Goal: Task Accomplishment & Management: Manage account settings

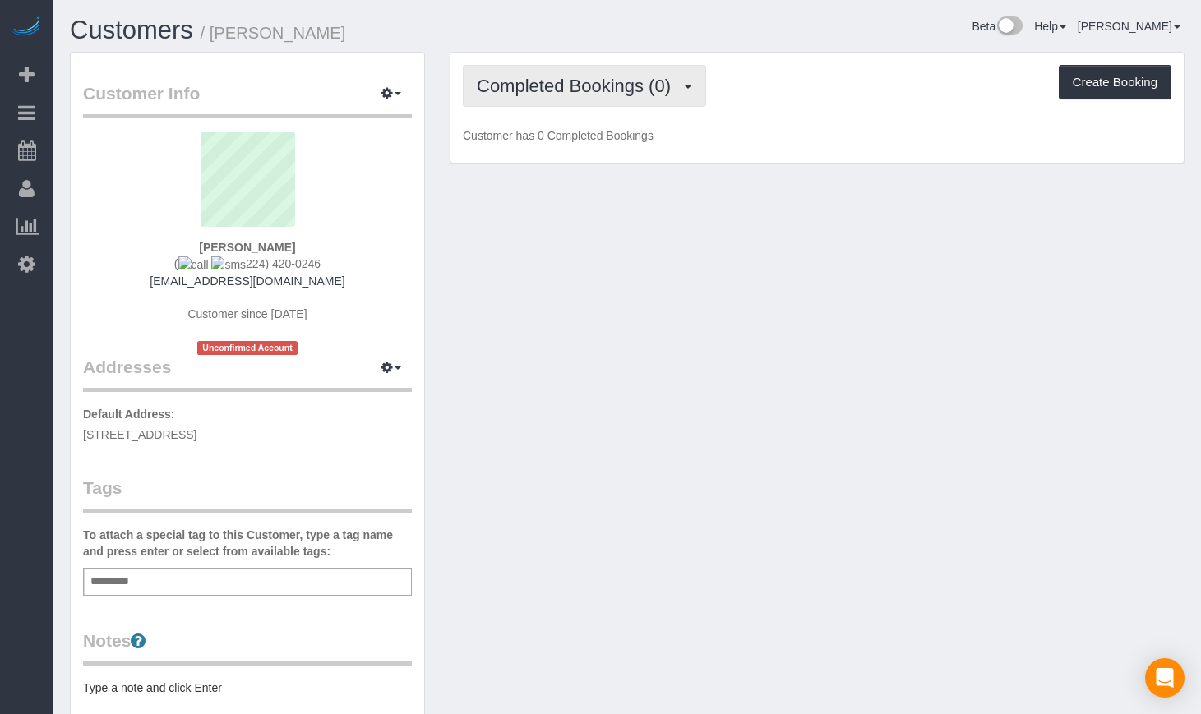
click at [593, 96] on button "Completed Bookings (0)" at bounding box center [584, 86] width 243 height 42
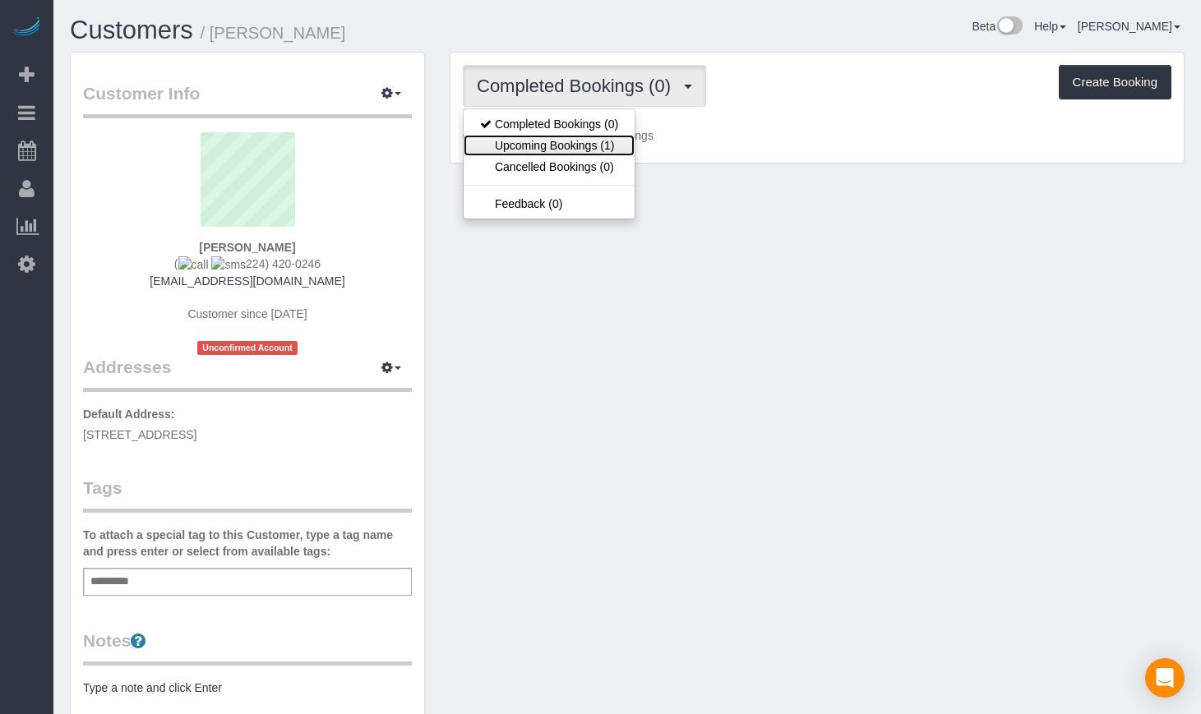
click at [557, 147] on link "Upcoming Bookings (1)" at bounding box center [548, 145] width 171 height 21
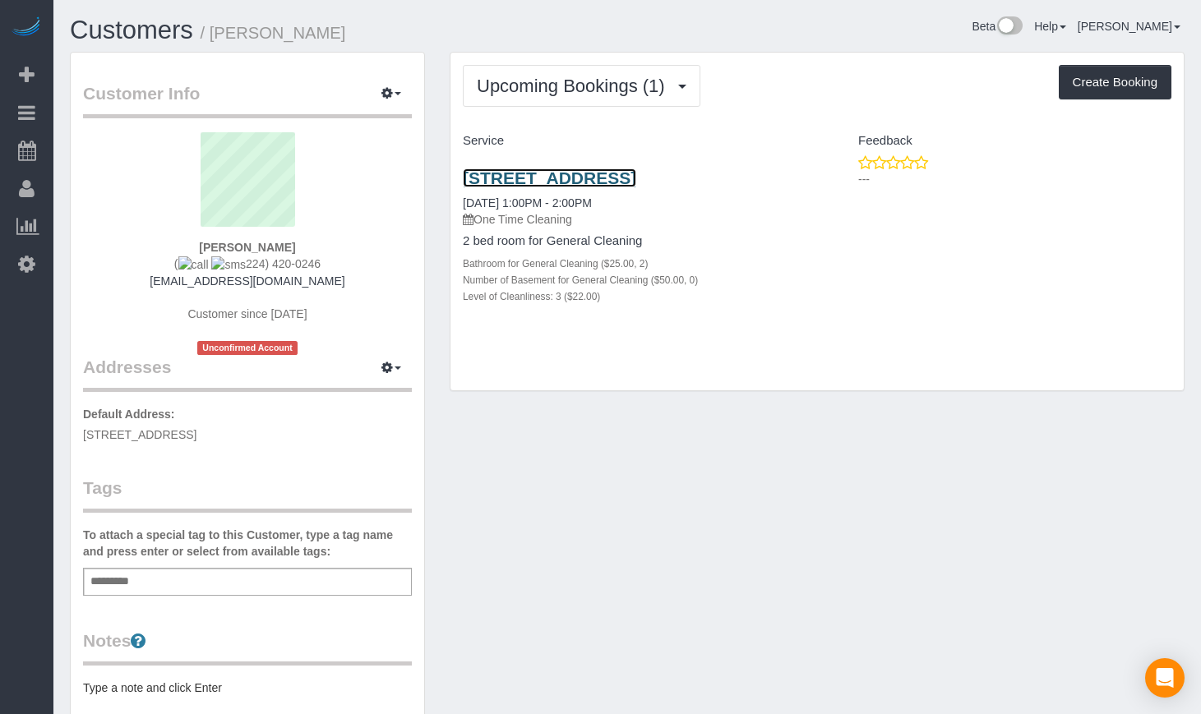
click at [565, 177] on link "[STREET_ADDRESS]" at bounding box center [549, 177] width 173 height 19
drag, startPoint x: 611, startPoint y: 173, endPoint x: 602, endPoint y: 160, distance: 15.5
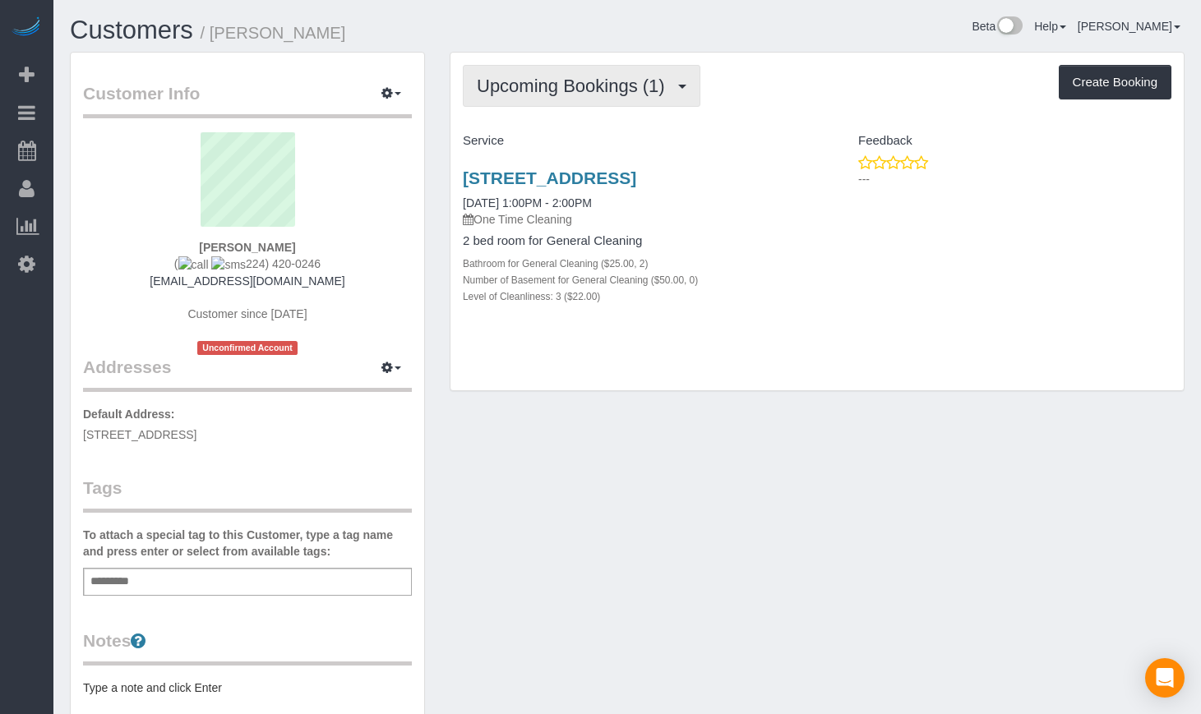
click at [604, 81] on span "Upcoming Bookings (1)" at bounding box center [575, 86] width 196 height 21
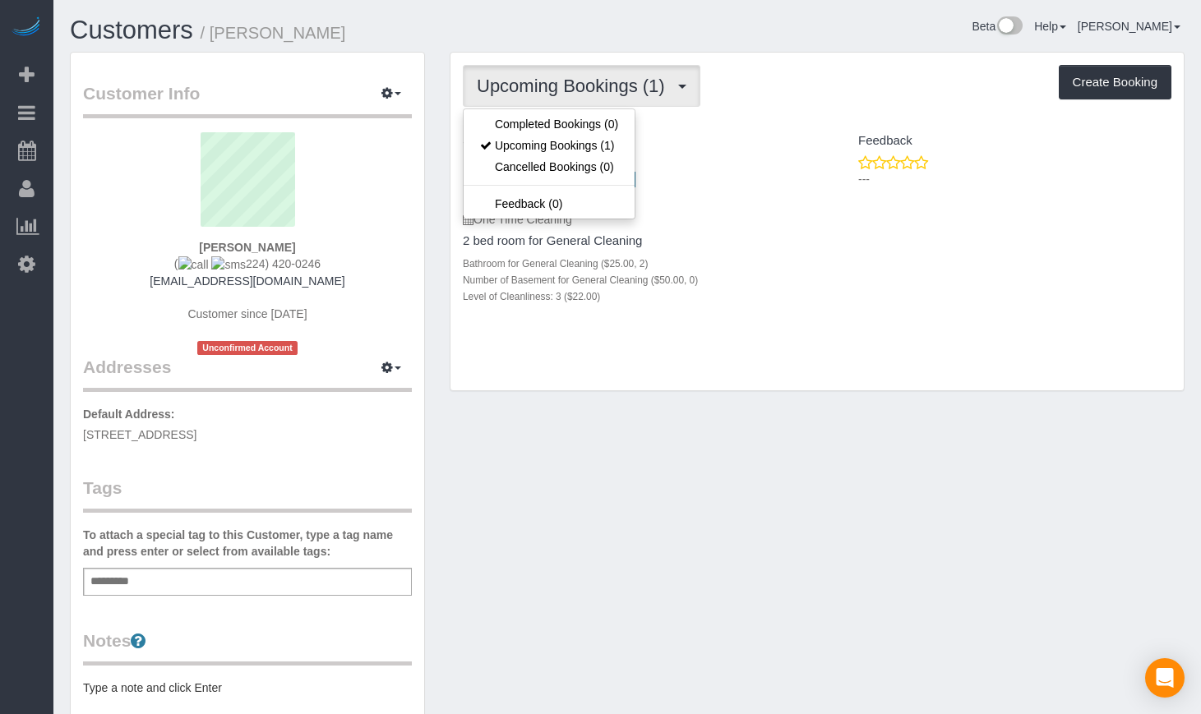
drag, startPoint x: 716, startPoint y: 458, endPoint x: 729, endPoint y: 460, distance: 13.4
click at [716, 458] on div "Customer Info Edit Contact Info Send Message Email Preferences Special Sales Ta…" at bounding box center [627, 531] width 1139 height 958
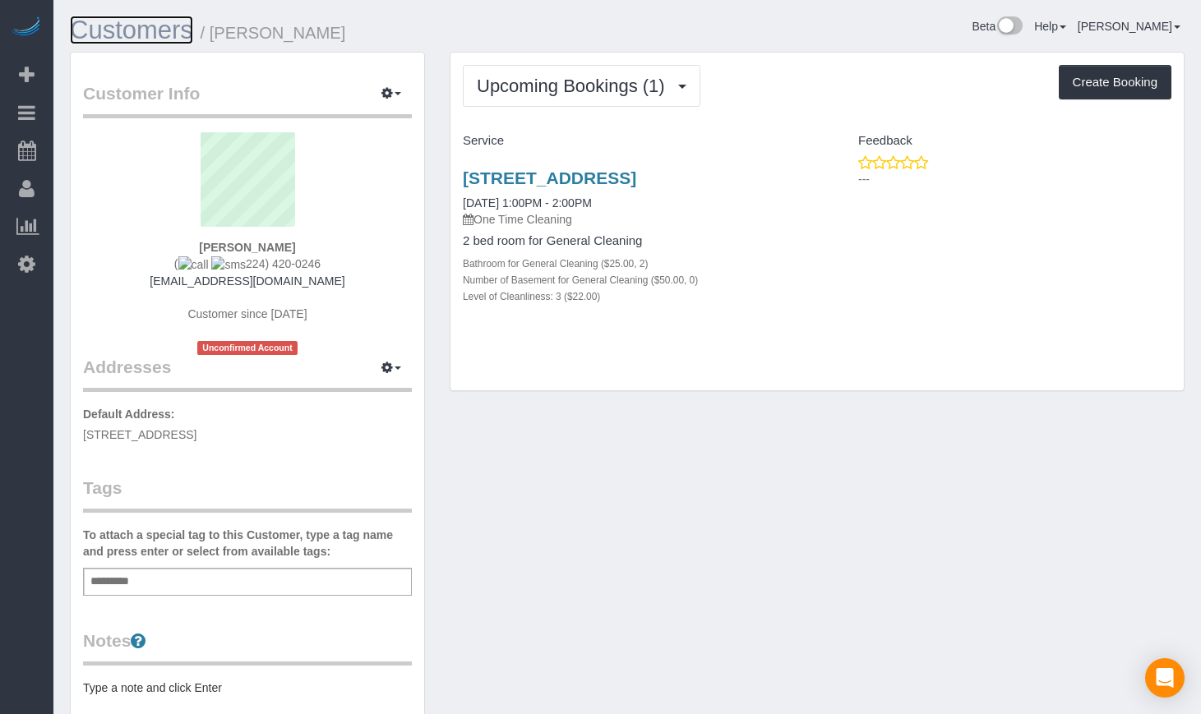
click at [127, 39] on link "Customers" at bounding box center [131, 30] width 123 height 29
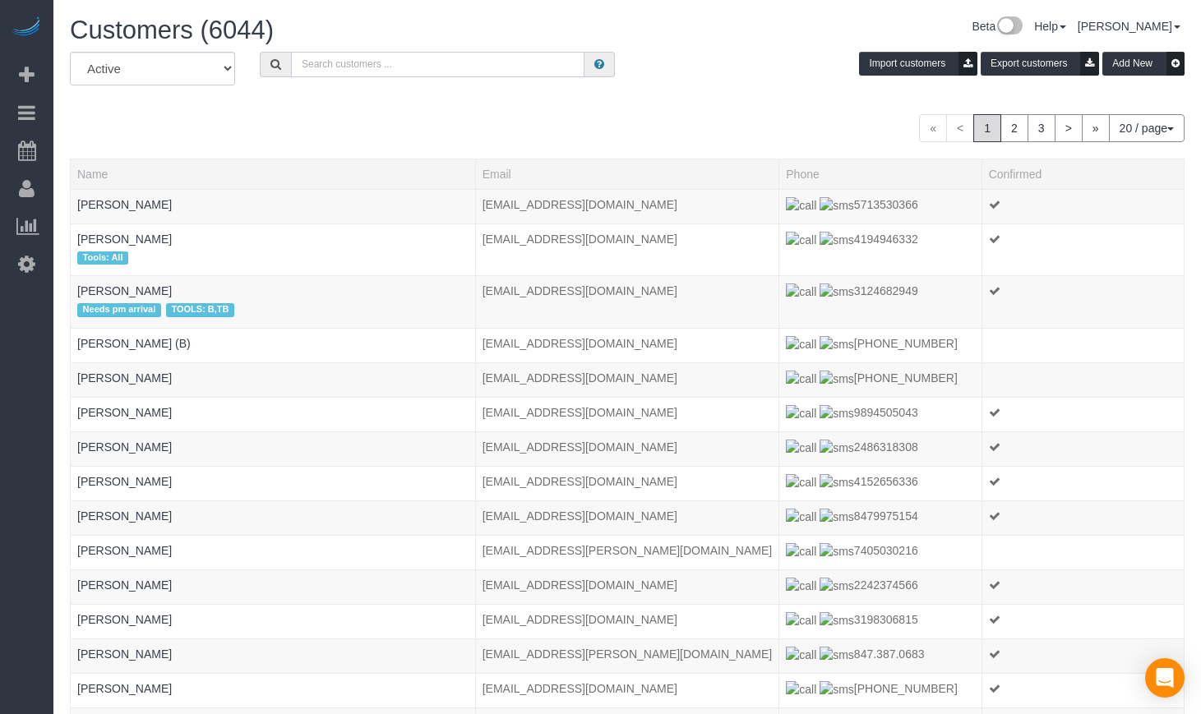
click at [477, 71] on input "text" at bounding box center [437, 64] width 293 height 25
paste input "Claire Deshotel"
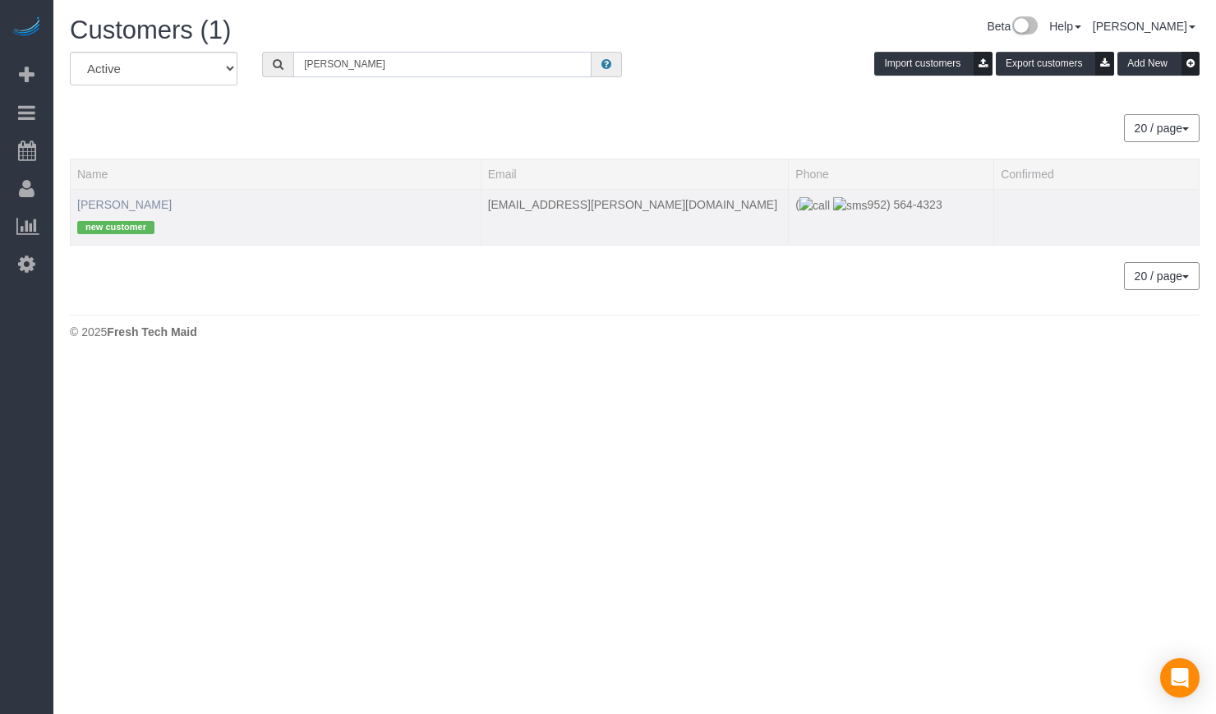
type input "Claire Deshotel"
click at [125, 202] on link "Claire Deshotels" at bounding box center [124, 204] width 95 height 13
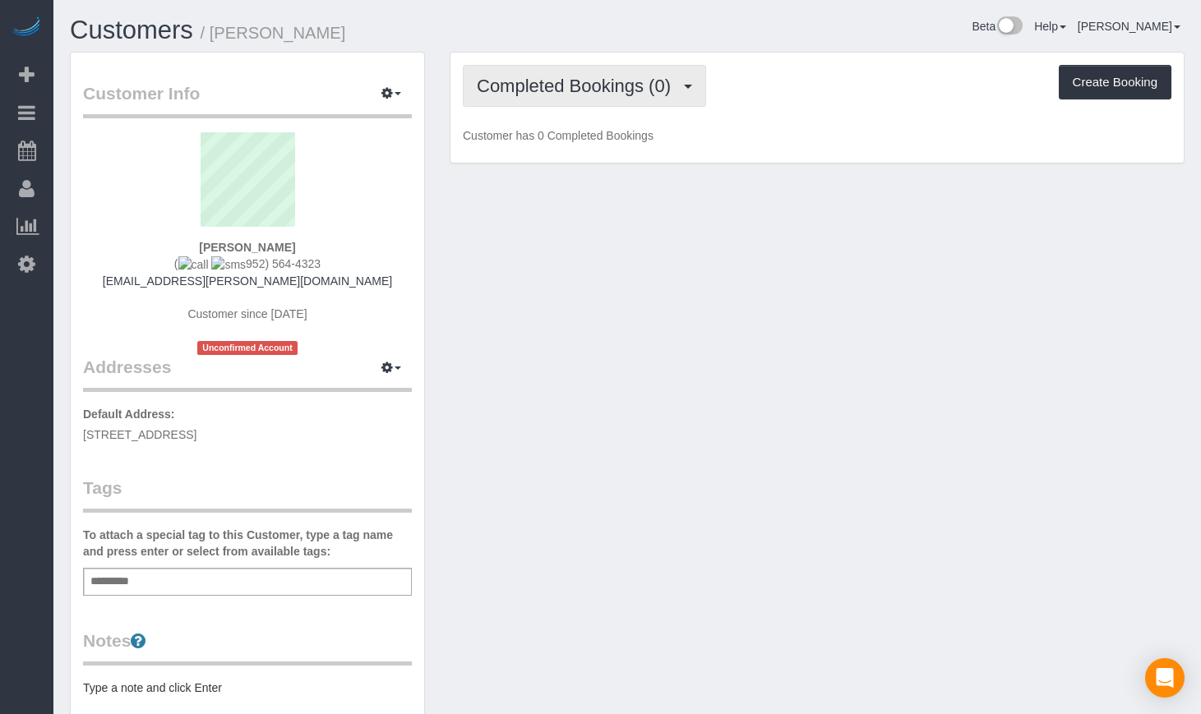
click at [551, 85] on span "Completed Bookings (0)" at bounding box center [578, 86] width 202 height 21
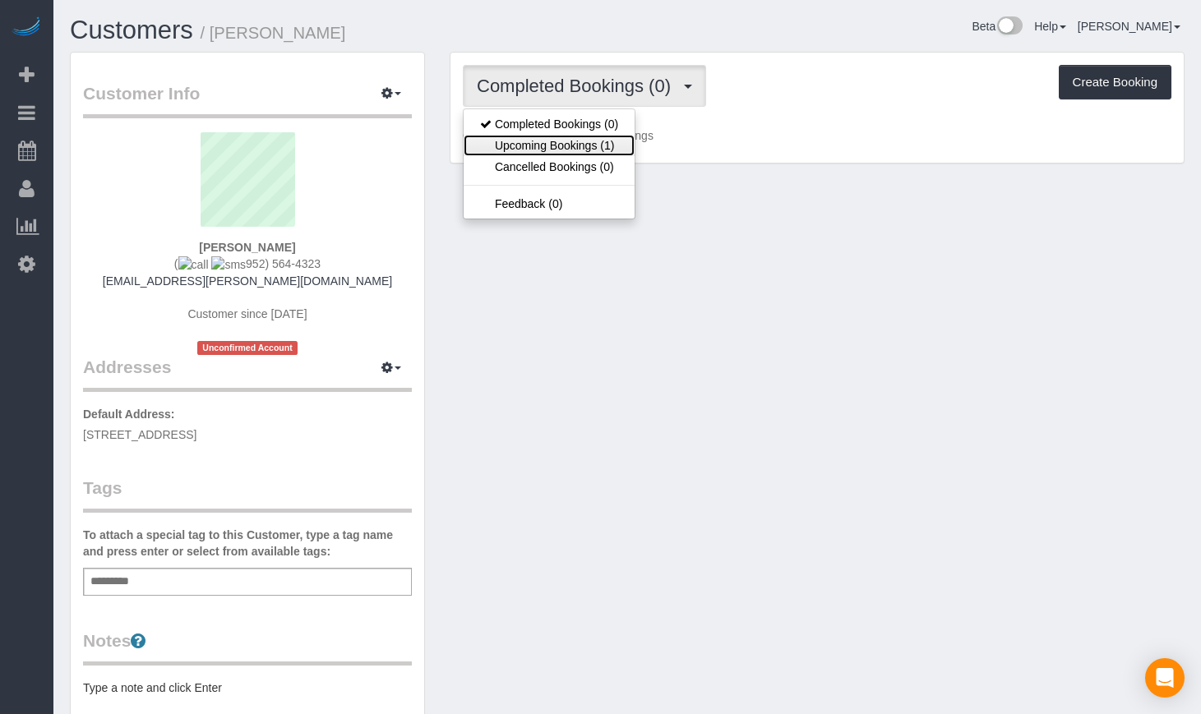
click at [557, 144] on link "Upcoming Bookings (1)" at bounding box center [548, 145] width 171 height 21
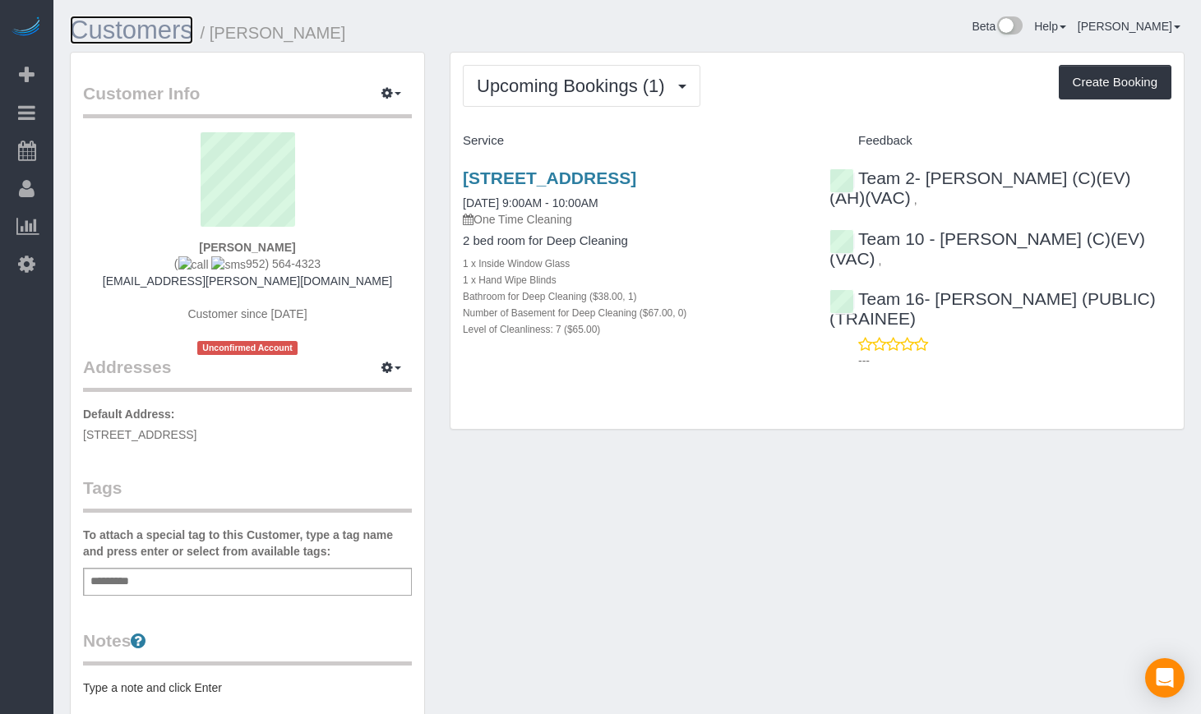
click at [155, 33] on link "Customers" at bounding box center [131, 30] width 123 height 29
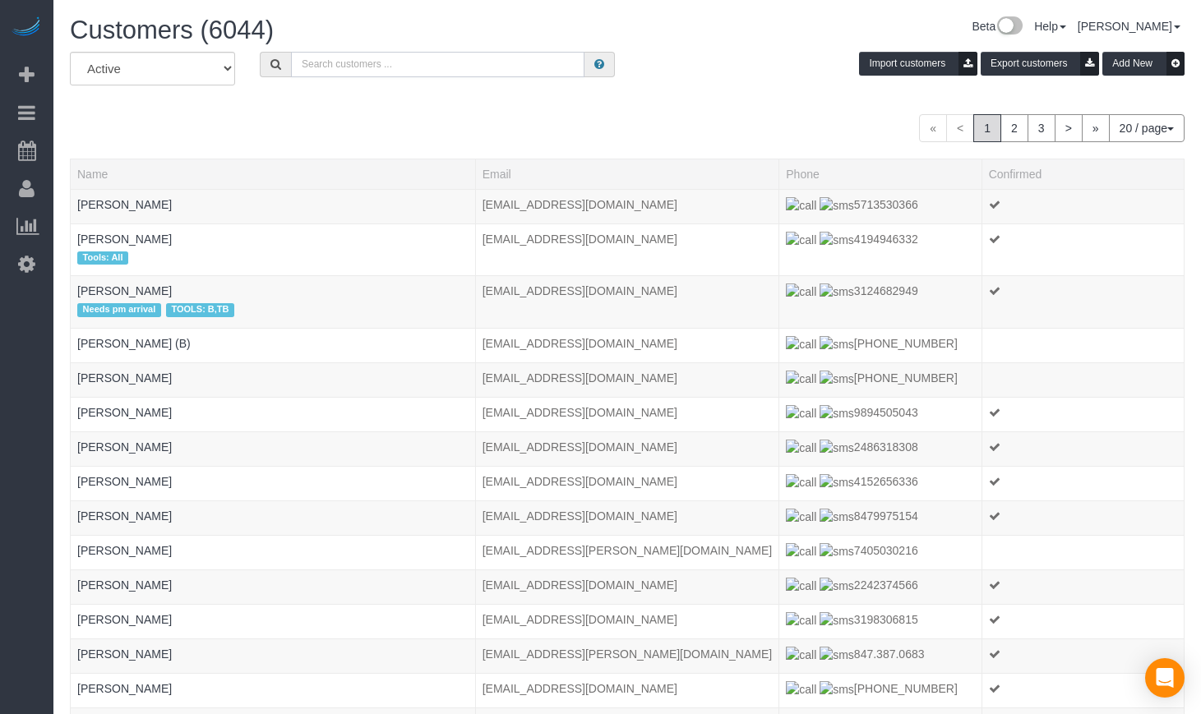
click at [405, 56] on input "text" at bounding box center [437, 64] width 293 height 25
type input "anna dumont"
click at [266, 64] on span at bounding box center [275, 64] width 31 height 25
click at [280, 62] on icon at bounding box center [275, 64] width 11 height 12
click at [389, 63] on input "anna dumont" at bounding box center [437, 64] width 293 height 25
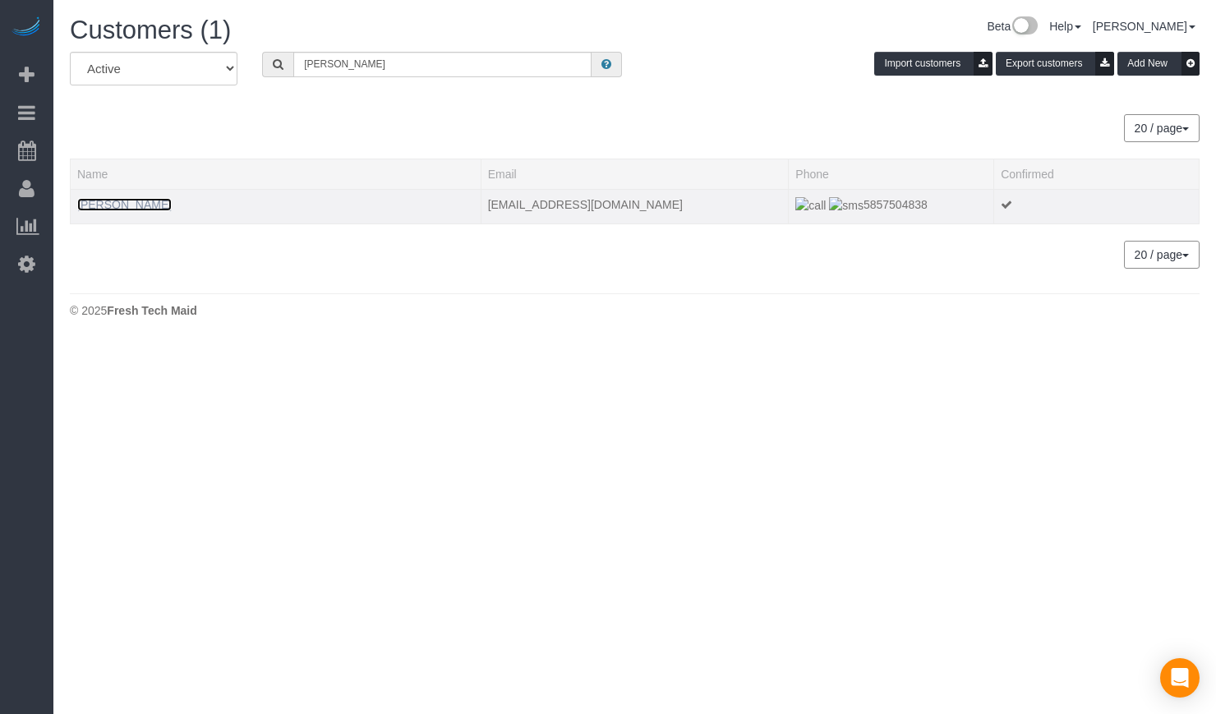
click at [127, 200] on link "Anna Dumont" at bounding box center [124, 204] width 95 height 13
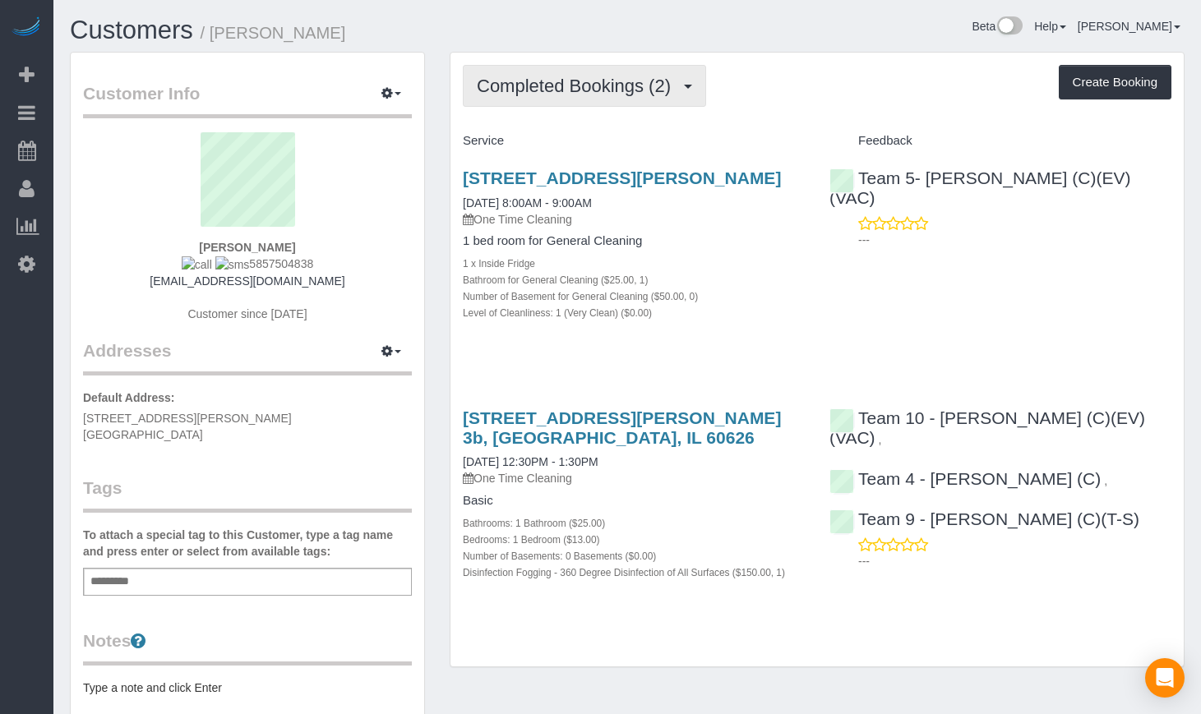
click at [602, 86] on span "Completed Bookings (2)" at bounding box center [578, 86] width 202 height 21
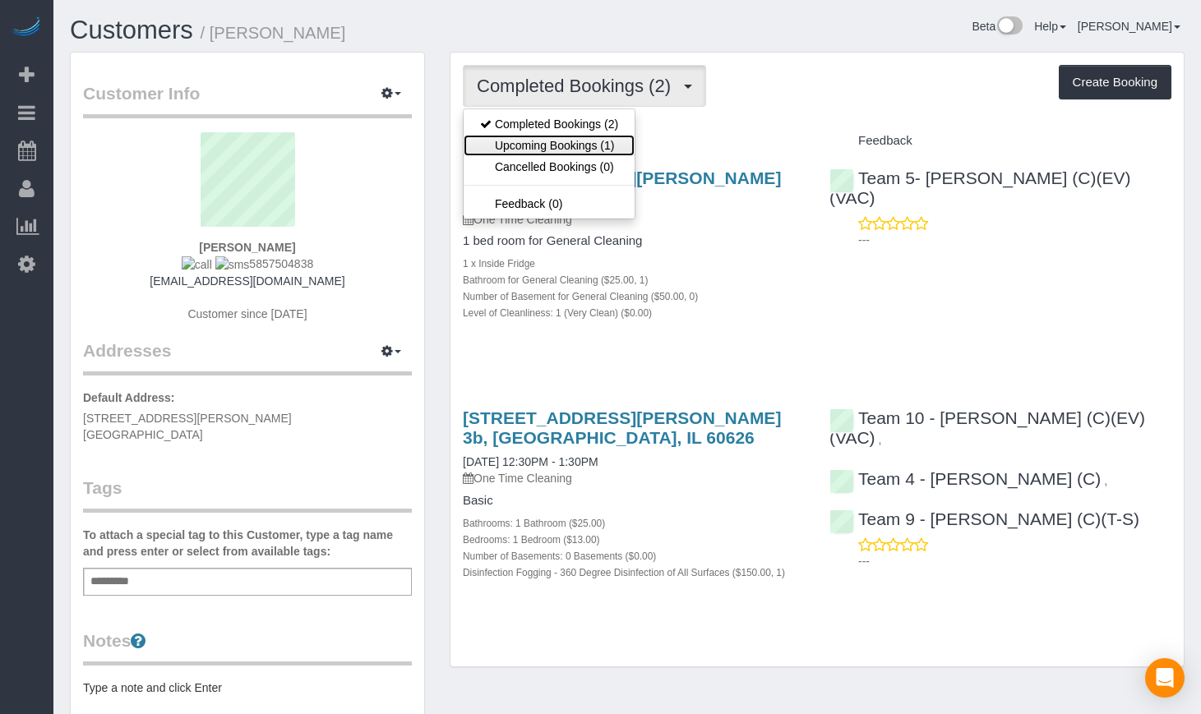
click at [578, 139] on link "Upcoming Bookings (1)" at bounding box center [548, 145] width 171 height 21
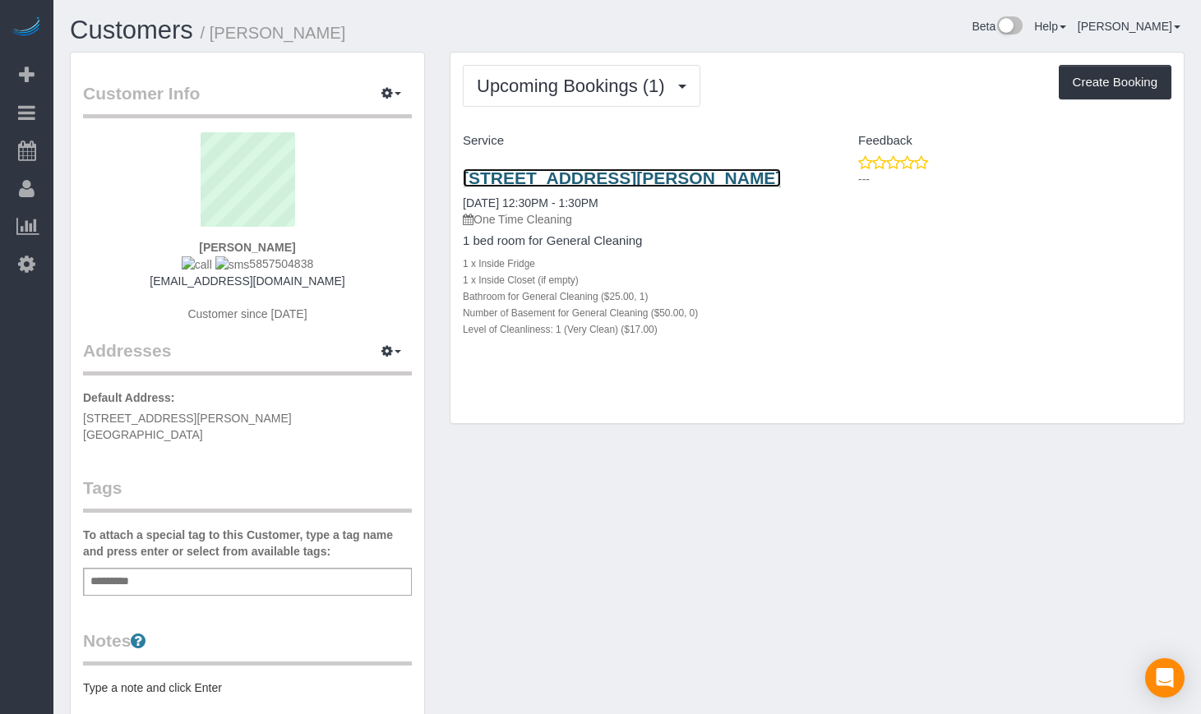
click at [549, 181] on link "6960 N Sheridan Rd, Apt 3b, Chicago, IL 60626" at bounding box center [622, 177] width 318 height 19
drag, startPoint x: 551, startPoint y: 193, endPoint x: 546, endPoint y: 185, distance: 9.2
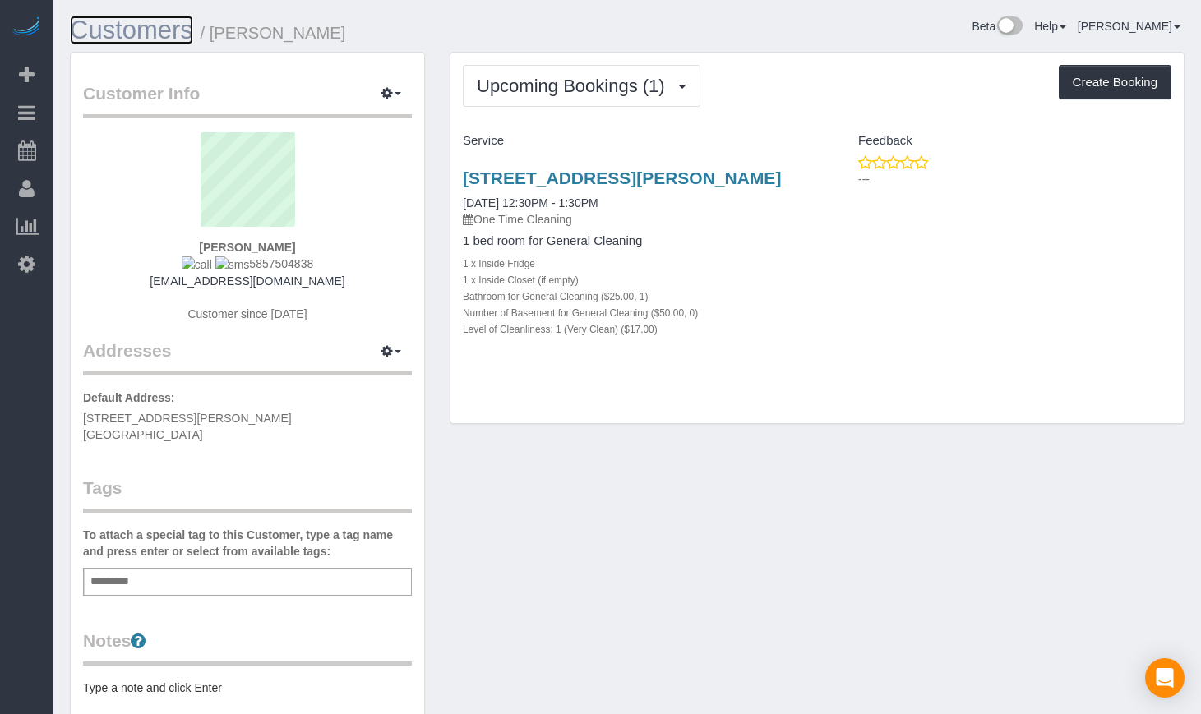
click at [174, 21] on link "Customers" at bounding box center [131, 30] width 123 height 29
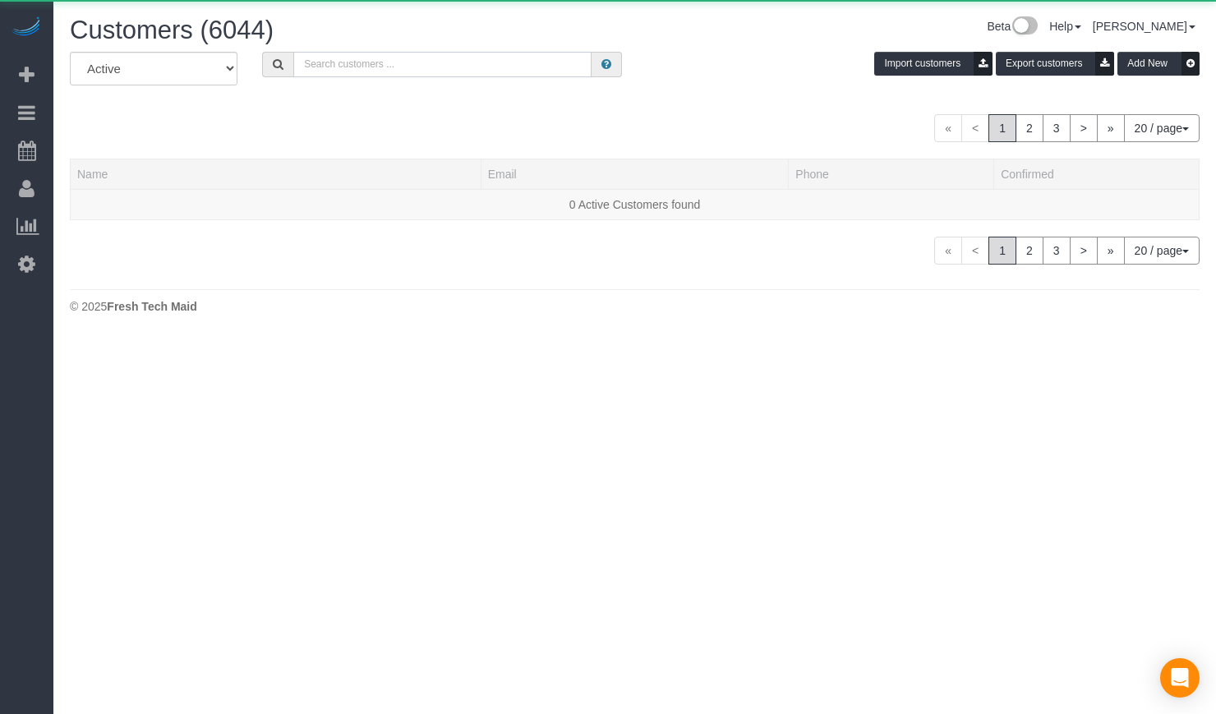
click at [360, 67] on input "text" at bounding box center [442, 64] width 298 height 25
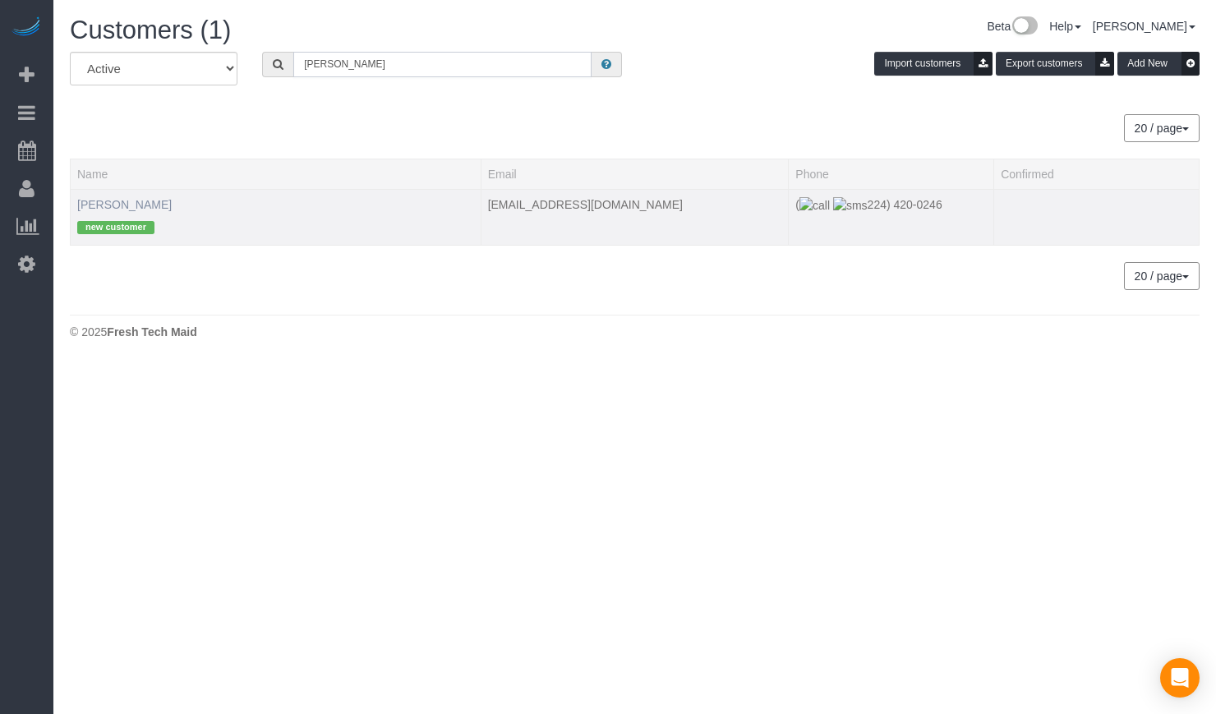
type input "andrew rowe"
click at [128, 208] on link "Andrew Rowe" at bounding box center [124, 204] width 95 height 13
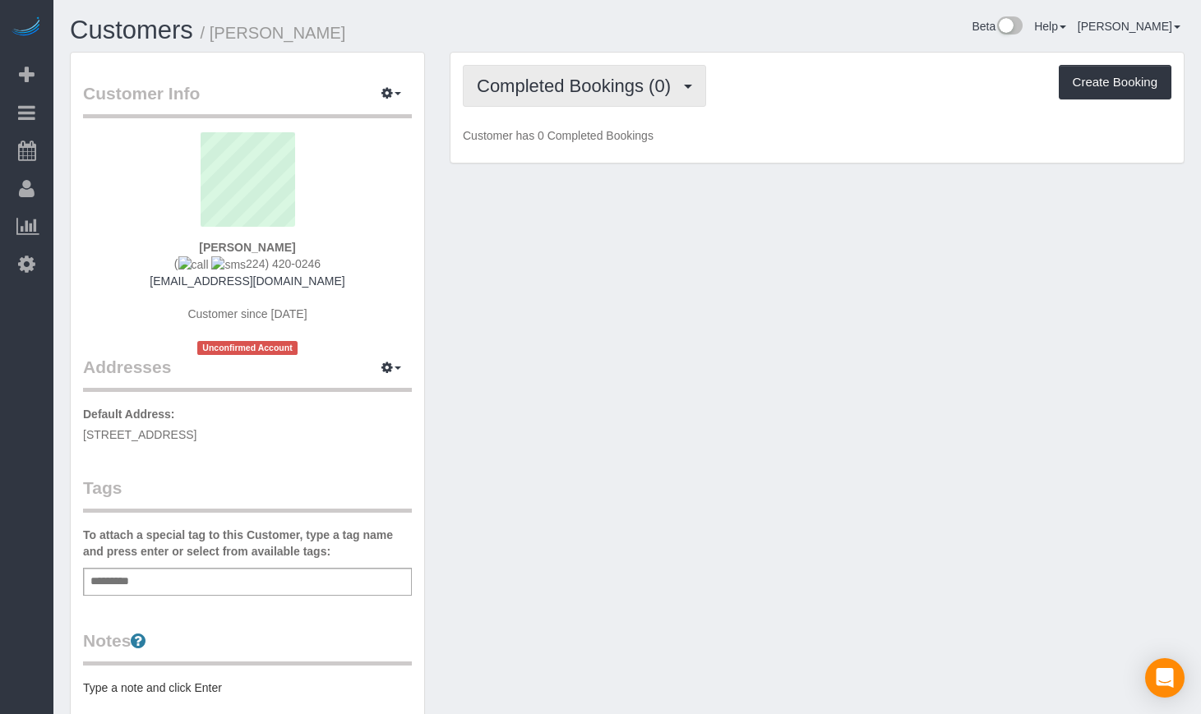
click at [529, 85] on span "Completed Bookings (0)" at bounding box center [578, 86] width 202 height 21
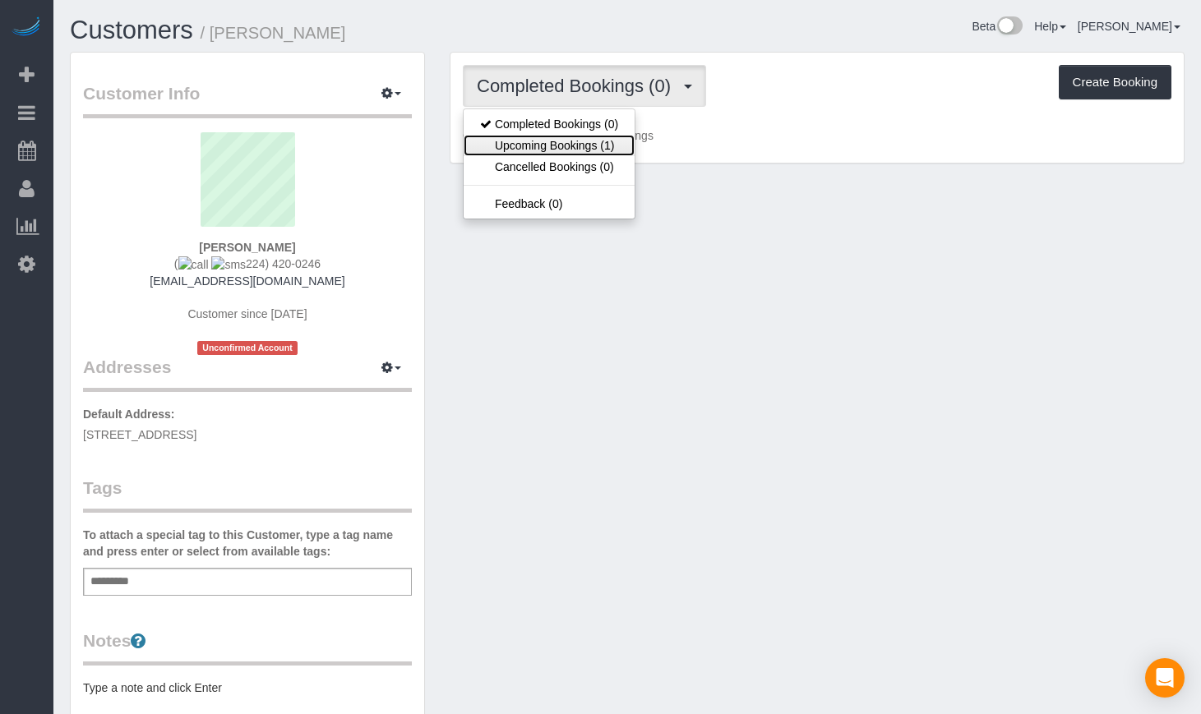
click at [531, 154] on link "Upcoming Bookings (1)" at bounding box center [548, 145] width 171 height 21
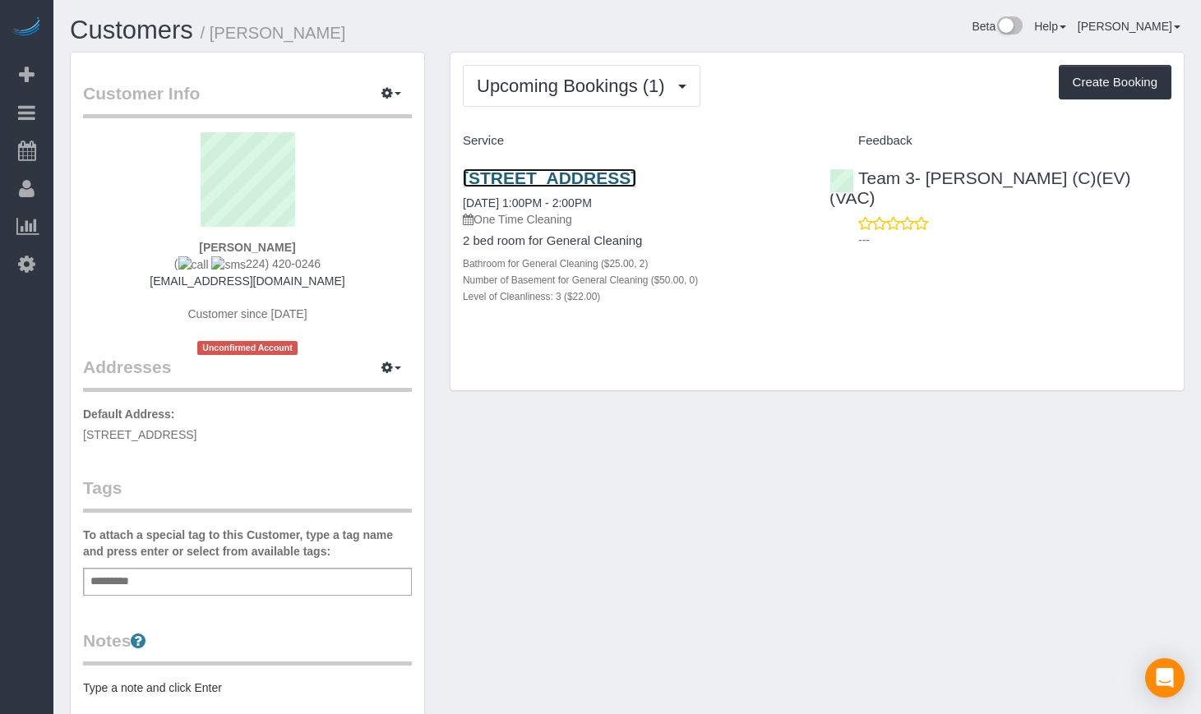
click at [537, 170] on link "737 Ridge Ave 4f, Evanston, IL 60202" at bounding box center [549, 177] width 173 height 19
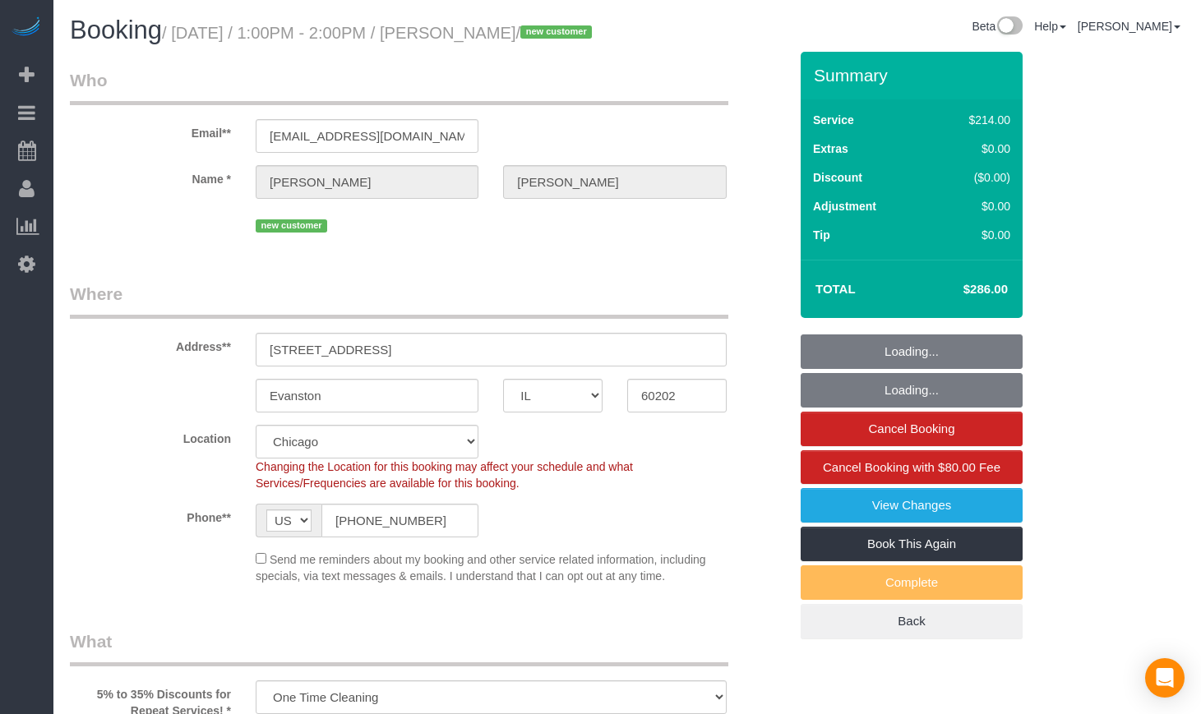
select select "IL"
select select "number:1"
select select "number:58"
select select "number:139"
select select "number:106"
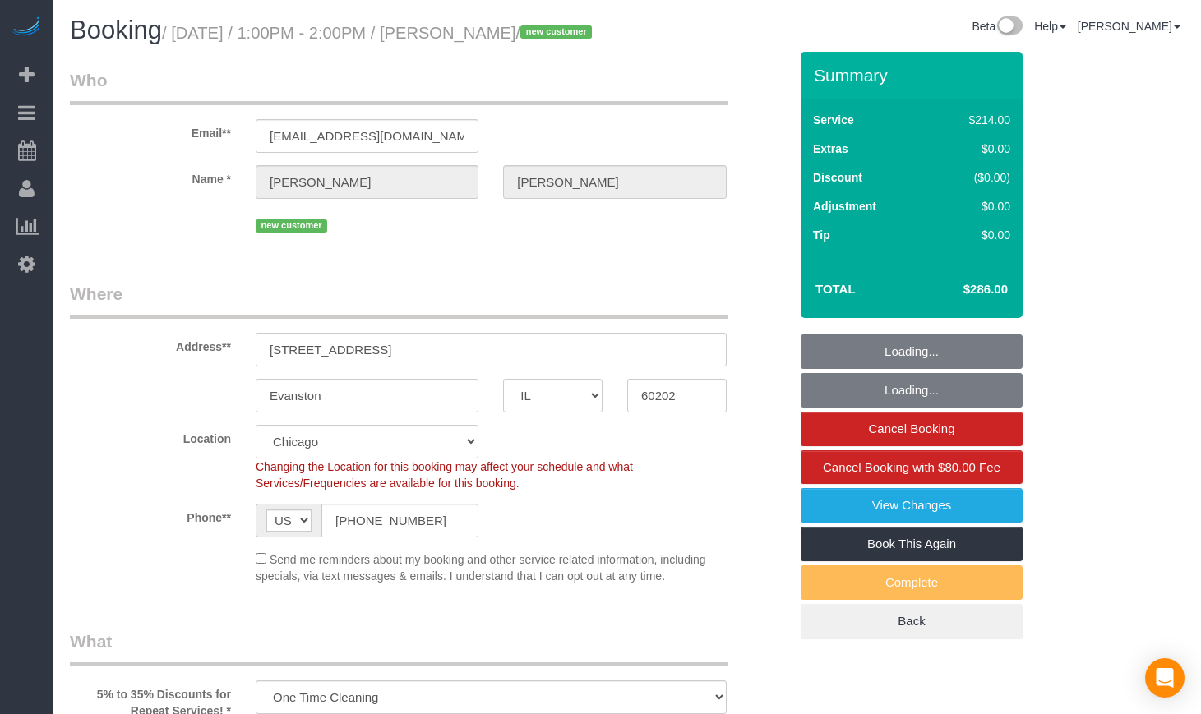
select select "string:fspay-dde06b1e-acb5-4829-8630-407182325752"
select select "object:1042"
select select "512"
select select "2"
select select "3"
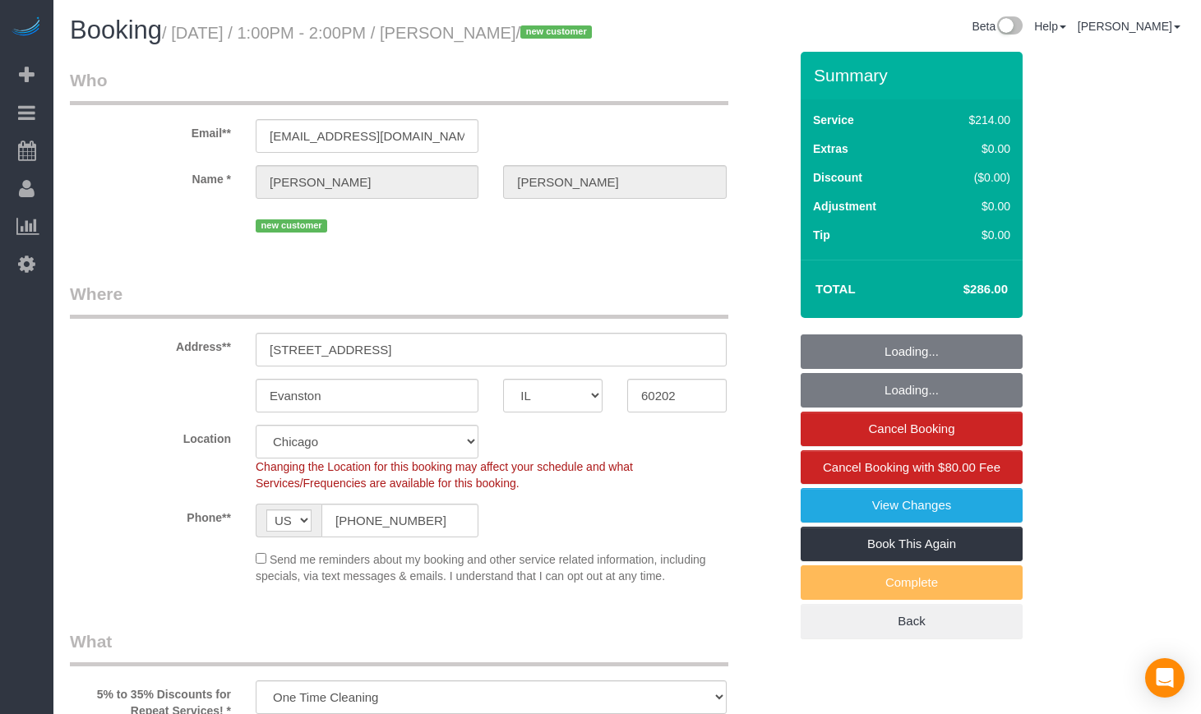
select select "spot1"
select select "2"
select select "3"
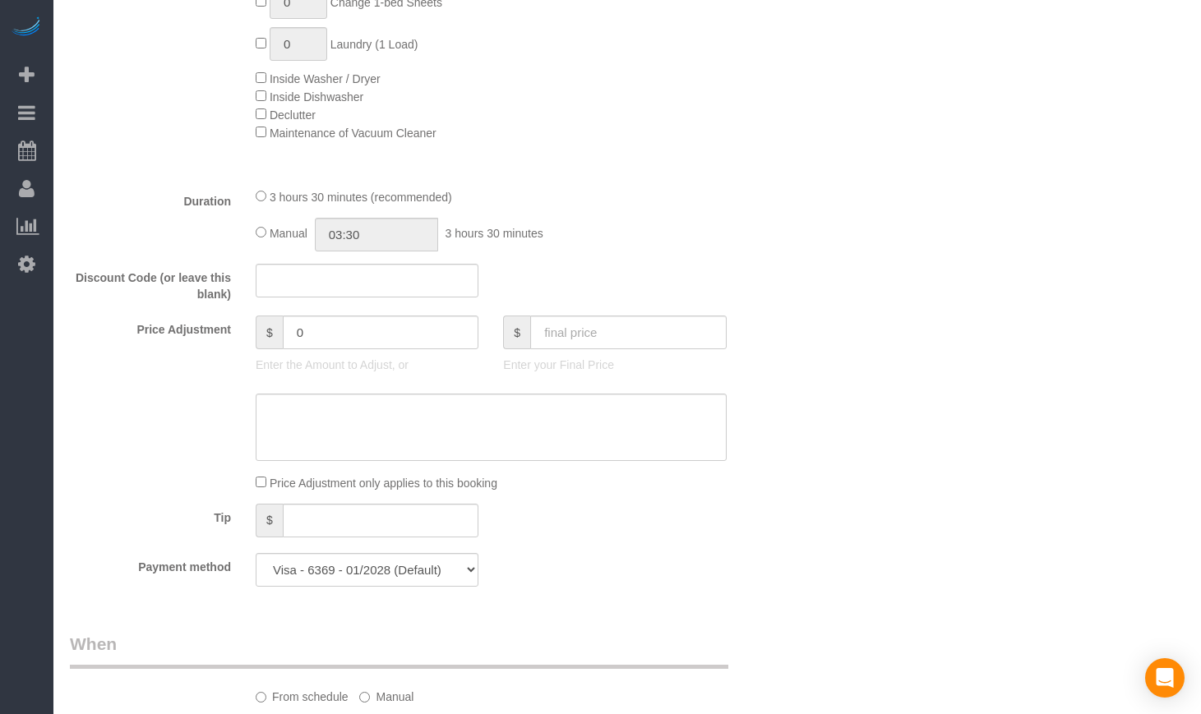
scroll to position [1233, 0]
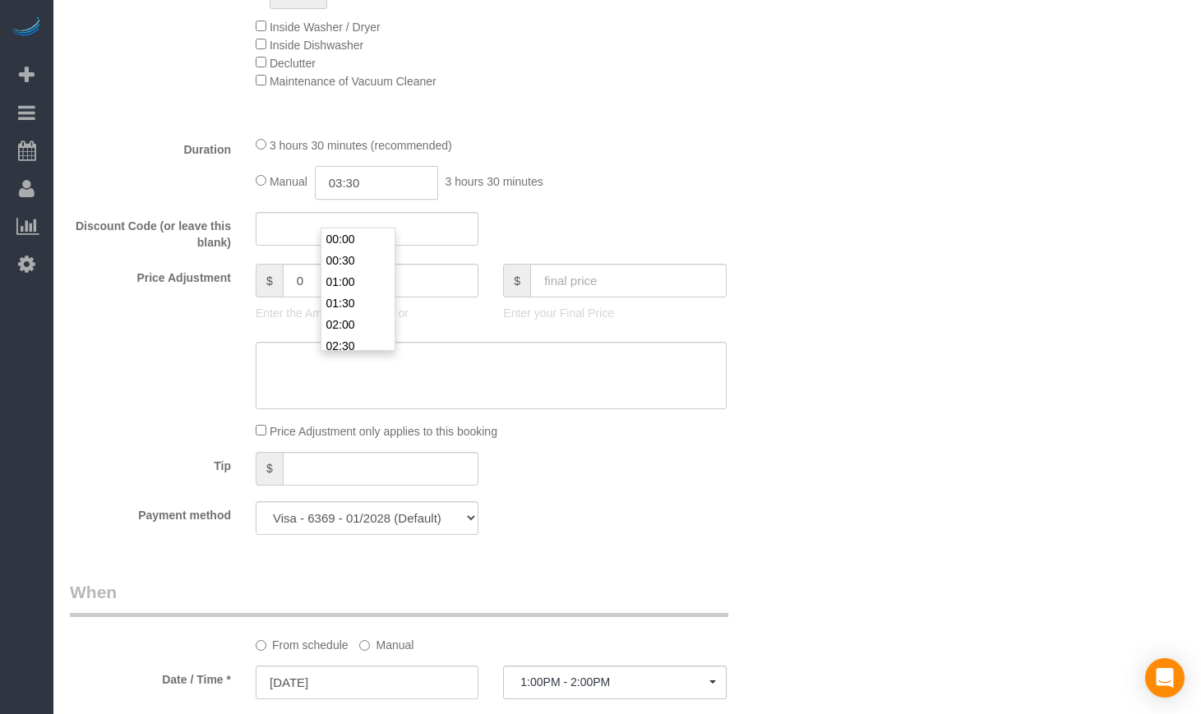
click at [369, 200] on input "03:30" at bounding box center [376, 183] width 123 height 34
type input "03:3"
select select "spot6"
type input "03:"
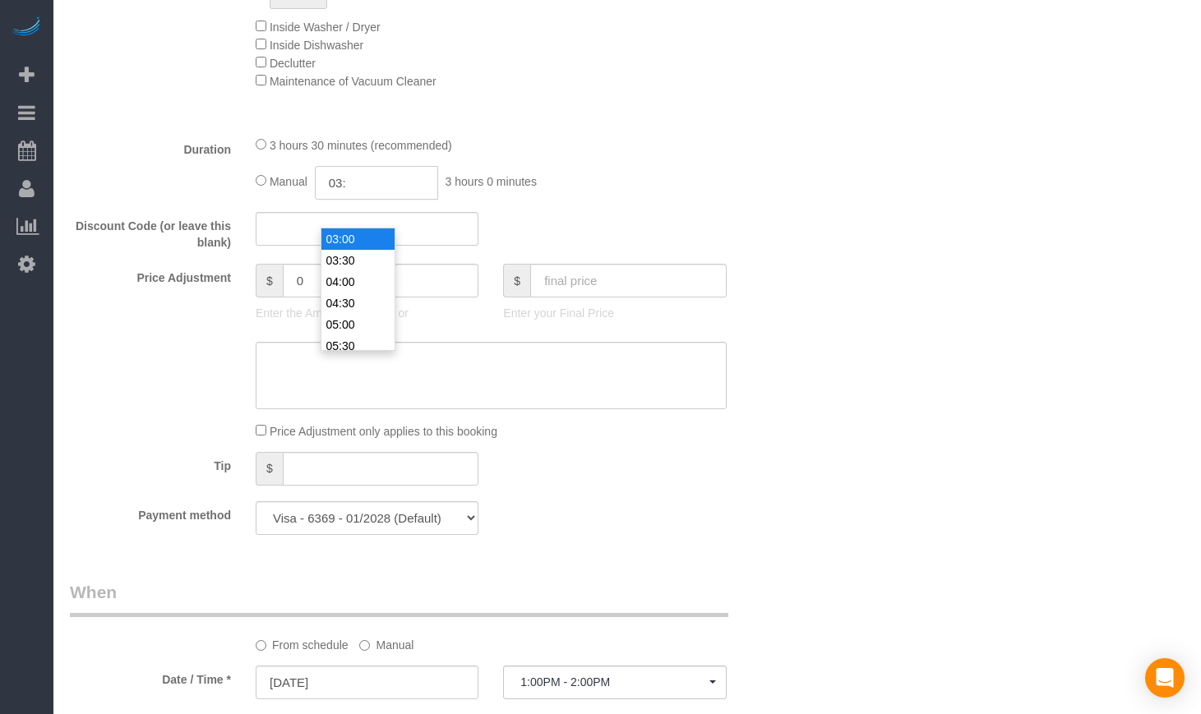
select select "spot11"
type input "03:40"
select select
type input "03:40"
select select "spot26"
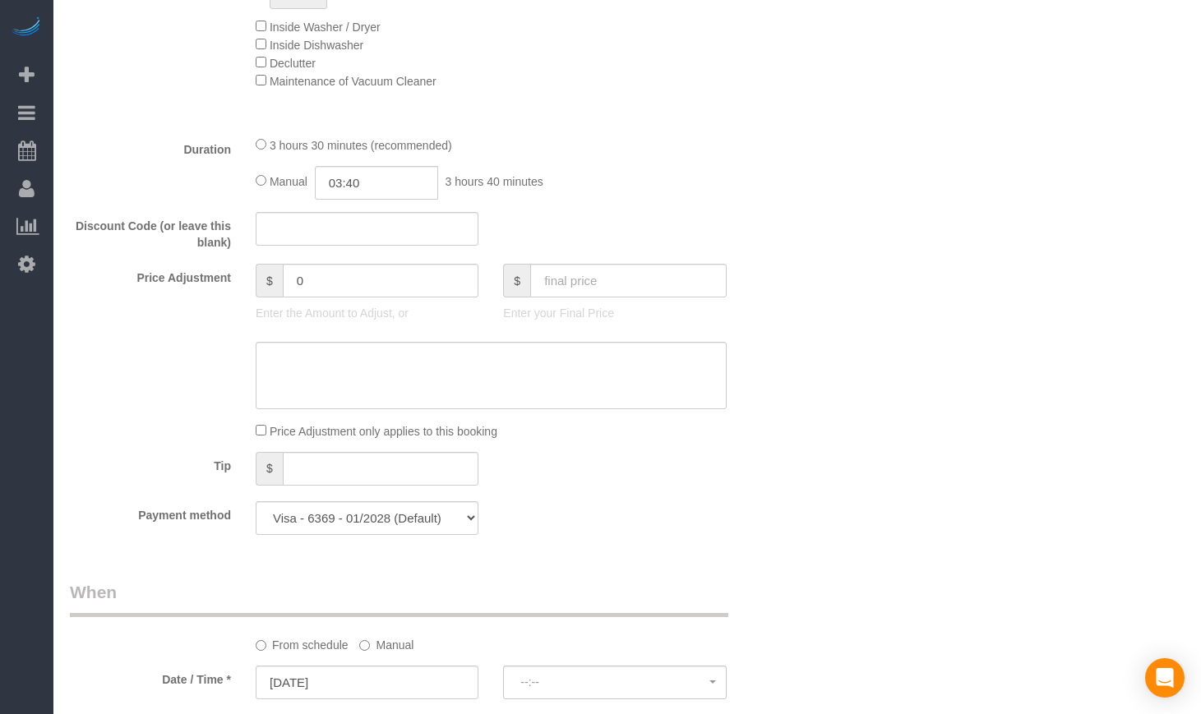
click at [803, 262] on div "Who Email** ajrowe0615@gmail.com Name * Andrew Rowe new customer Where Address*…" at bounding box center [627, 559] width 1114 height 3481
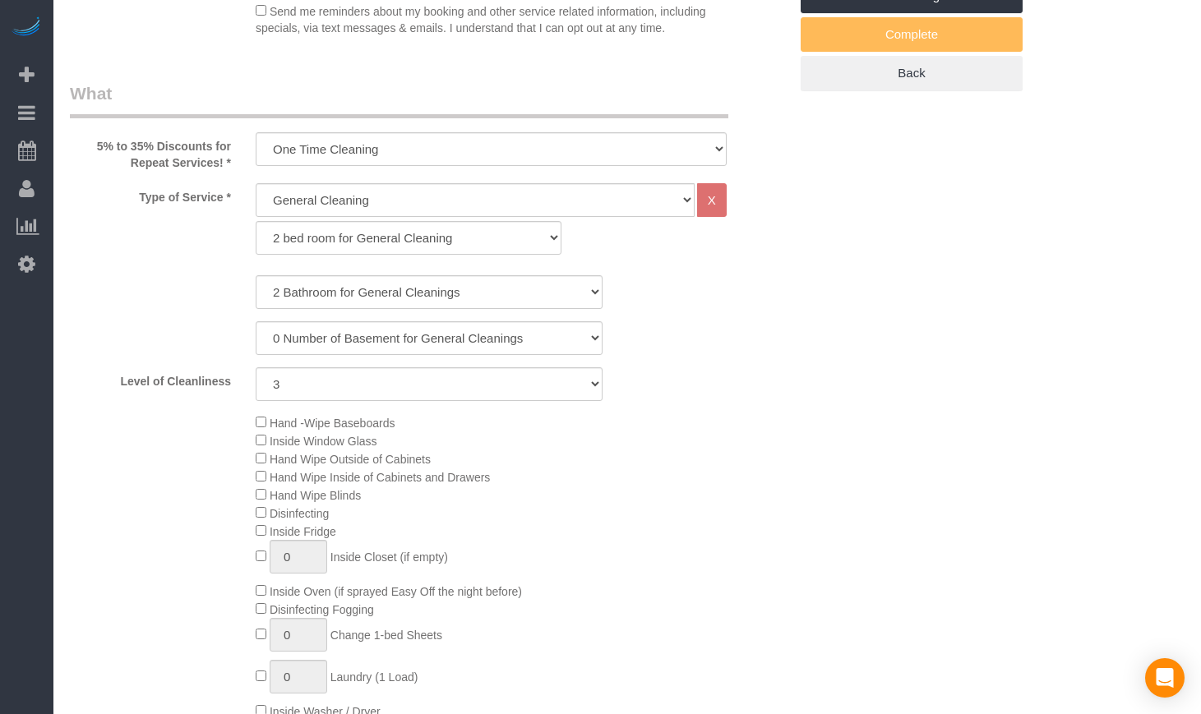
scroll to position [0, 0]
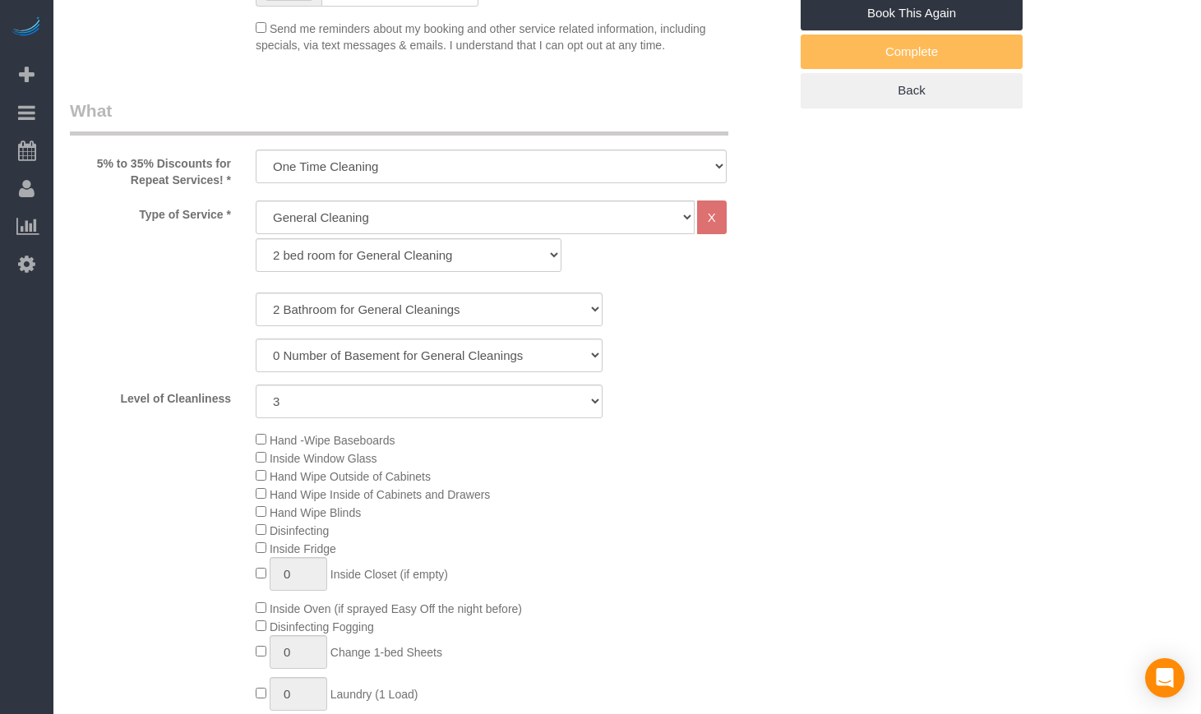
select select "spot31"
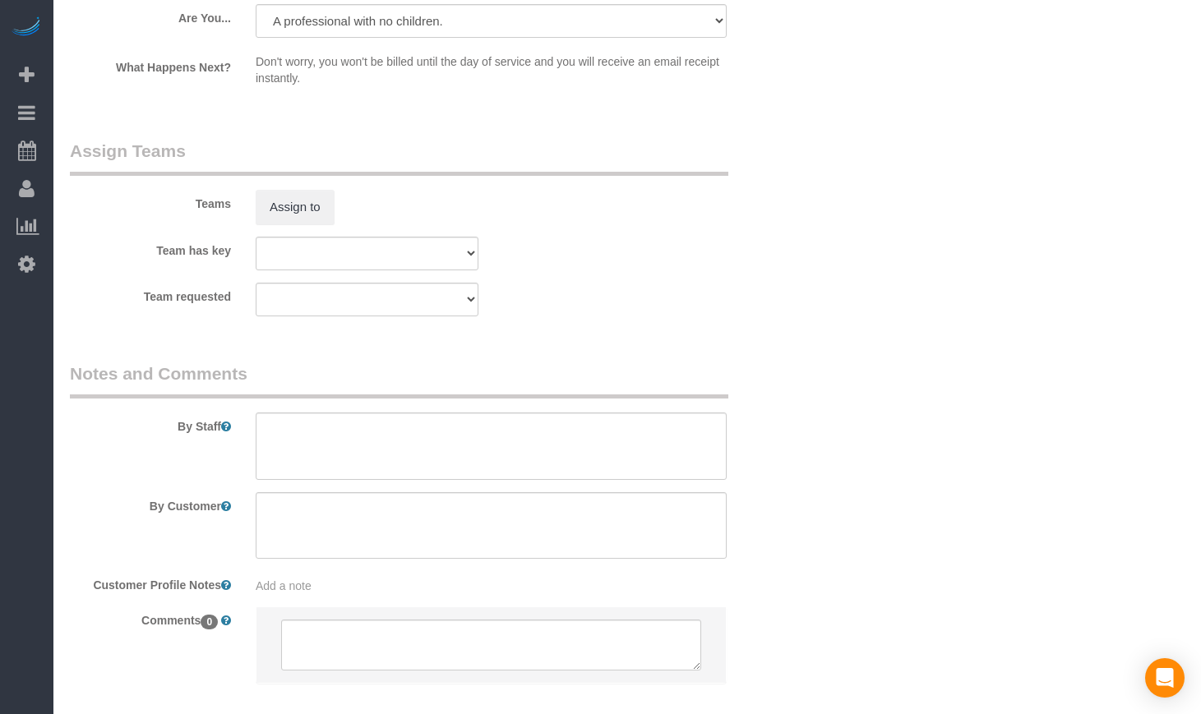
scroll to position [2876, 0]
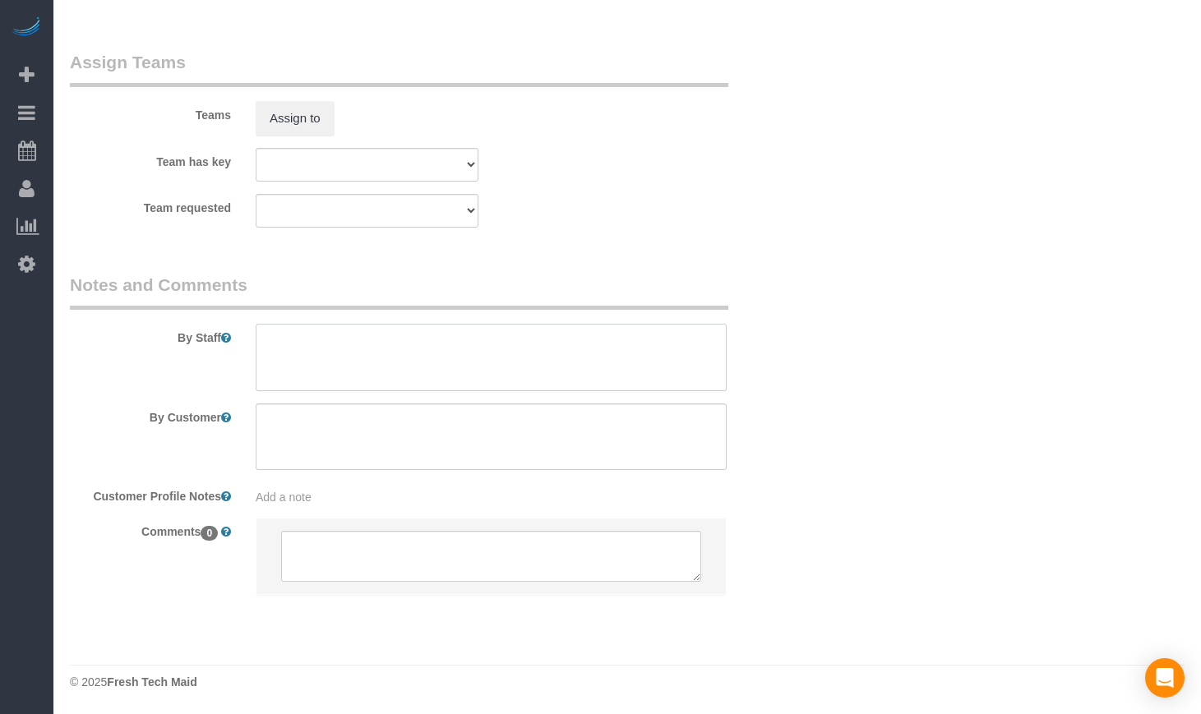
click at [390, 354] on textarea at bounding box center [491, 357] width 471 height 67
paste textarea "Initial Cleaning. 1) One Time General Cleaning. 2) See priority listed in above…"
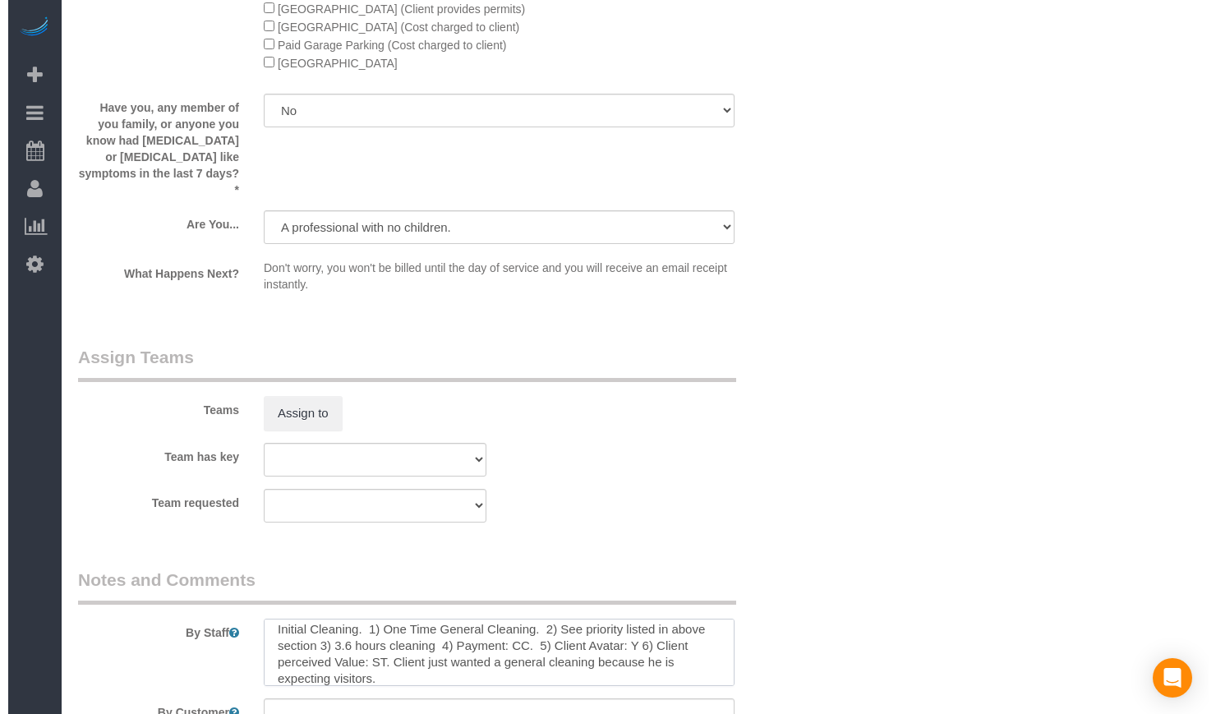
scroll to position [2602, 0]
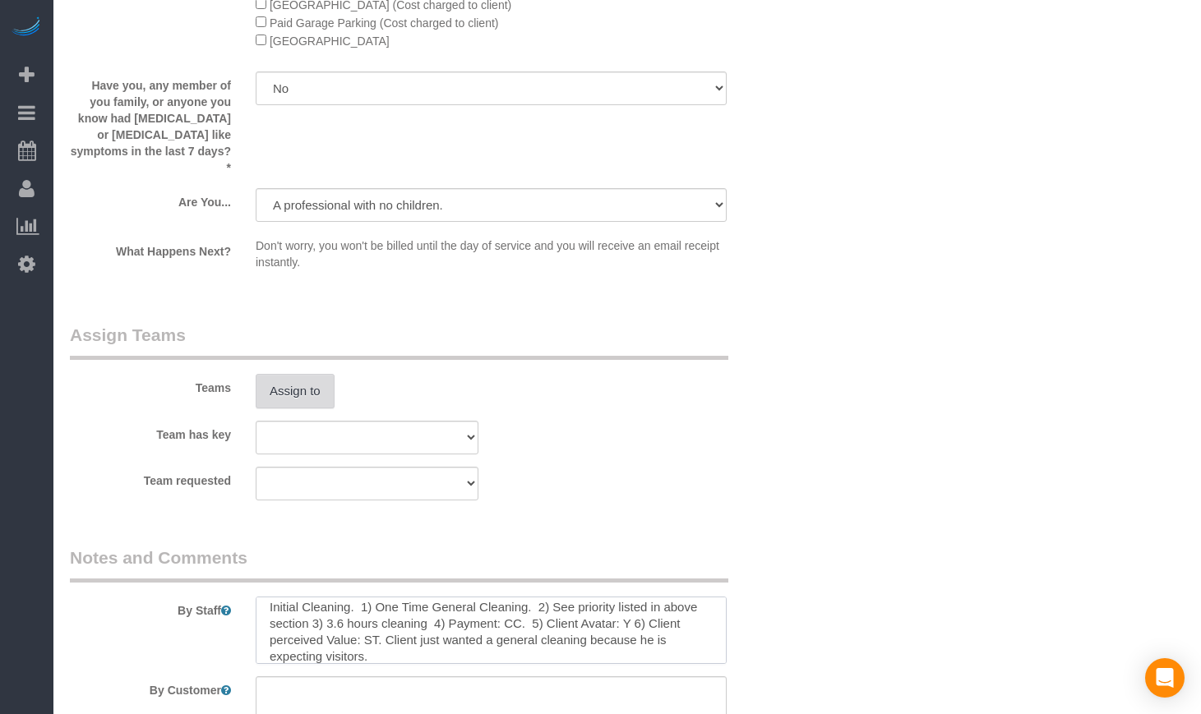
type textarea "Initial Cleaning. 1) One Time General Cleaning. 2) See priority listed in above…"
click at [305, 406] on button "Assign to" at bounding box center [295, 391] width 79 height 35
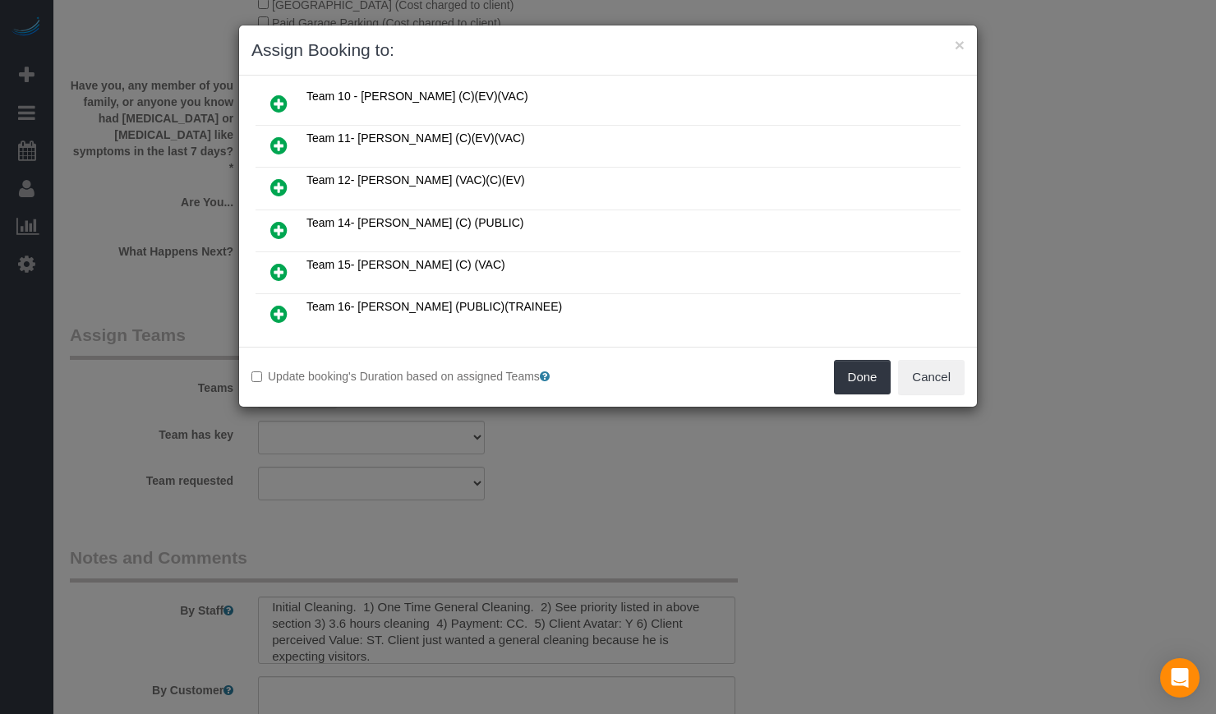
click at [284, 221] on icon at bounding box center [278, 230] width 17 height 20
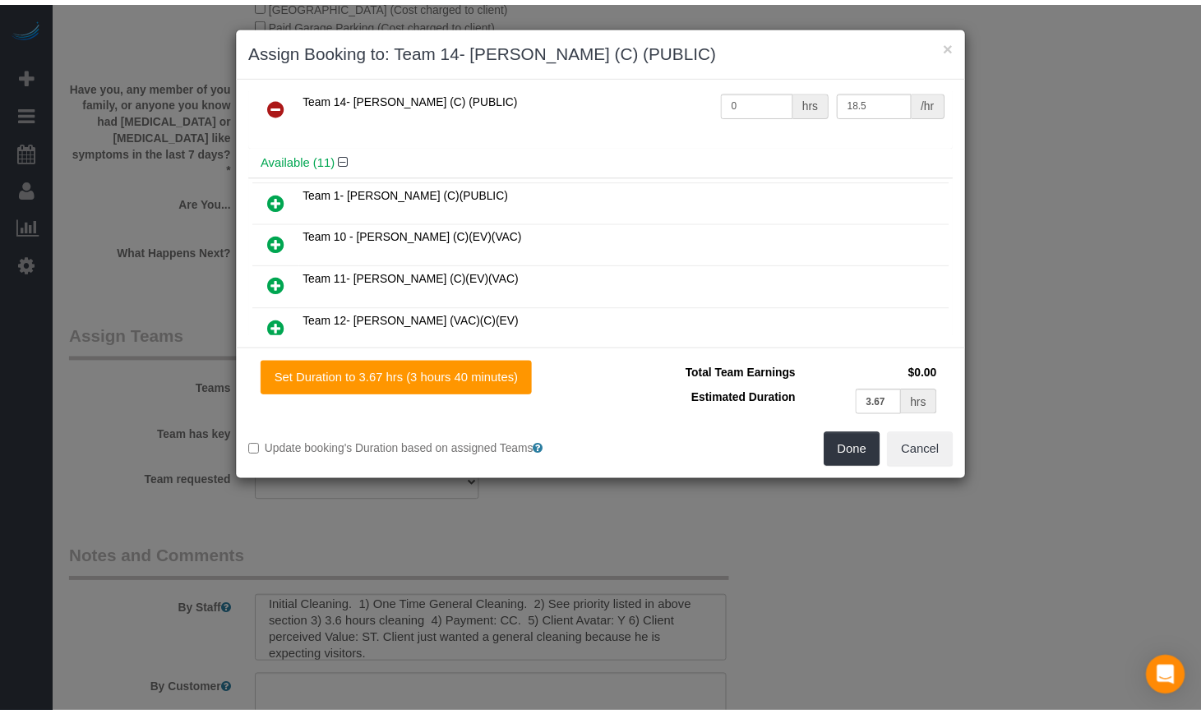
scroll to position [0, 0]
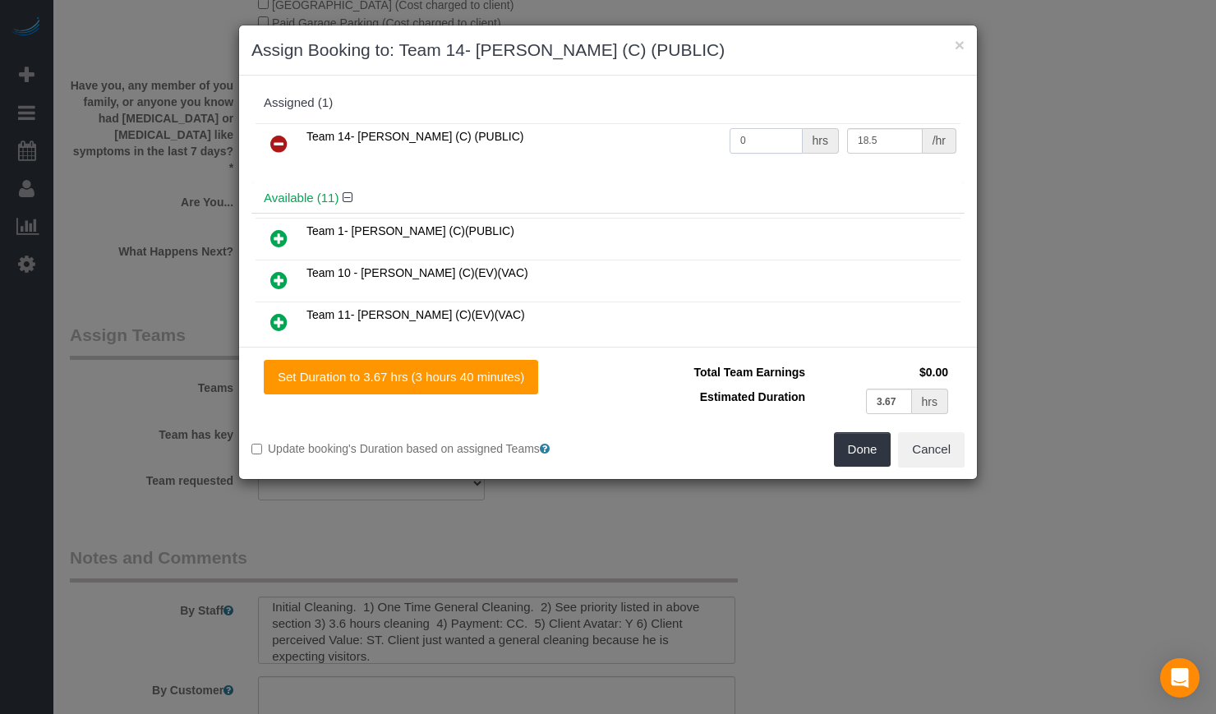
drag, startPoint x: 765, startPoint y: 141, endPoint x: 666, endPoint y: 141, distance: 98.6
click at [666, 141] on tr "Team 14- Maria (C) (PUBLIC) 0 hrs 18.5 /hr" at bounding box center [608, 144] width 705 height 42
click at [774, 193] on h4 "Available (11)" at bounding box center [608, 198] width 689 height 14
click at [778, 131] on input "3.6" at bounding box center [766, 140] width 73 height 25
type input "3.67"
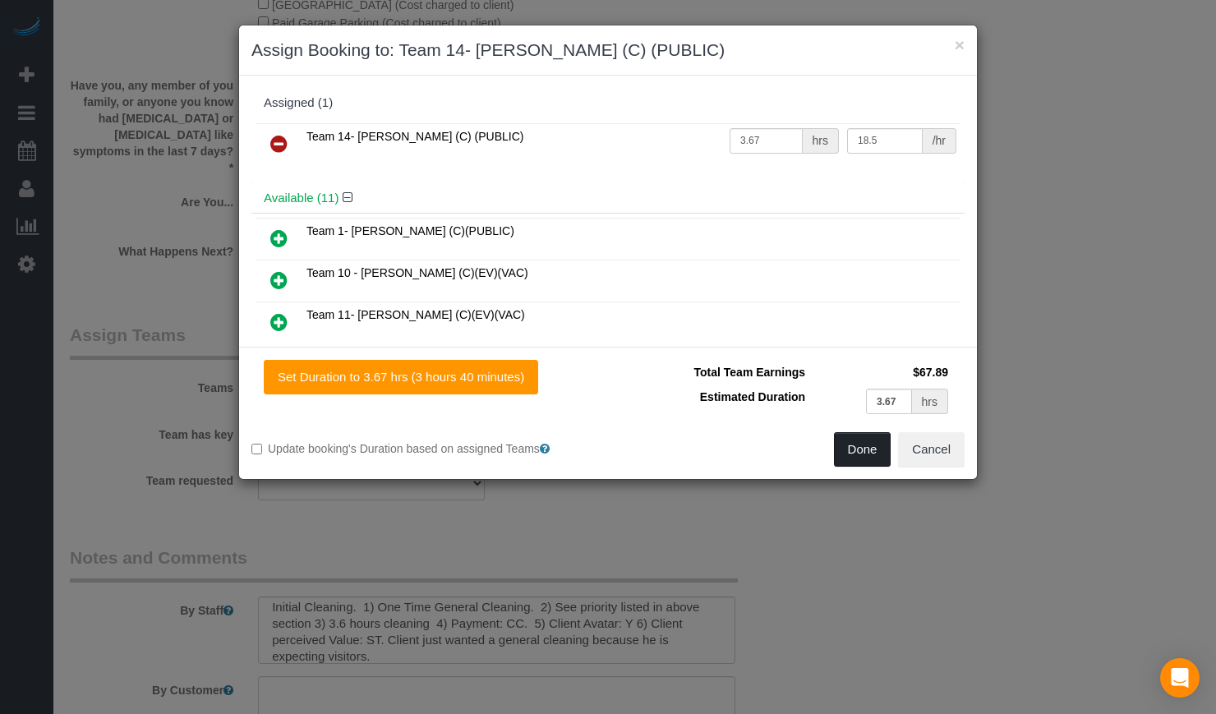
click at [864, 445] on button "Done" at bounding box center [863, 449] width 58 height 35
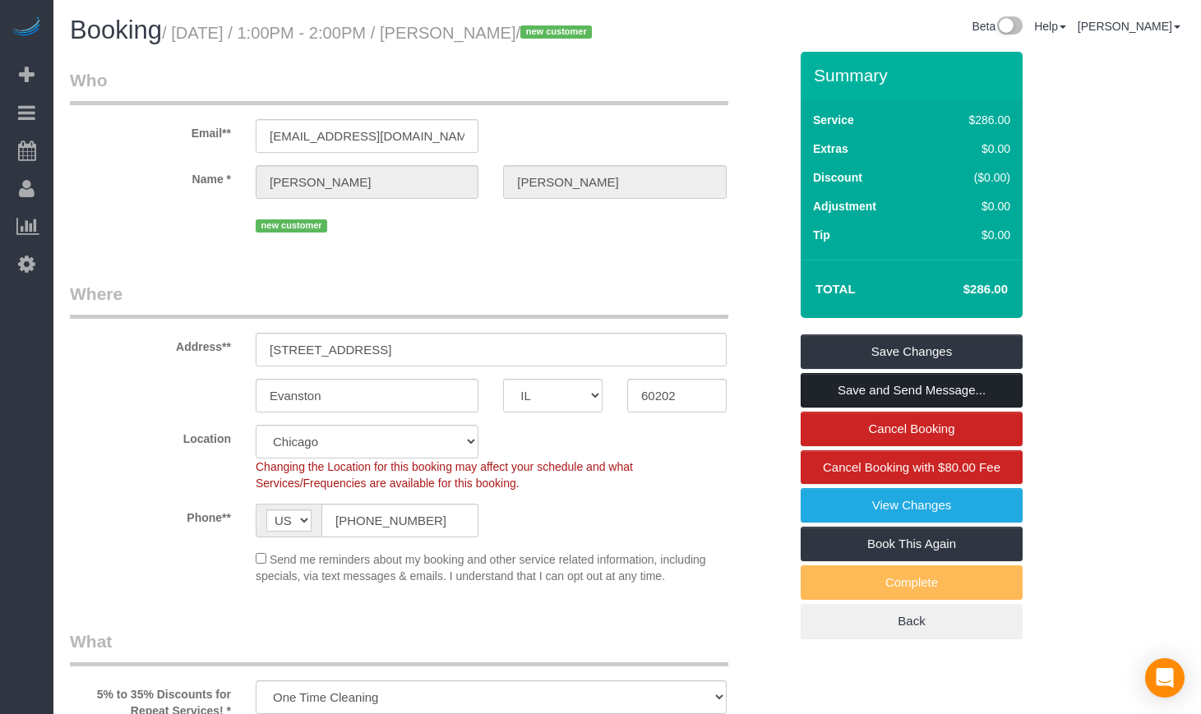
click at [874, 408] on link "Save and Send Message..." at bounding box center [911, 390] width 222 height 35
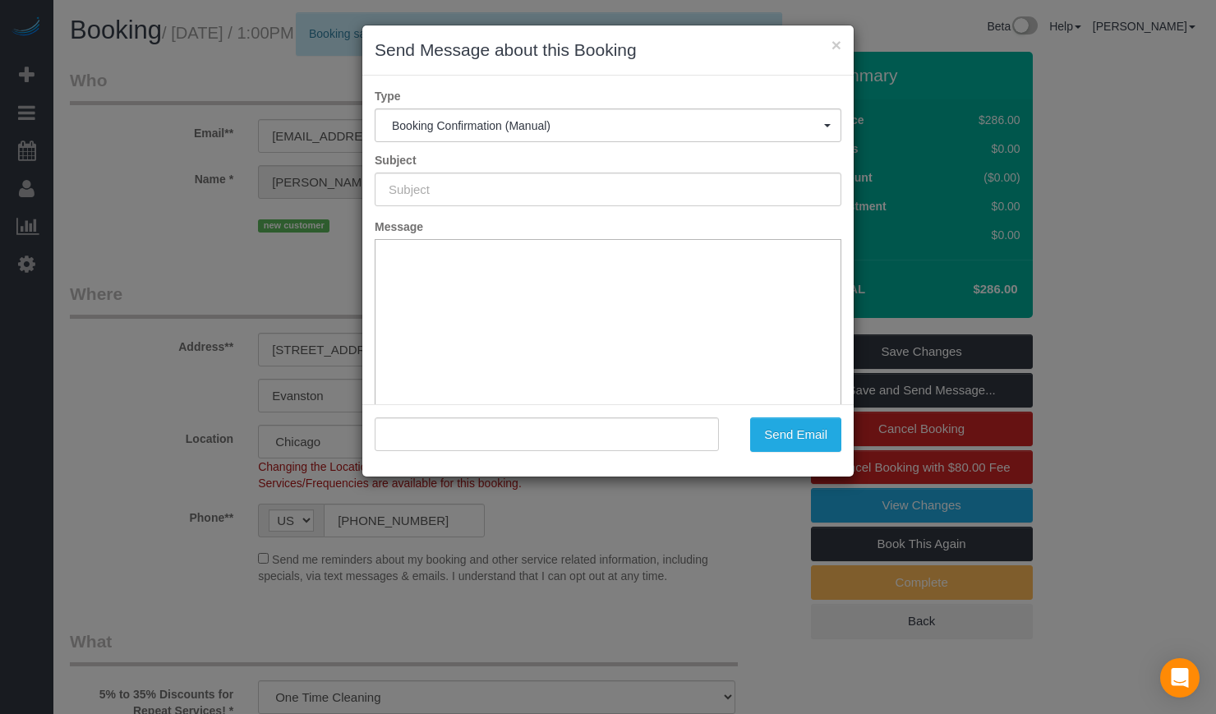
type input "Your Booking With Fresh Tech Maid, Confirmed!"
type input ""Andrew Rowe" <ajrowe0615@gmail.com>"
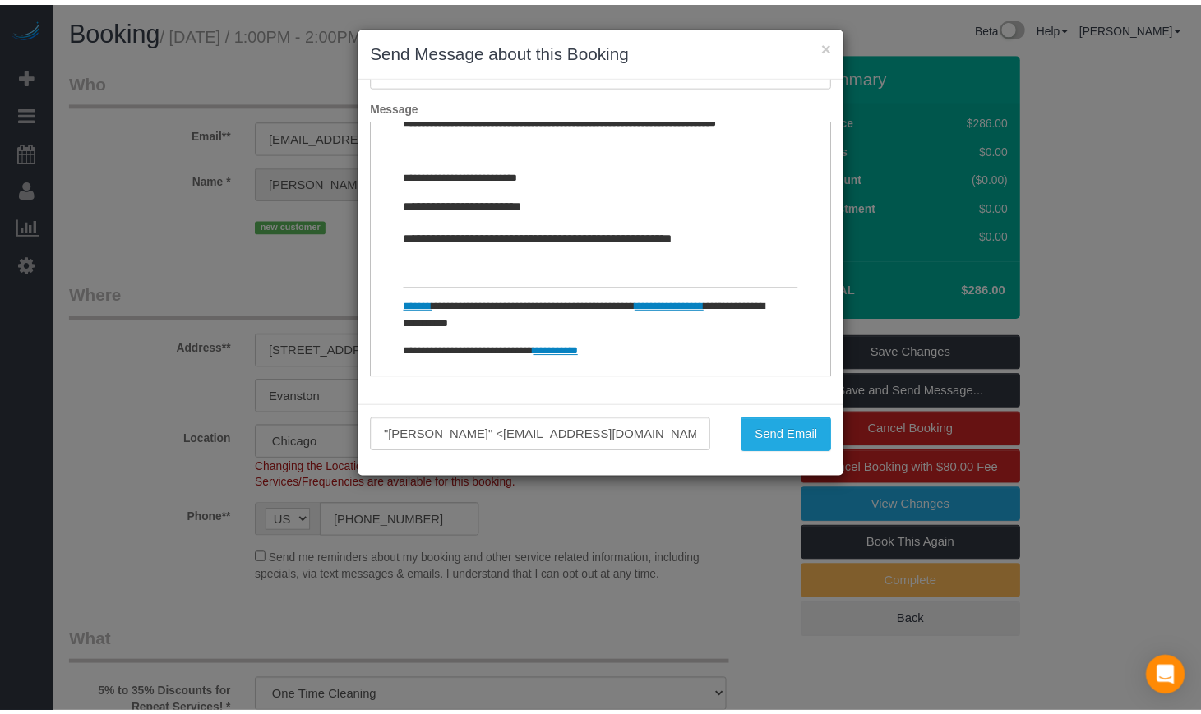
scroll to position [2068, 0]
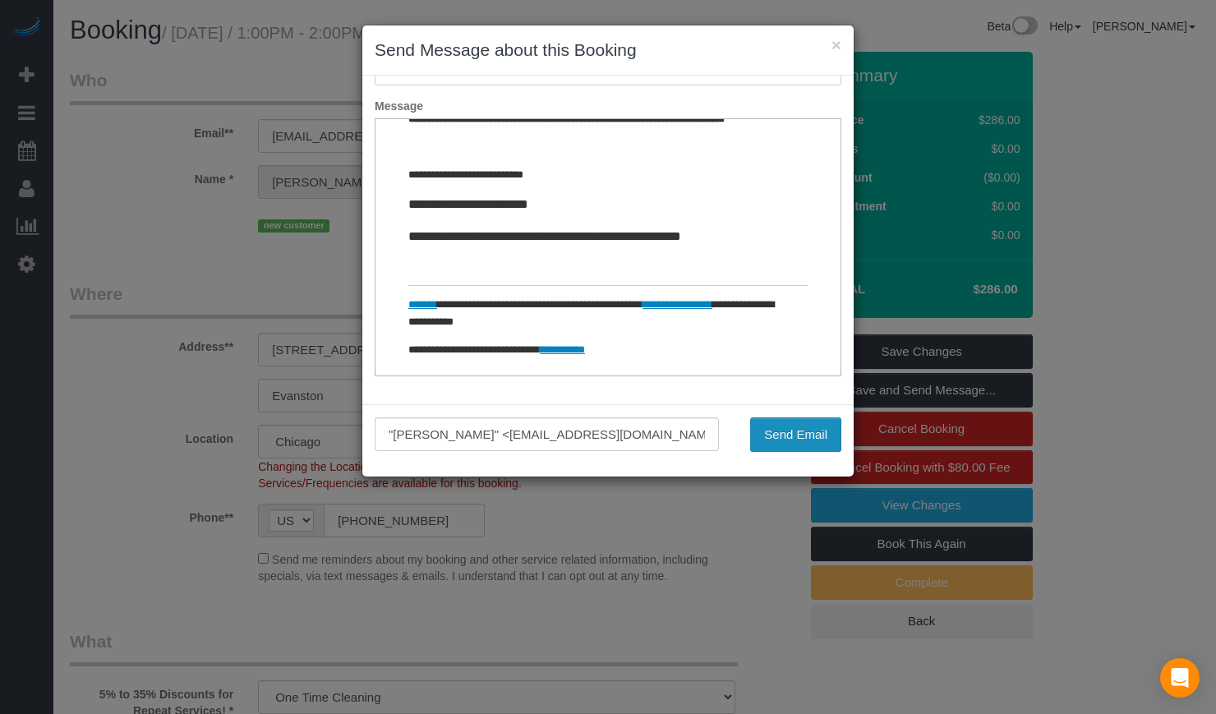
click at [814, 440] on button "Send Email" at bounding box center [795, 434] width 91 height 35
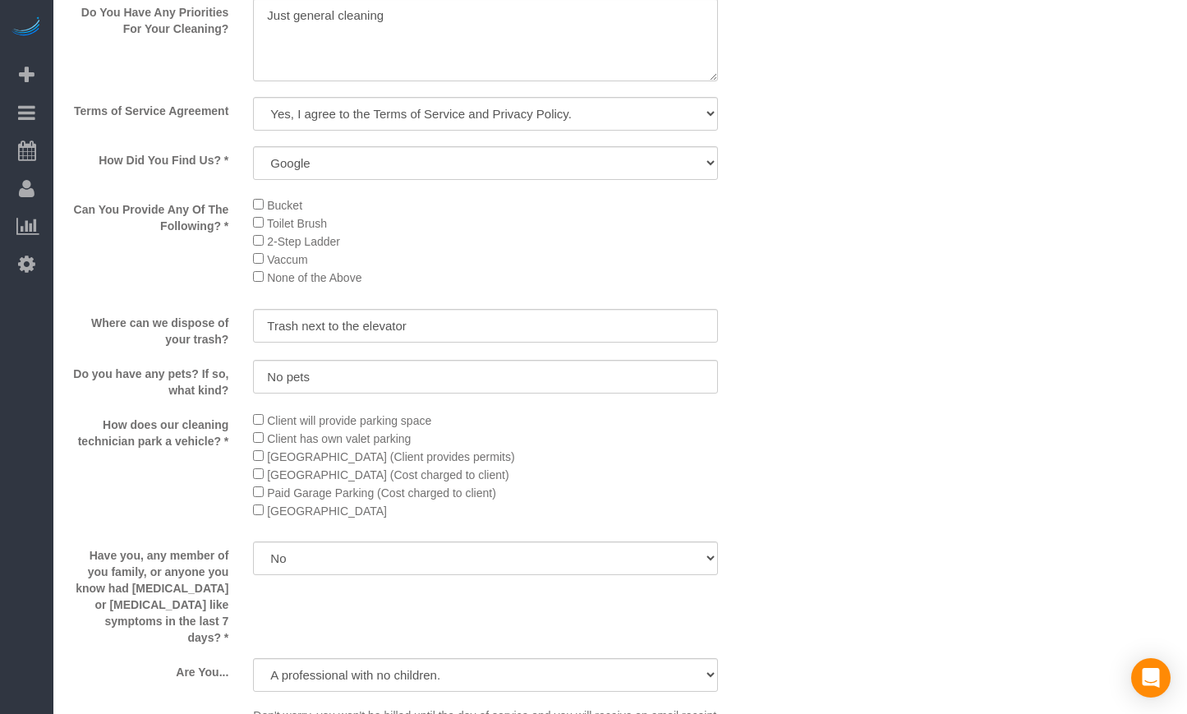
scroll to position [2739, 0]
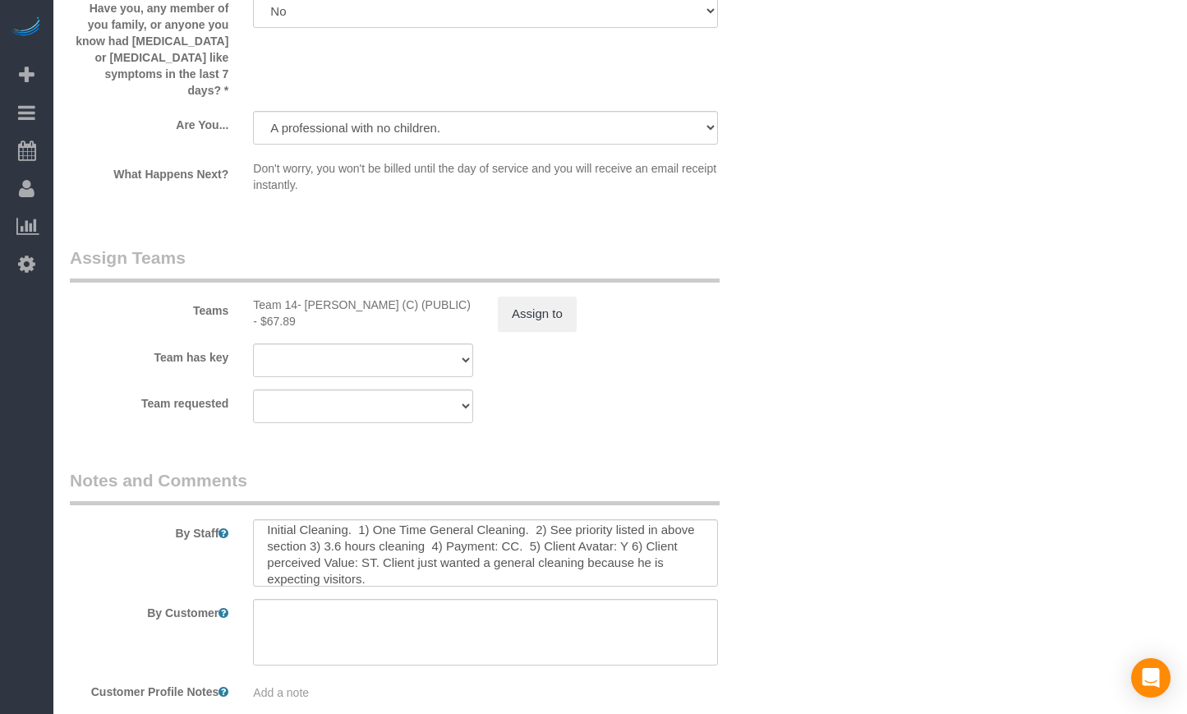
drag, startPoint x: 265, startPoint y: 313, endPoint x: 457, endPoint y: 312, distance: 191.5
click at [457, 312] on div "Team 14- Maria (C) (PUBLIC) - $67.89" at bounding box center [363, 313] width 220 height 33
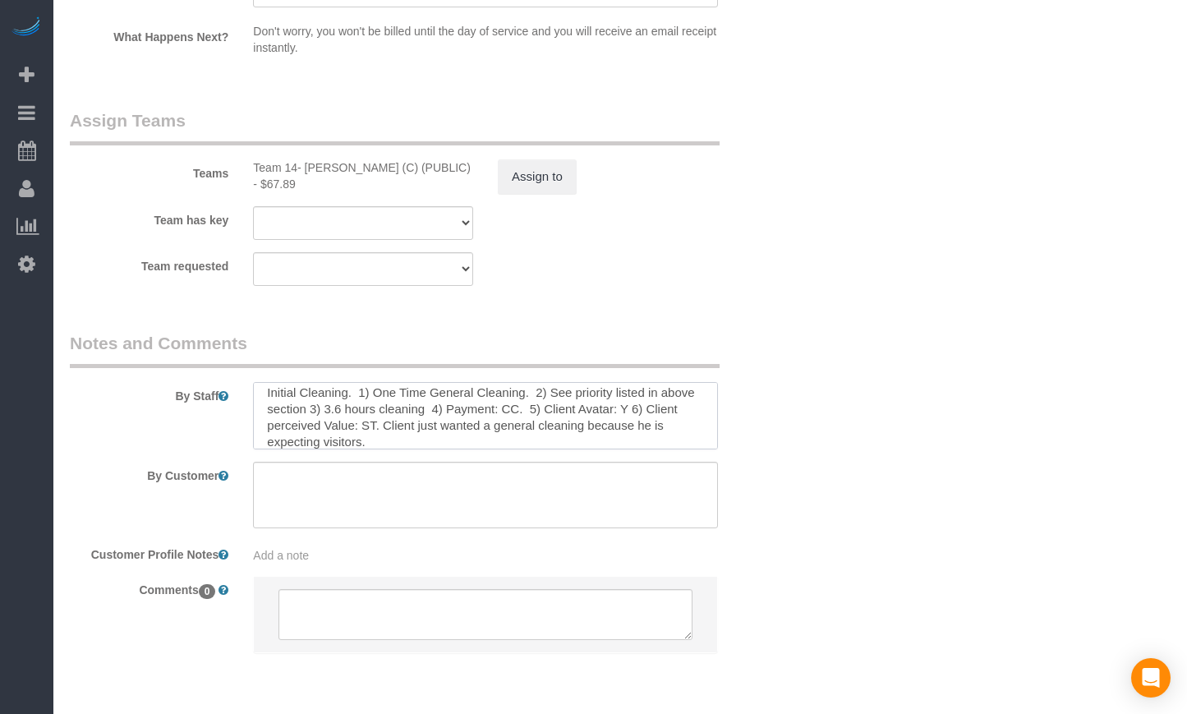
scroll to position [0, 0]
drag, startPoint x: 408, startPoint y: 446, endPoint x: 218, endPoint y: 382, distance: 201.1
click at [218, 382] on div "By Staff" at bounding box center [425, 390] width 734 height 118
click at [602, 442] on textarea at bounding box center [485, 415] width 465 height 67
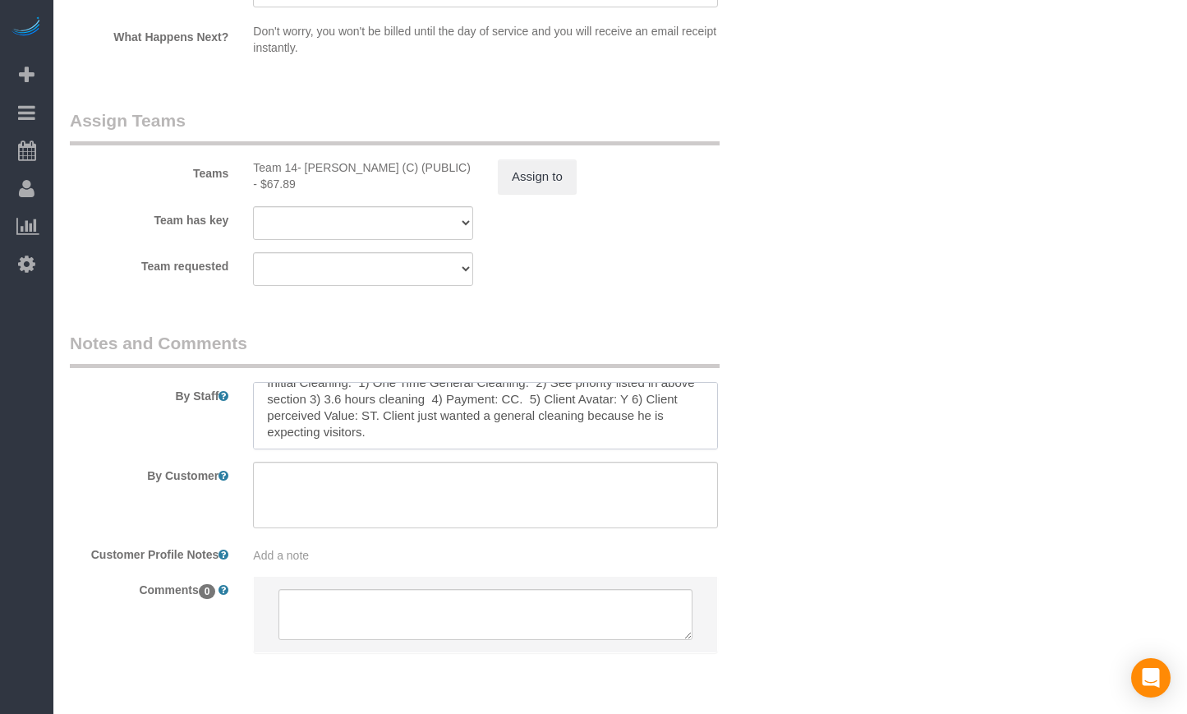
scroll to position [0, 0]
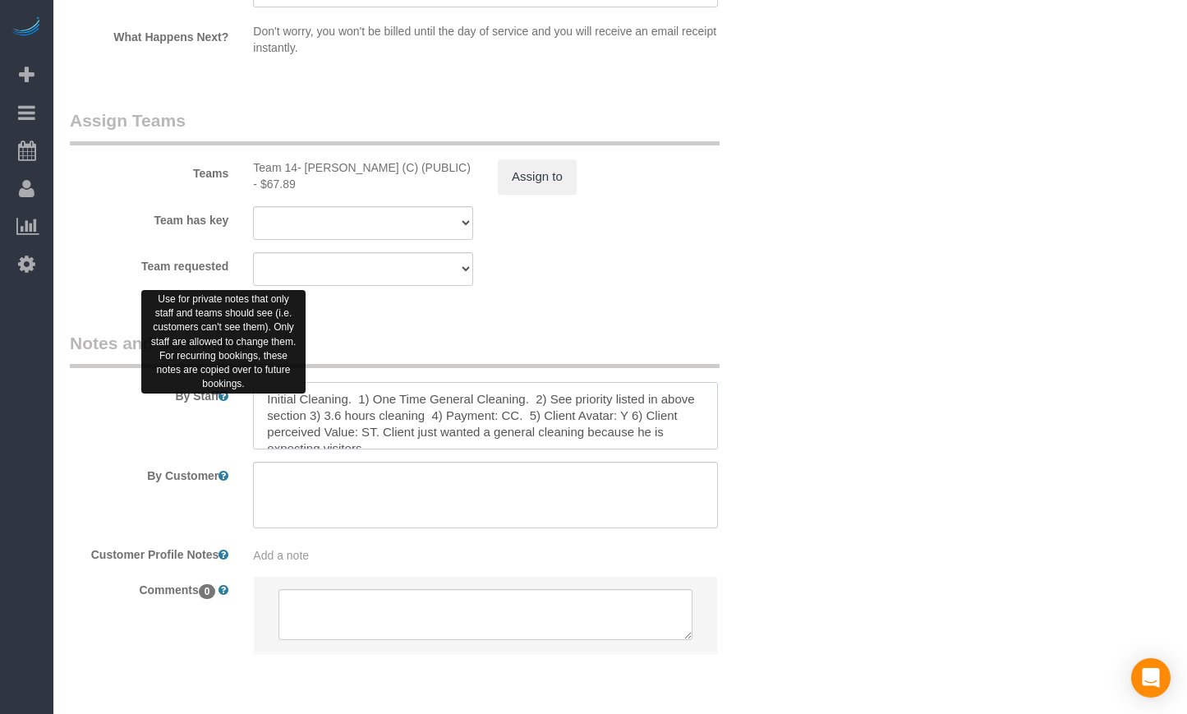
drag, startPoint x: 515, startPoint y: 449, endPoint x: 225, endPoint y: 404, distance: 293.6
click at [225, 404] on div "By Staff" at bounding box center [425, 390] width 734 height 118
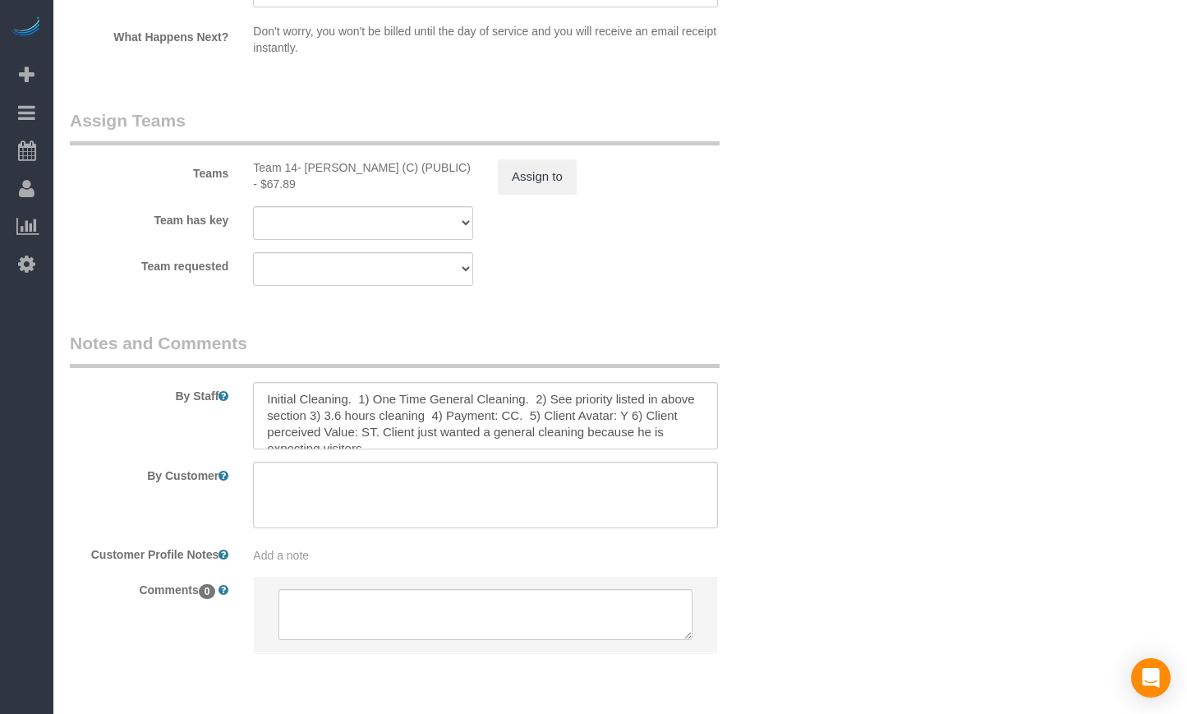
click at [773, 410] on div "By Staff" at bounding box center [425, 390] width 734 height 118
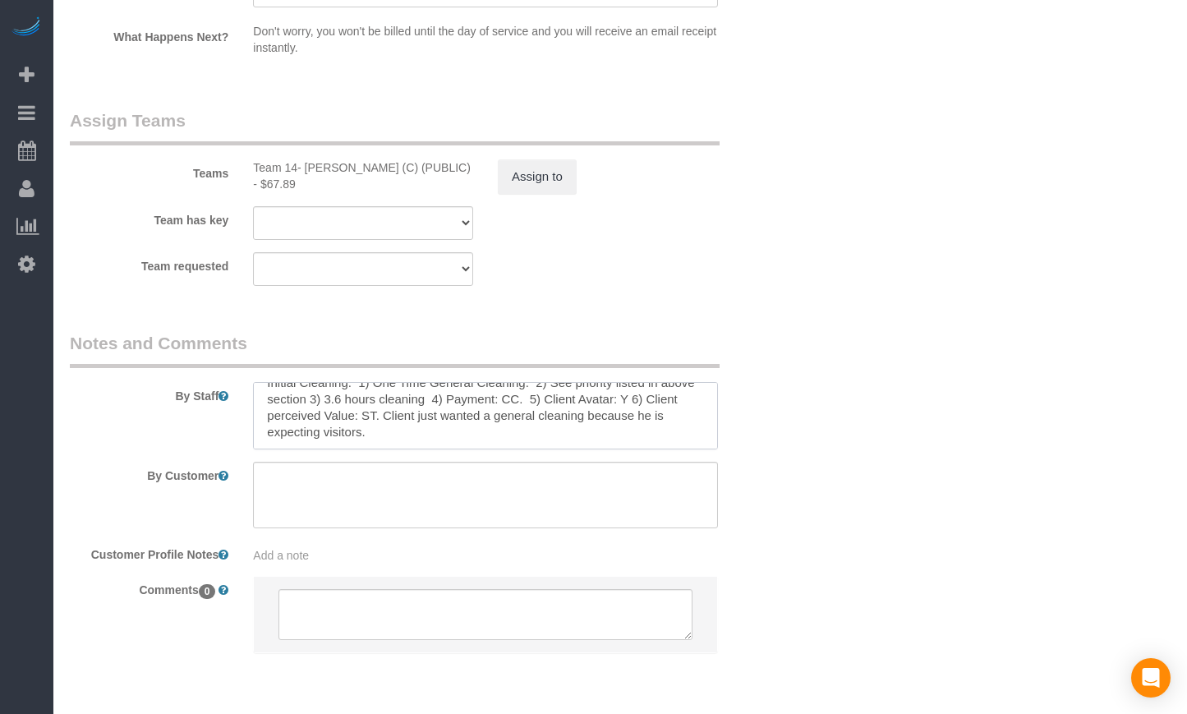
click at [482, 448] on textarea at bounding box center [485, 415] width 465 height 67
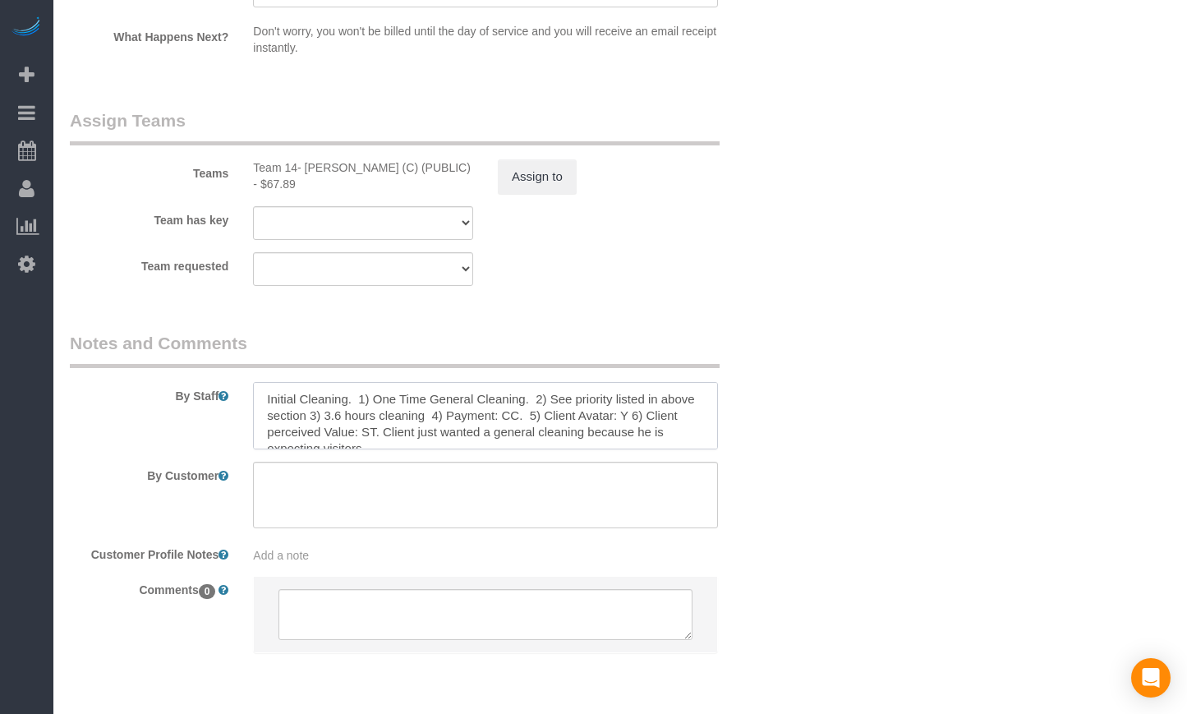
drag, startPoint x: 459, startPoint y: 449, endPoint x: 245, endPoint y: 406, distance: 218.7
click at [245, 406] on div at bounding box center [486, 415] width 490 height 67
click at [374, 439] on textarea at bounding box center [485, 415] width 465 height 67
drag, startPoint x: 308, startPoint y: 405, endPoint x: 672, endPoint y: 408, distance: 364.1
click at [672, 408] on textarea at bounding box center [485, 415] width 465 height 67
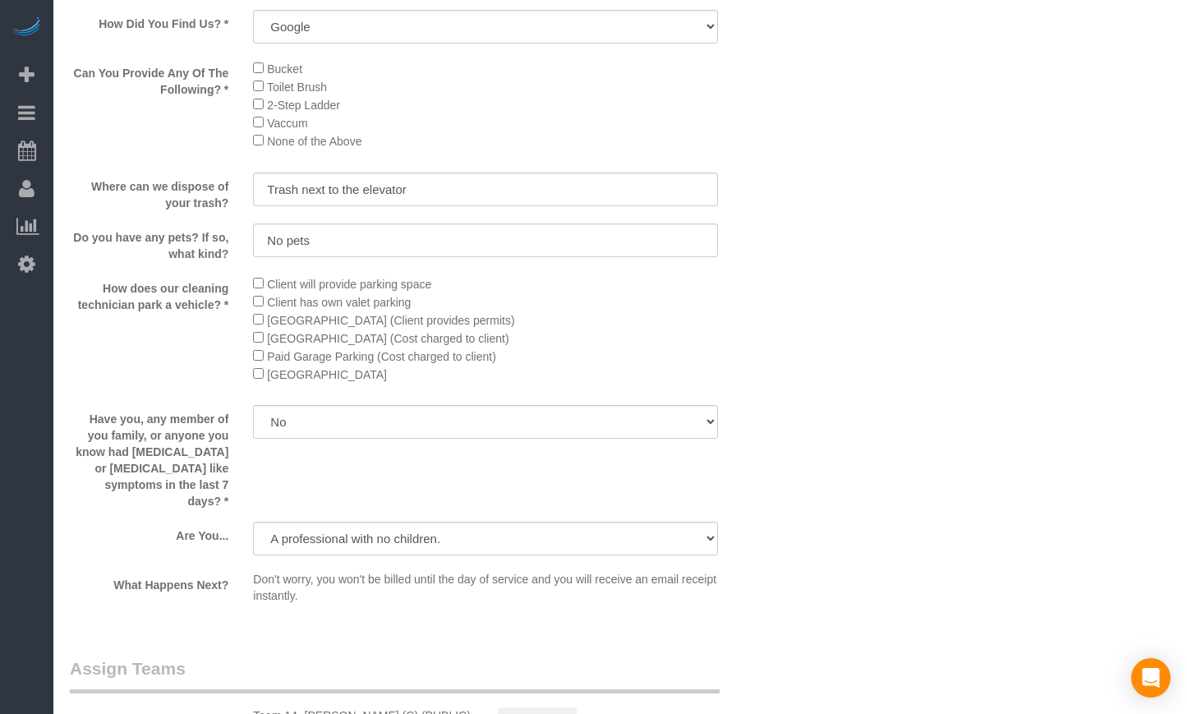
scroll to position [1781, 0]
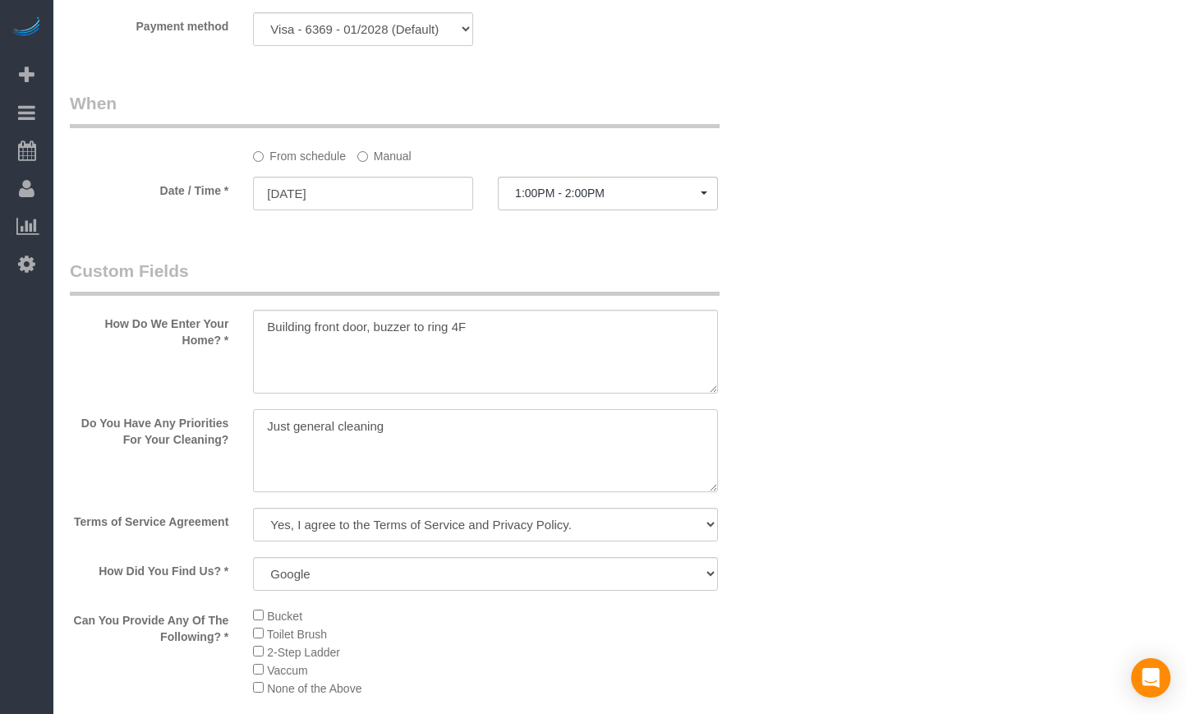
drag, startPoint x: 430, startPoint y: 465, endPoint x: 139, endPoint y: 445, distance: 291.6
click at [139, 445] on div "Do You Have Any Priorities For Your Cleaning?" at bounding box center [425, 452] width 734 height 87
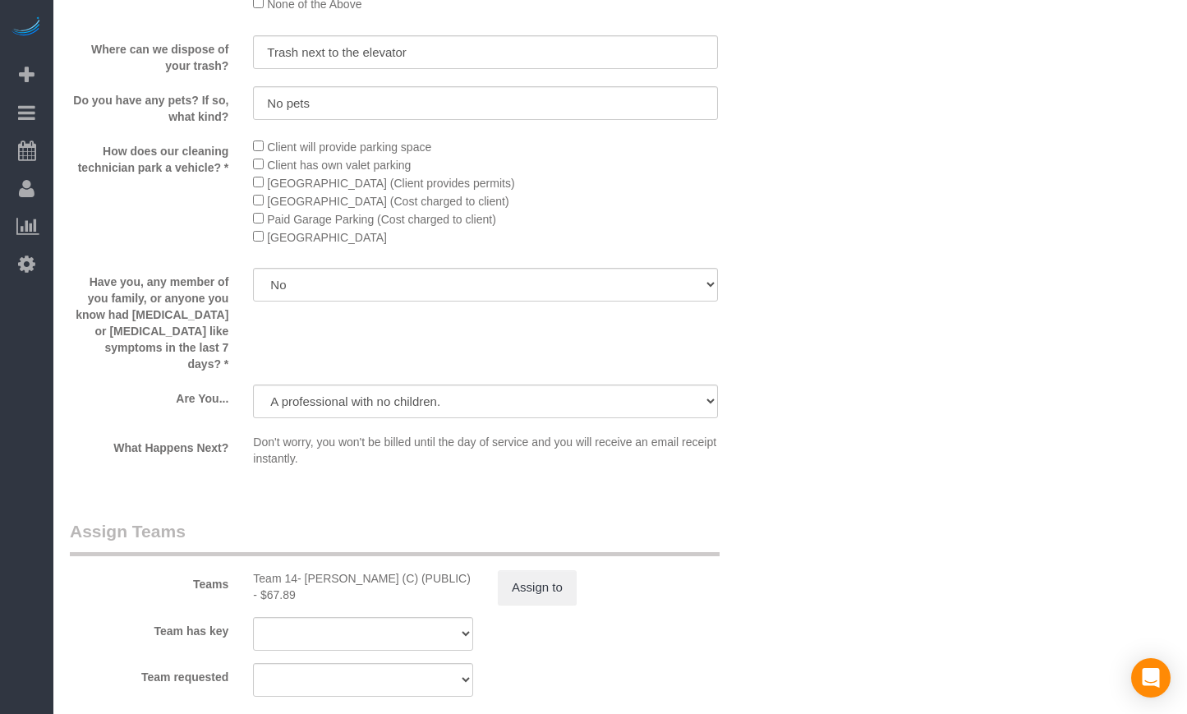
scroll to position [2946, 0]
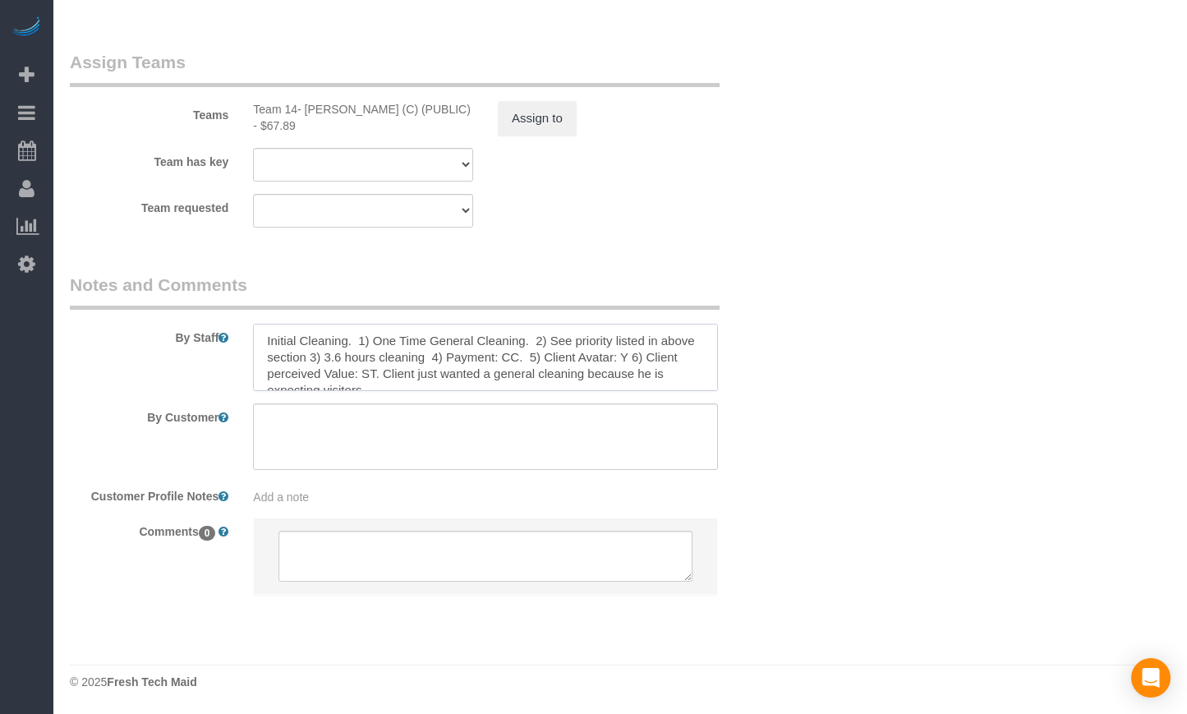
click at [567, 353] on textarea at bounding box center [485, 357] width 465 height 67
drag, startPoint x: 662, startPoint y: 353, endPoint x: 633, endPoint y: 354, distance: 28.8
click at [633, 354] on textarea at bounding box center [485, 357] width 465 height 67
click at [463, 358] on textarea at bounding box center [485, 357] width 465 height 67
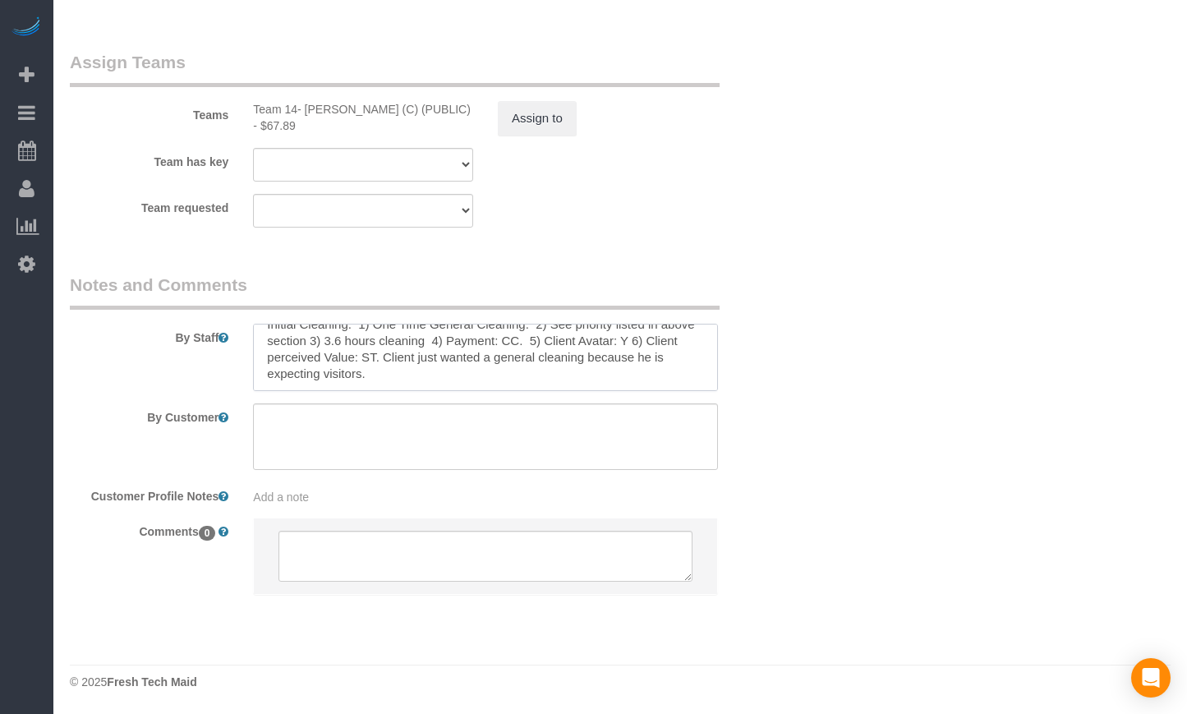
drag, startPoint x: 418, startPoint y: 359, endPoint x: 581, endPoint y: 360, distance: 162.7
click at [517, 380] on textarea at bounding box center [485, 357] width 465 height 67
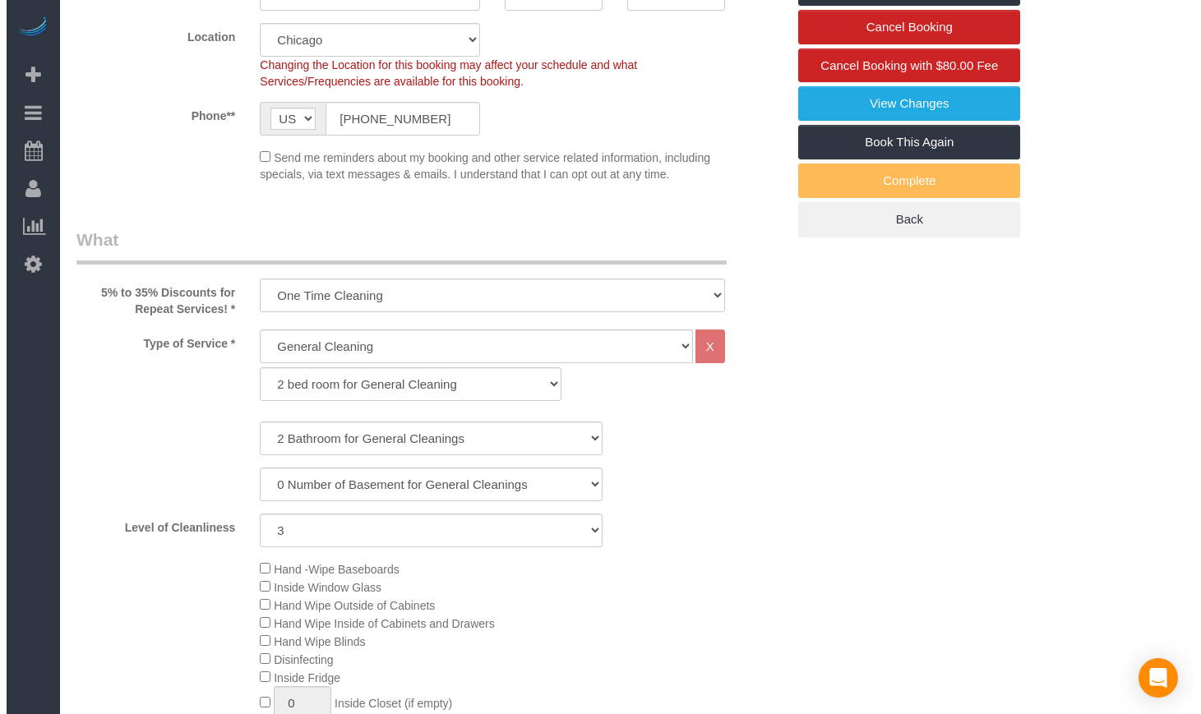
scroll to position [0, 0]
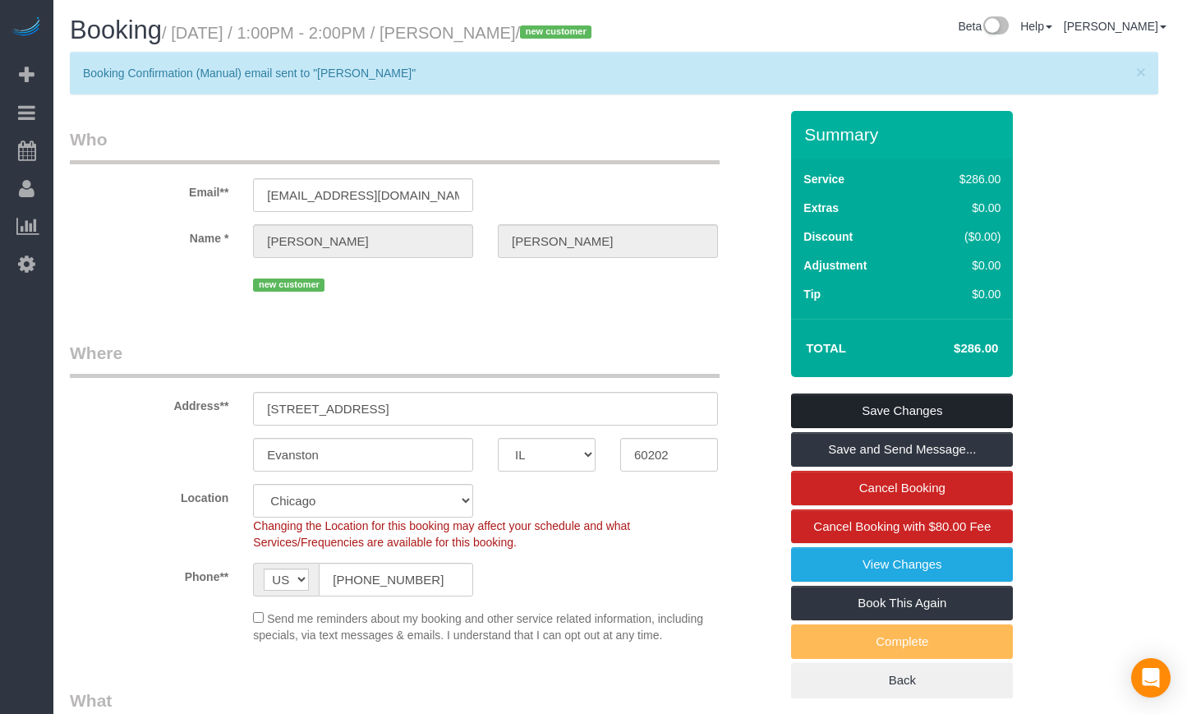
click at [920, 428] on link "Save Changes" at bounding box center [902, 411] width 222 height 35
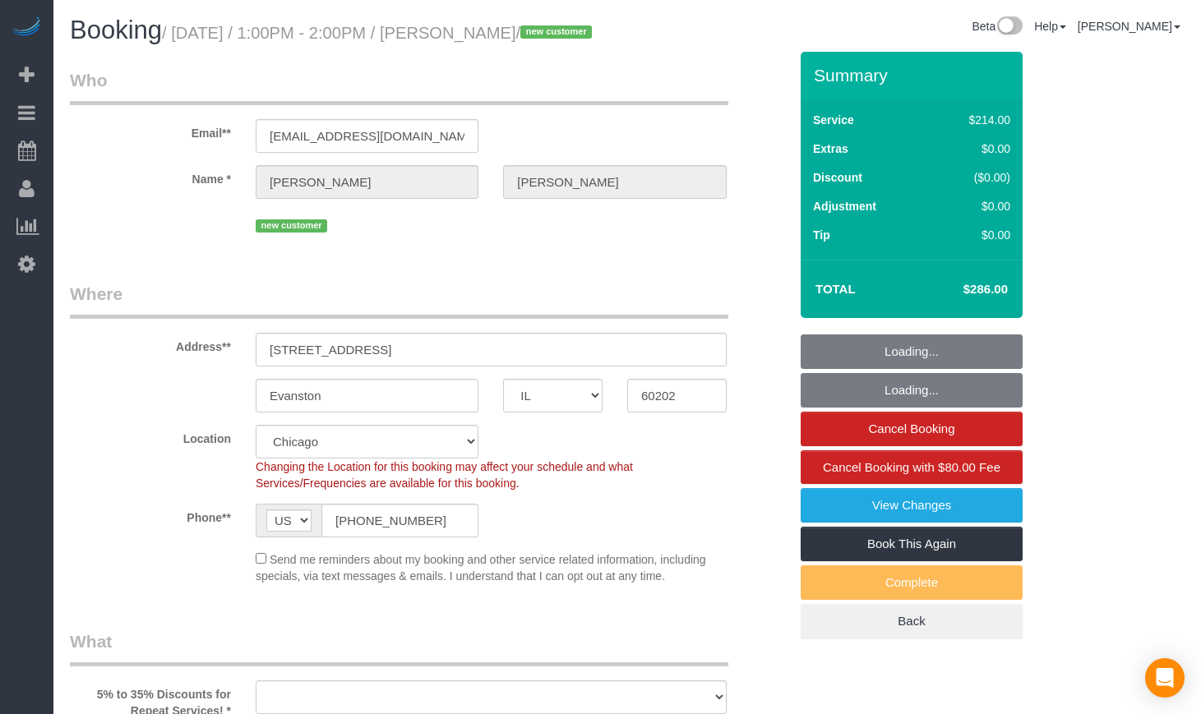
select select "IL"
select select "object:593"
select select "spot1"
select select "number:1"
select select "number:58"
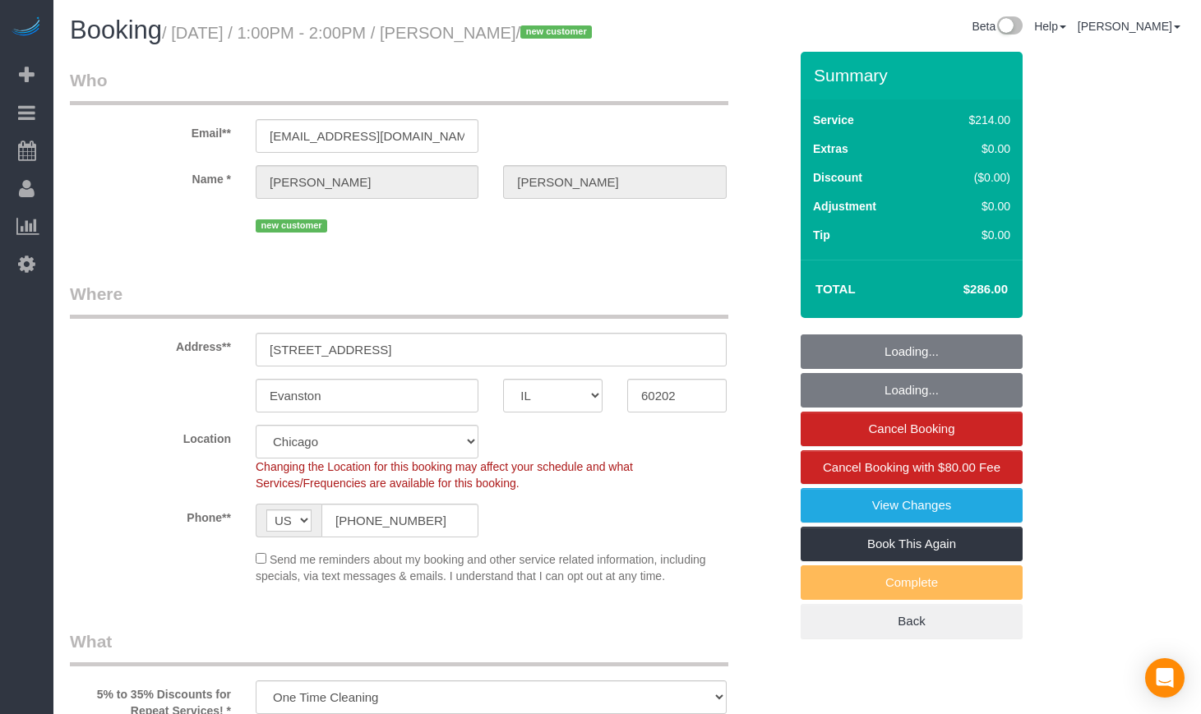
select select "number:139"
select select "number:106"
select select "object:910"
select select "512"
select select "2"
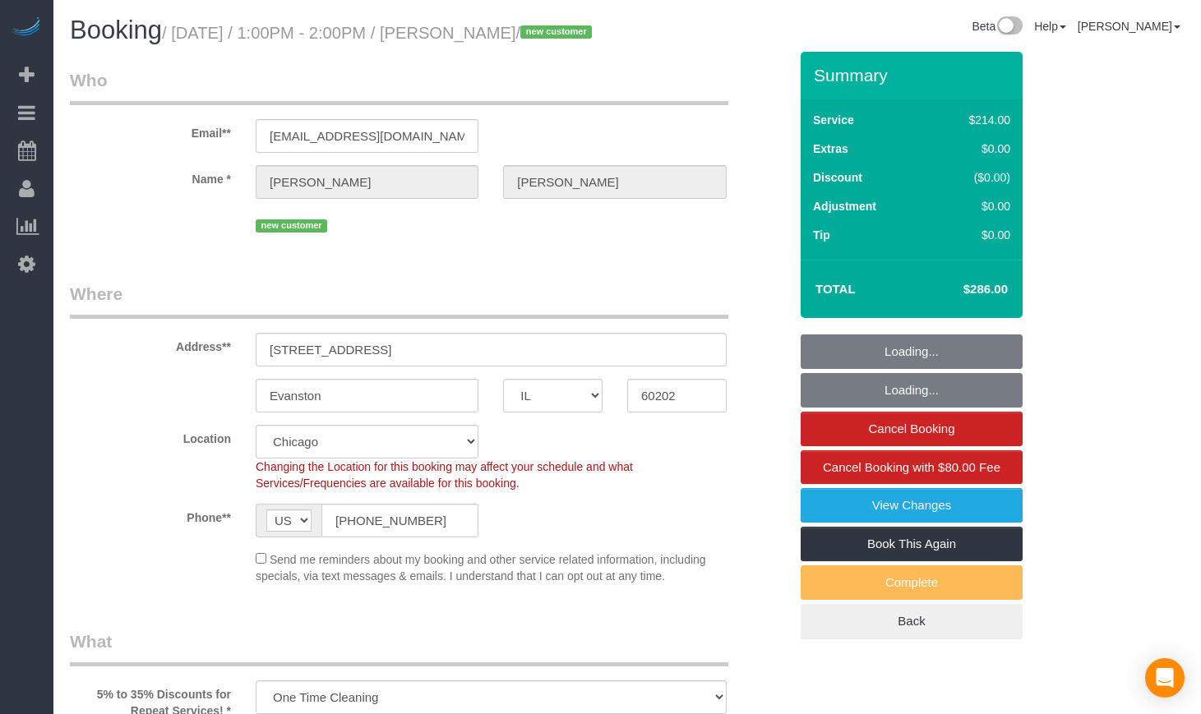
select select "3"
select select "2"
select select "3"
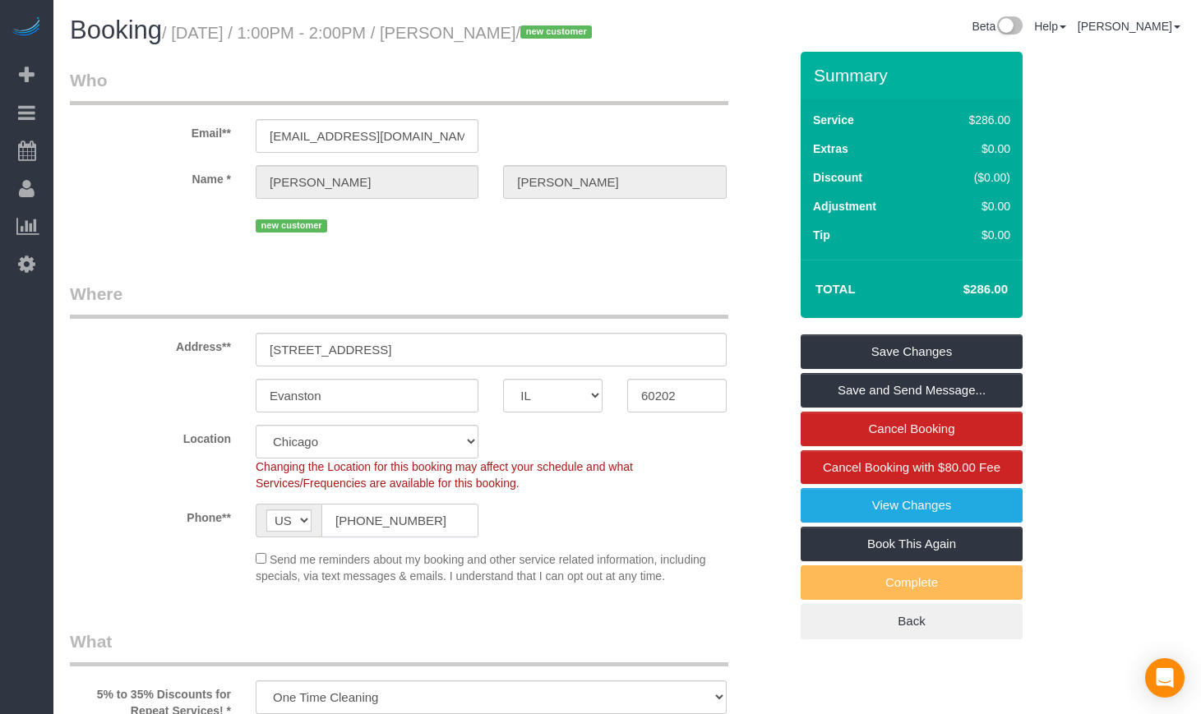
click at [442, 537] on input "[PHONE_NUMBER]" at bounding box center [399, 521] width 157 height 34
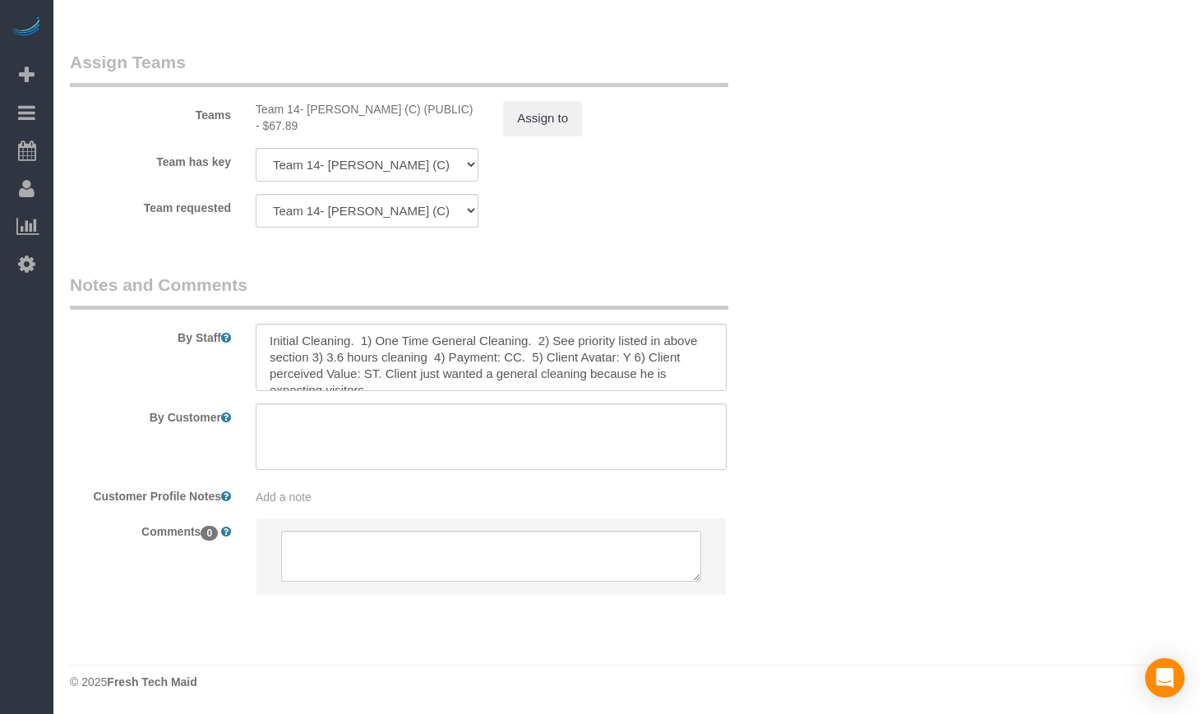
scroll to position [2339, 0]
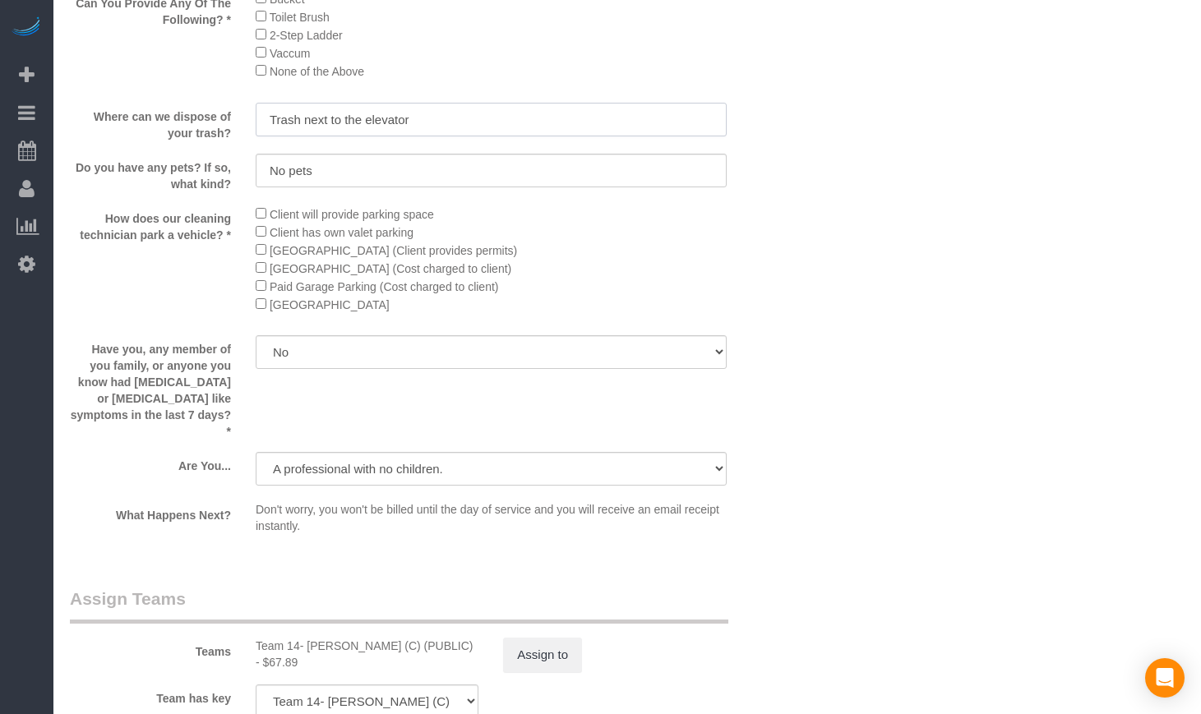
click at [303, 136] on input "Trash next to the elevator" at bounding box center [491, 120] width 471 height 34
type input "Trash bin next to the elevator"
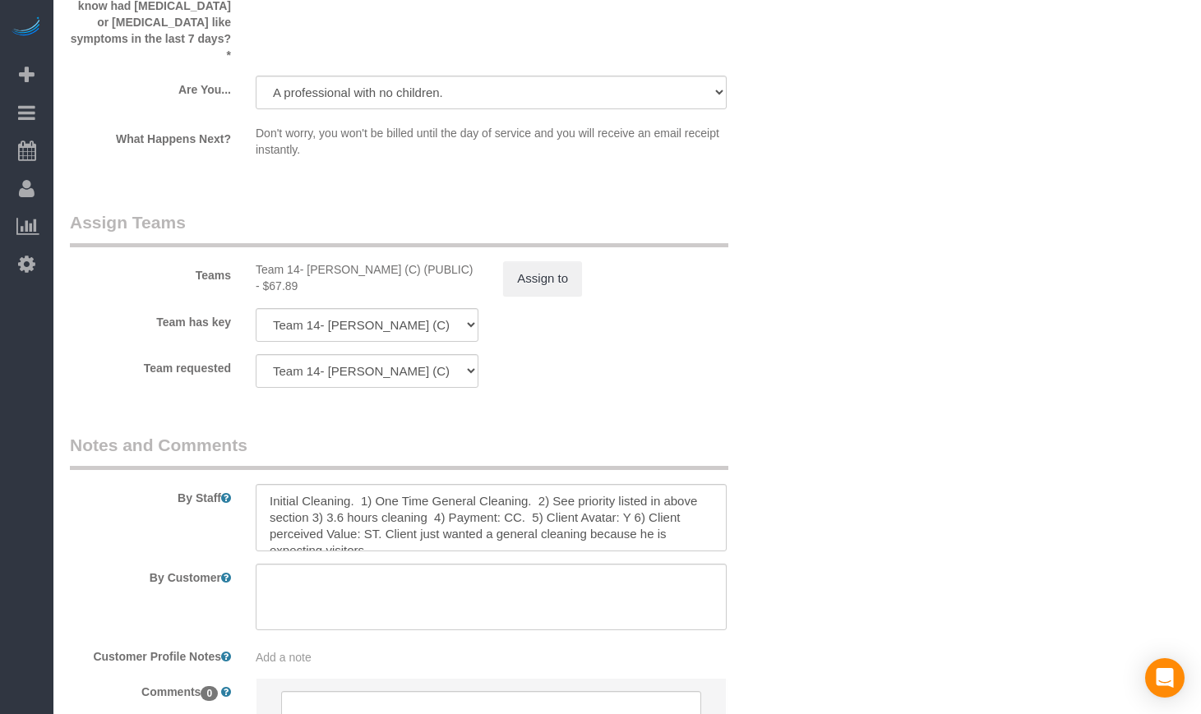
scroll to position [2613, 0]
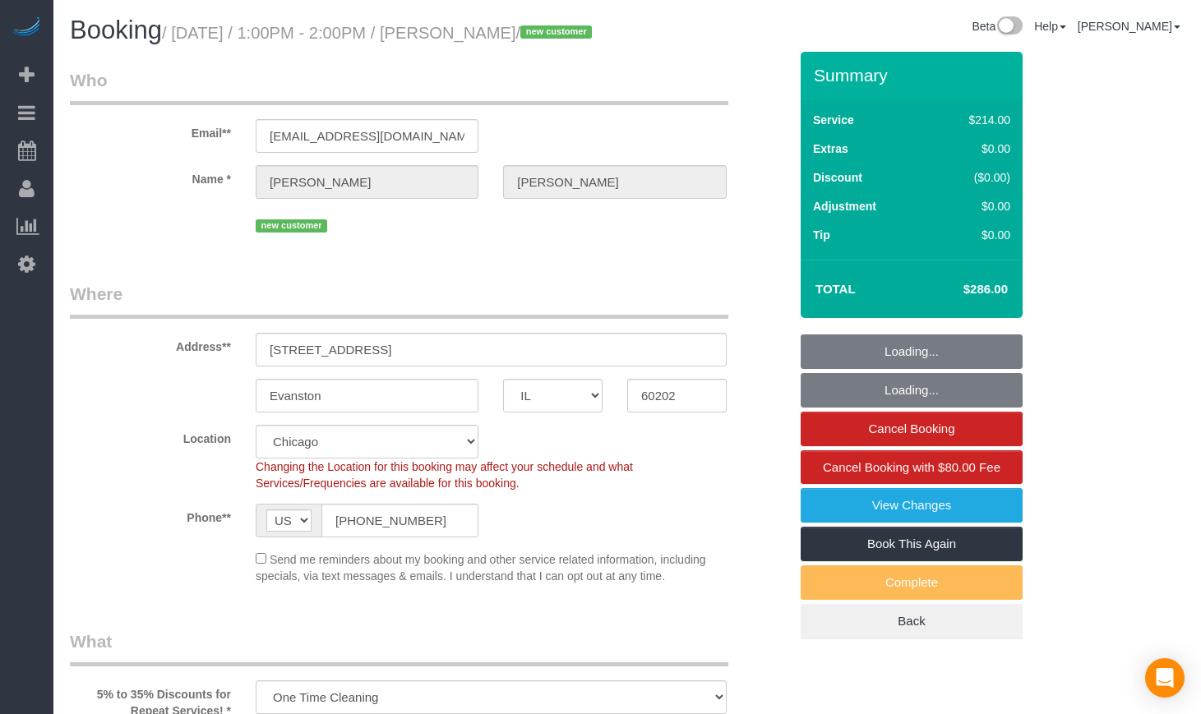
select select "IL"
select select "512"
select select "2"
select select "3"
select select "spot1"
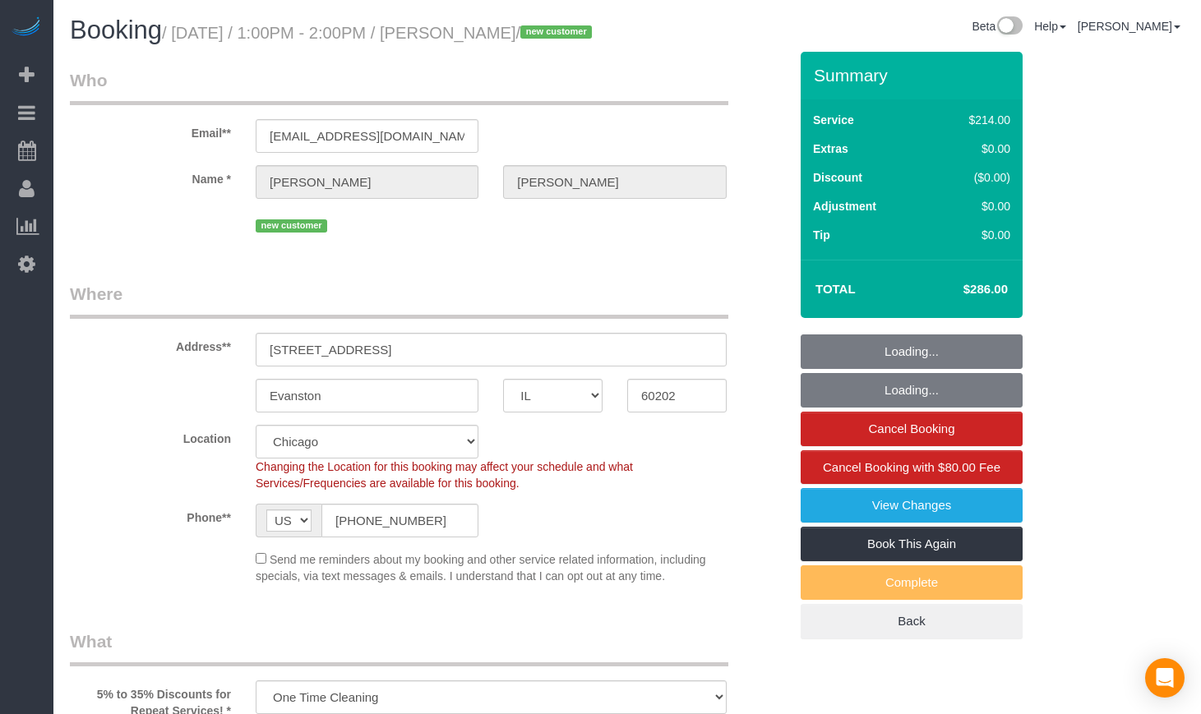
select select "number:1"
select select "number:58"
select select "number:139"
select select "number:106"
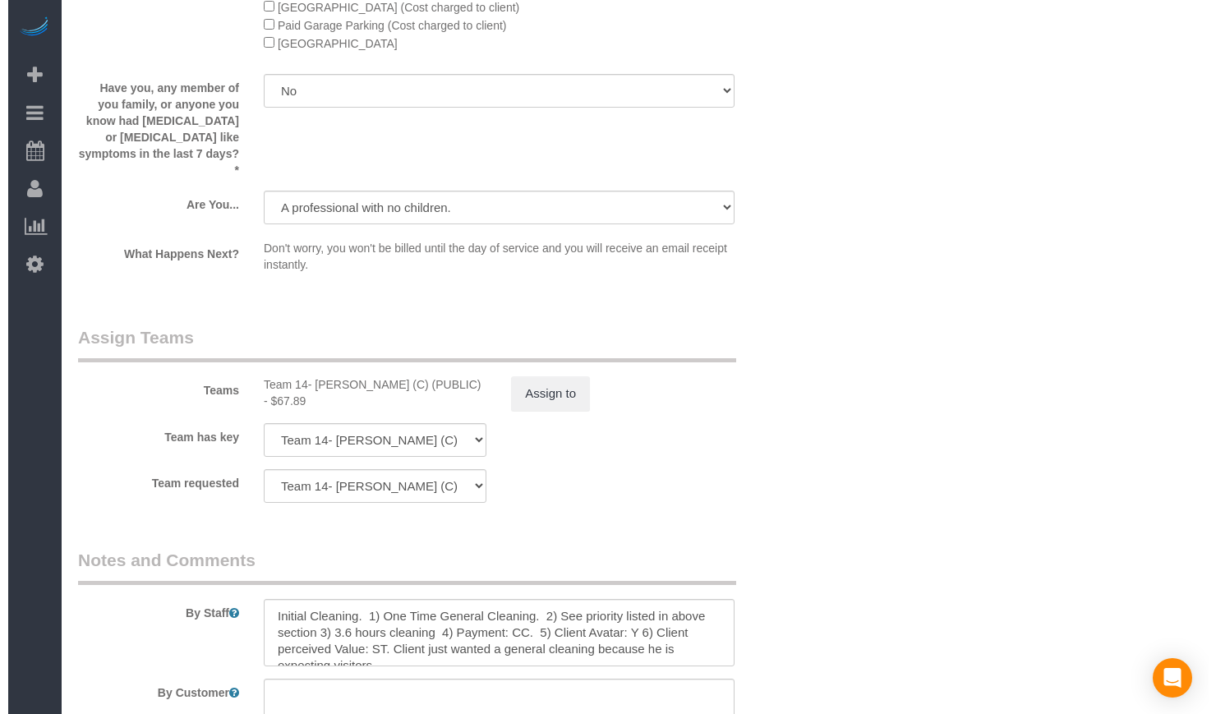
scroll to position [2602, 0]
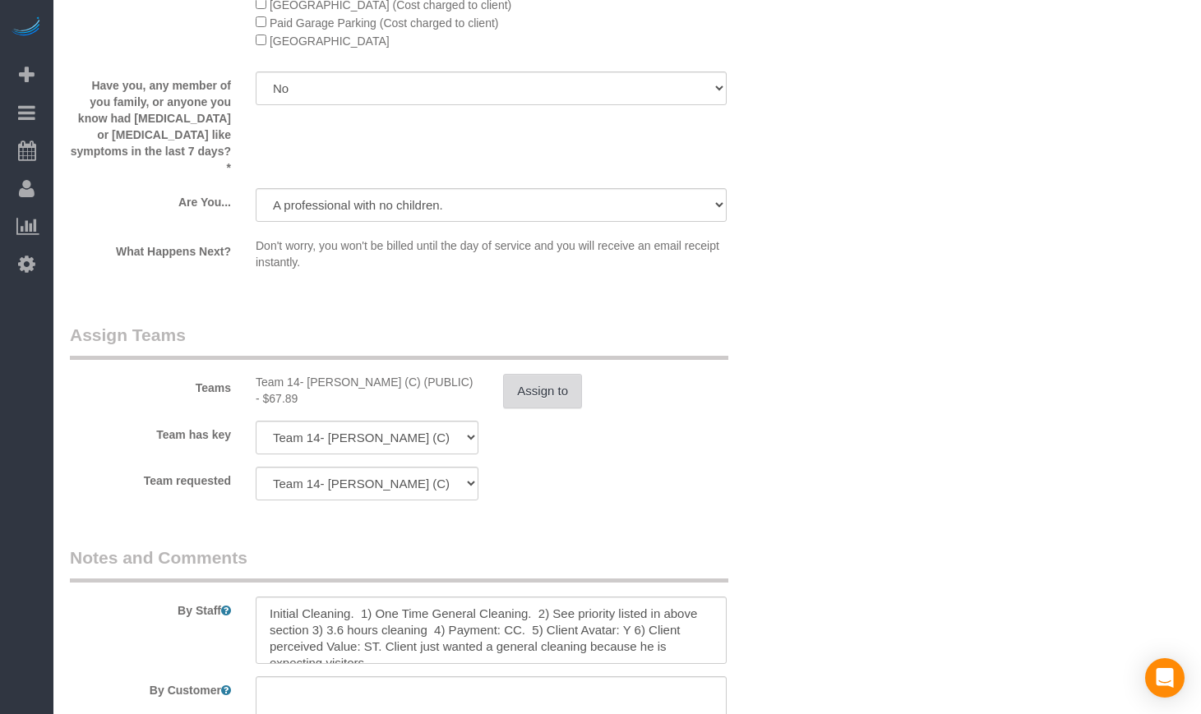
click at [533, 407] on button "Assign to" at bounding box center [542, 391] width 79 height 35
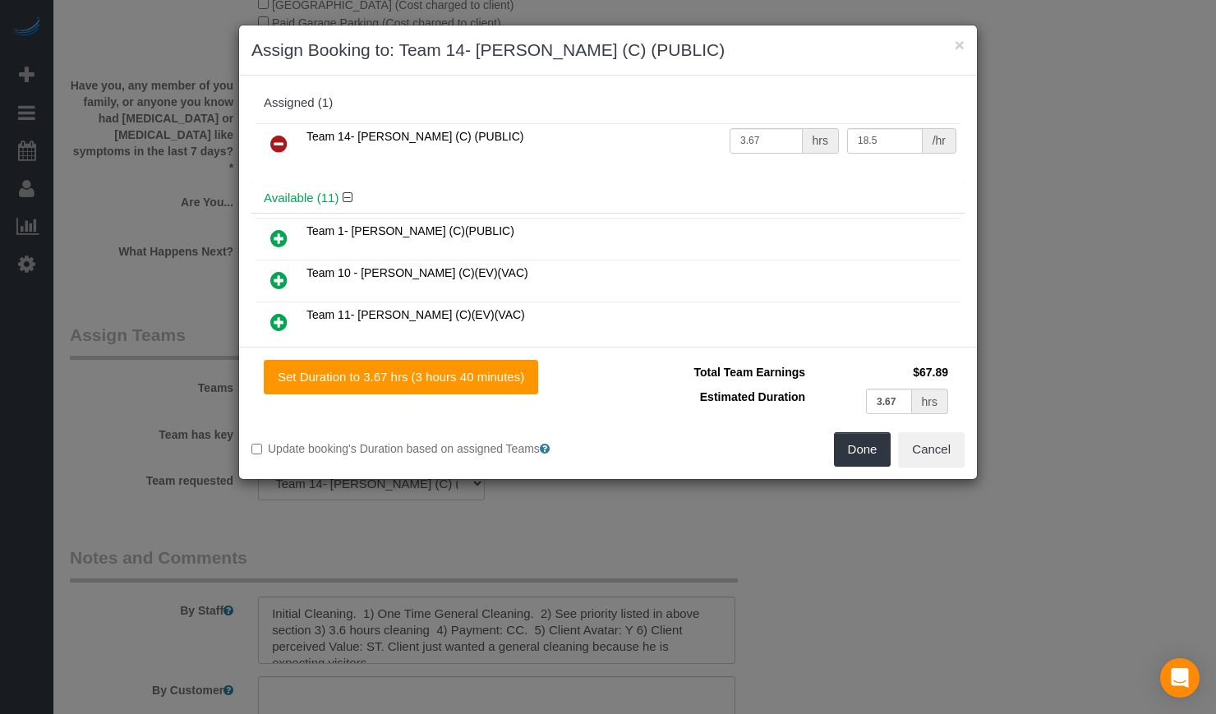
click at [279, 146] on icon at bounding box center [278, 144] width 17 height 20
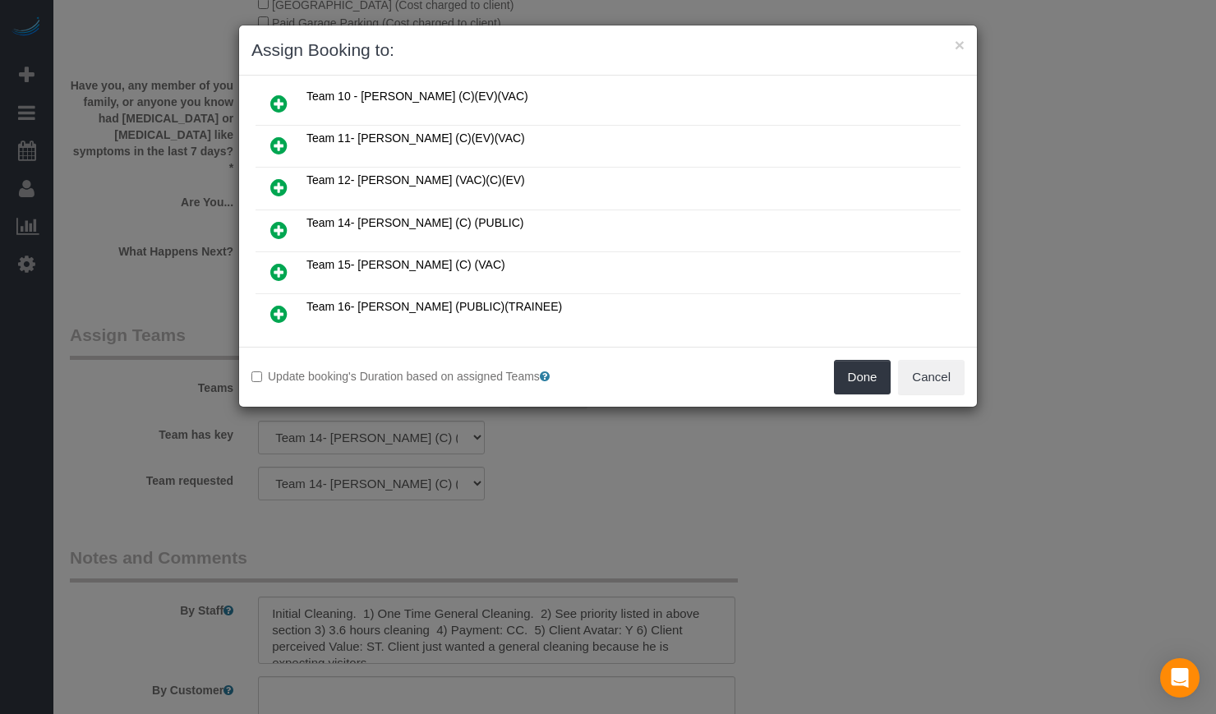
scroll to position [274, 0]
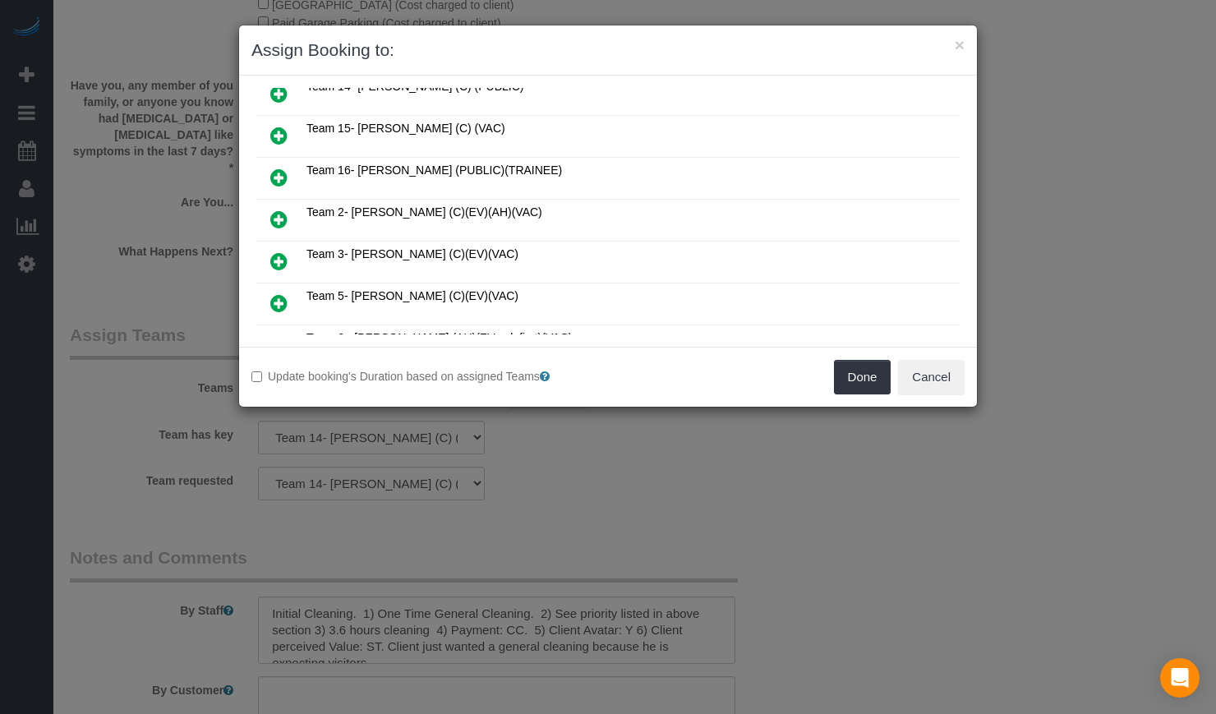
click at [279, 258] on icon at bounding box center [278, 261] width 17 height 20
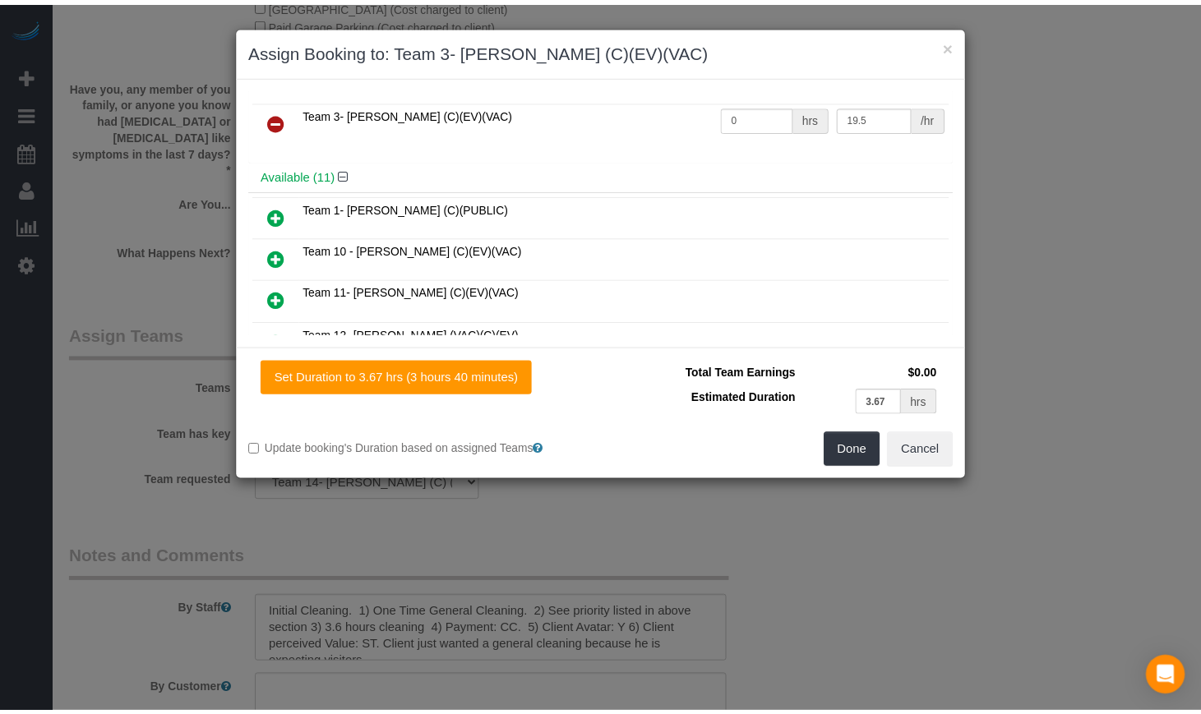
scroll to position [0, 0]
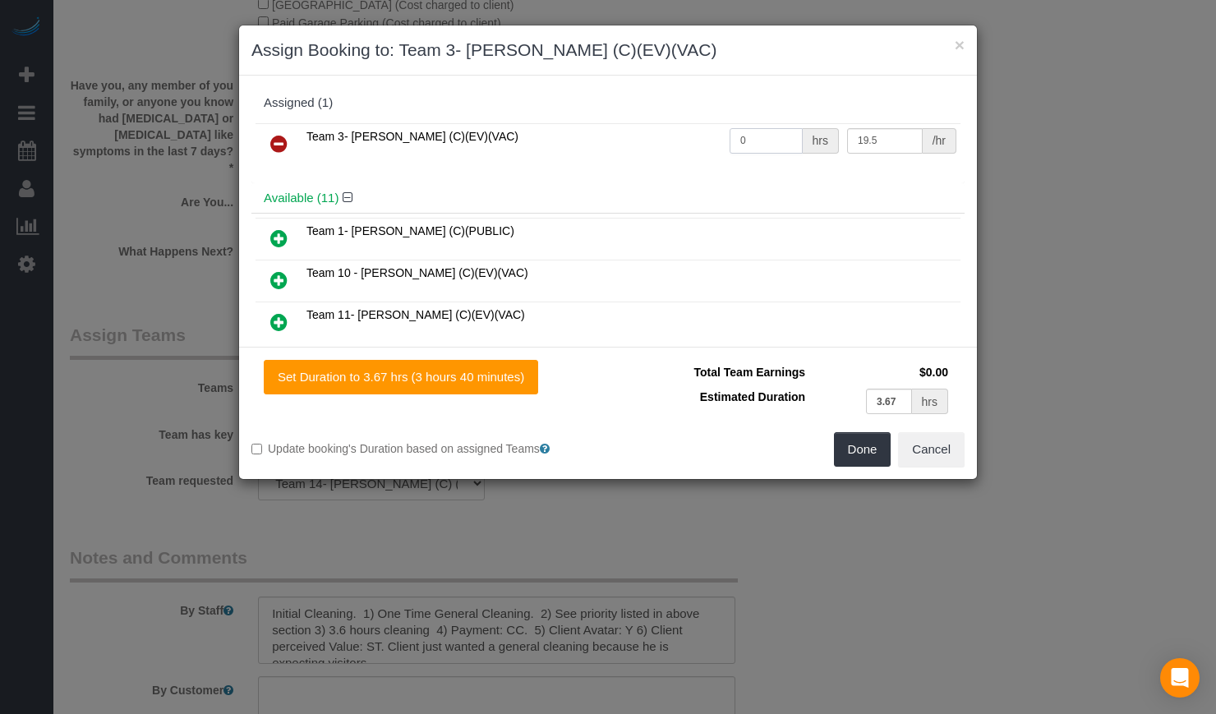
click at [754, 141] on input "0" at bounding box center [766, 140] width 73 height 25
drag, startPoint x: 754, startPoint y: 141, endPoint x: 615, endPoint y: 141, distance: 139.7
click at [620, 141] on tr "Team 3- Corrina (C)(EV)(VAC) 0 hrs 19.5 /hr" at bounding box center [608, 144] width 705 height 42
type input "6"
type input "3.67"
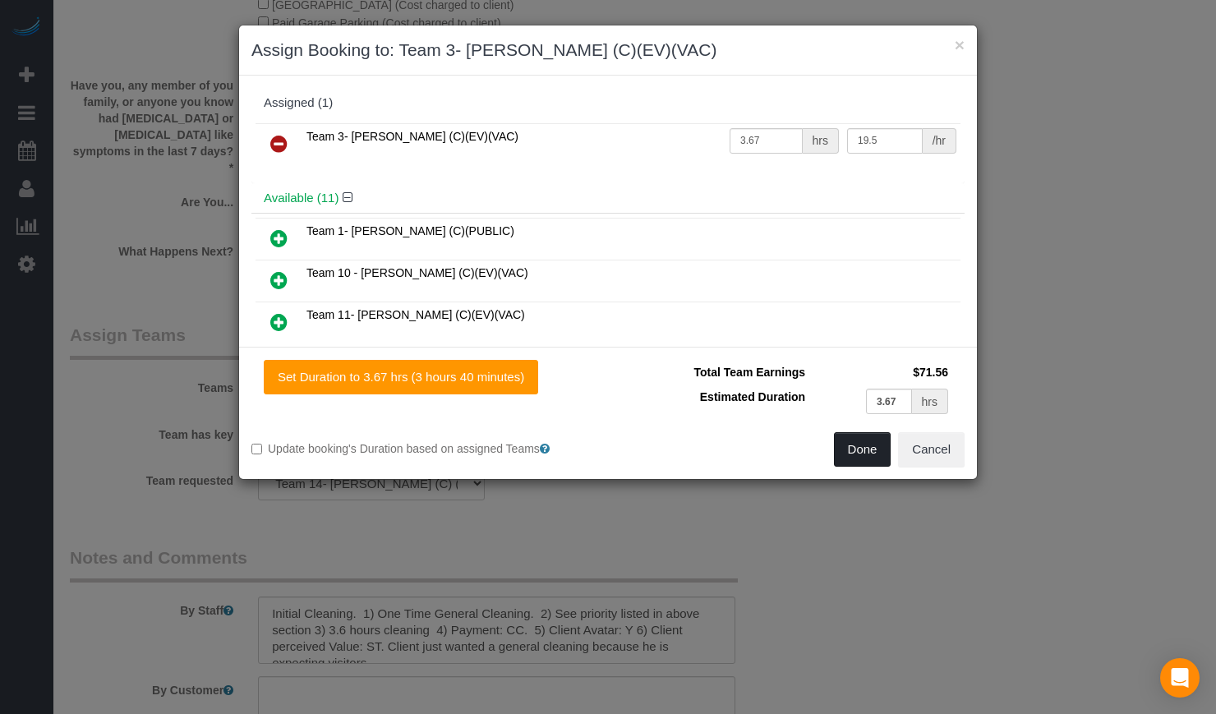
click at [855, 456] on button "Done" at bounding box center [863, 449] width 58 height 35
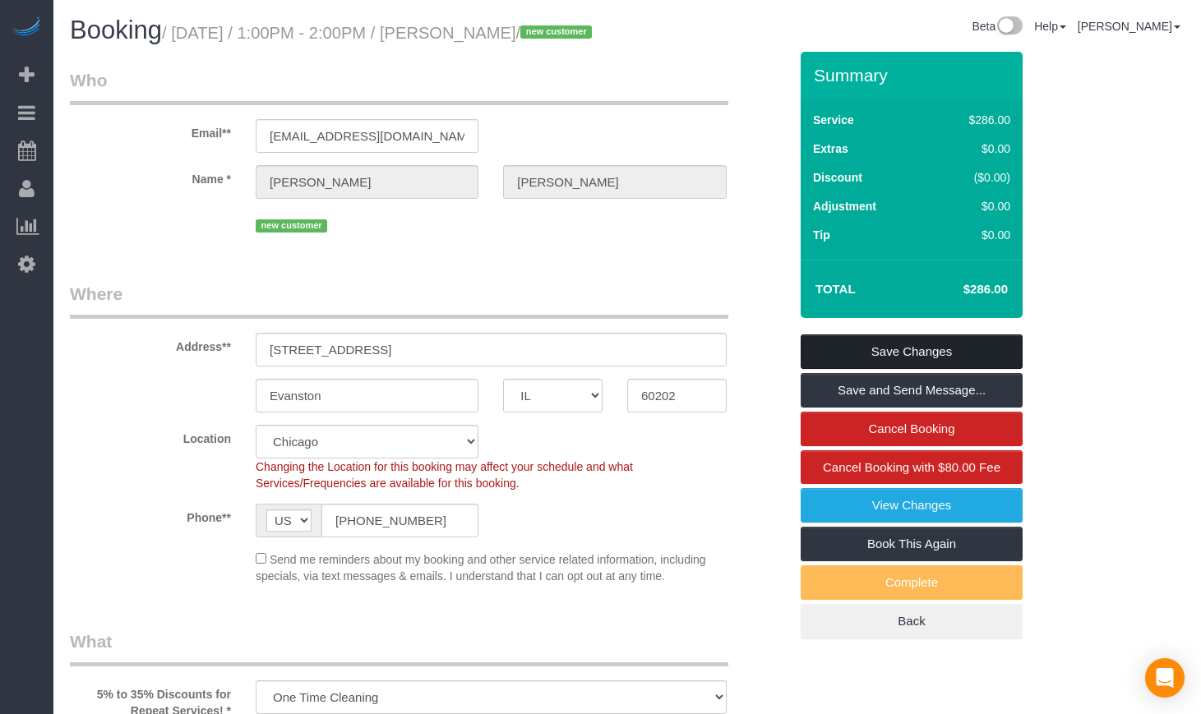
click at [928, 369] on link "Save Changes" at bounding box center [911, 351] width 222 height 35
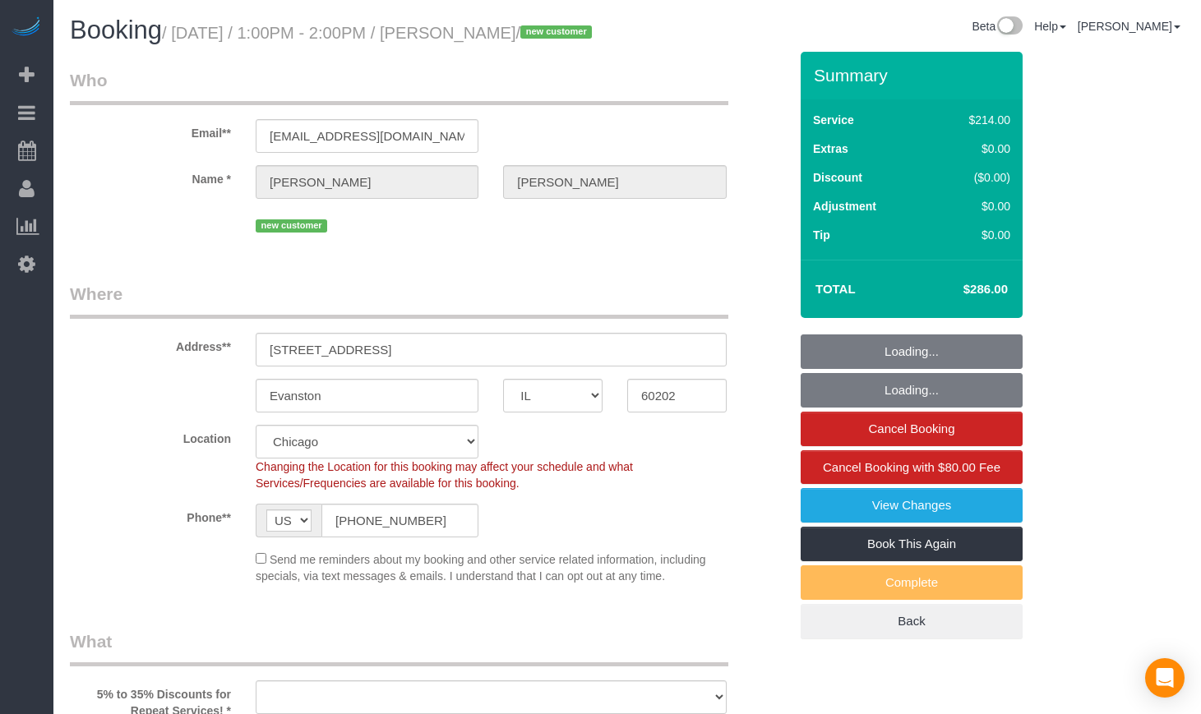
select select "IL"
select select "number:1"
select select "number:58"
select select "number:139"
select select "number:106"
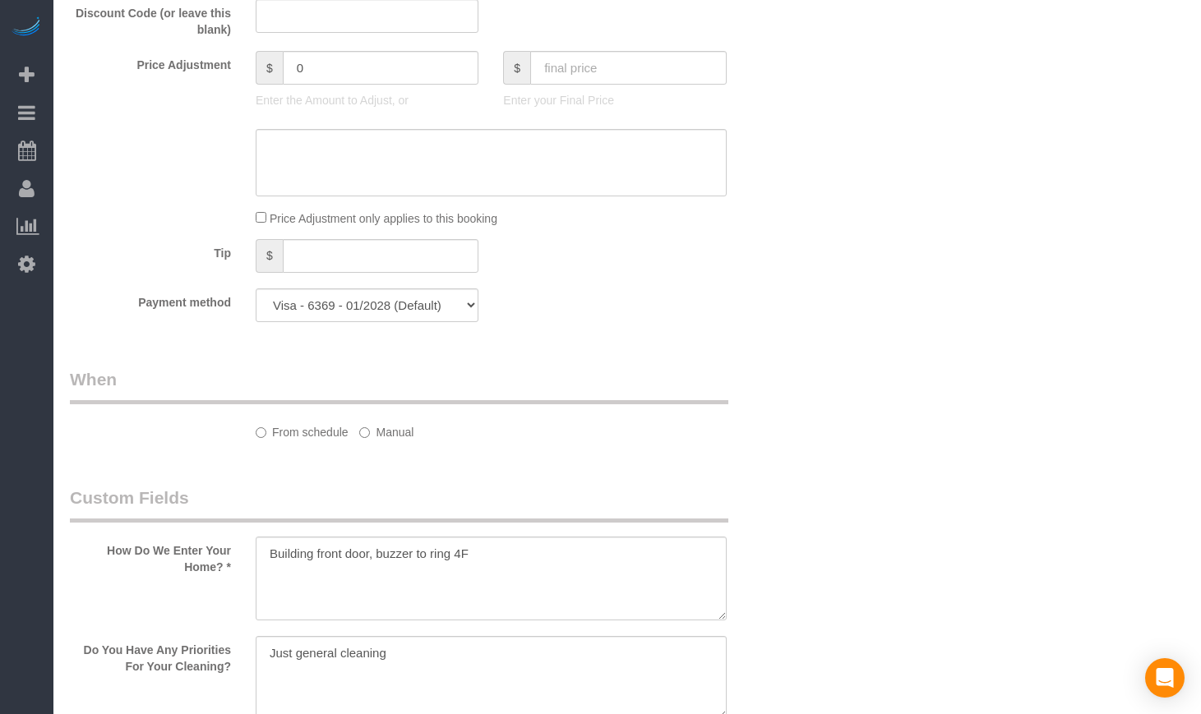
select select "object:910"
select select "512"
select select "2"
select select "3"
select select "spot1"
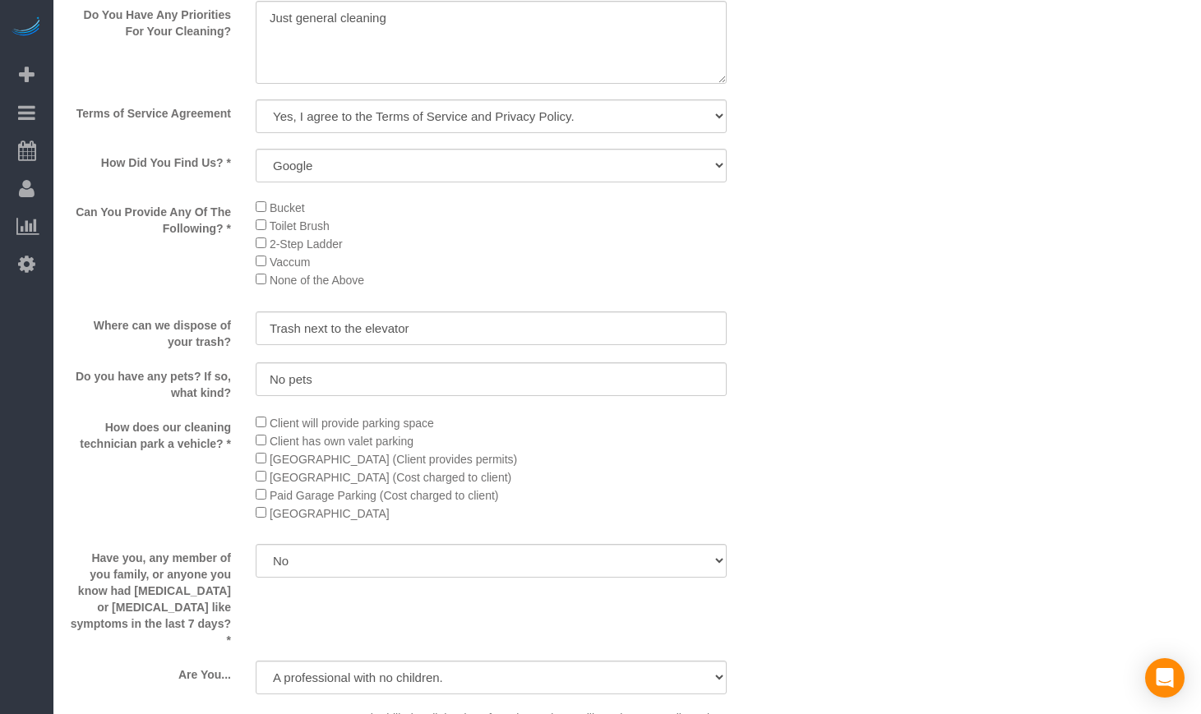
select select "2"
select select "3"
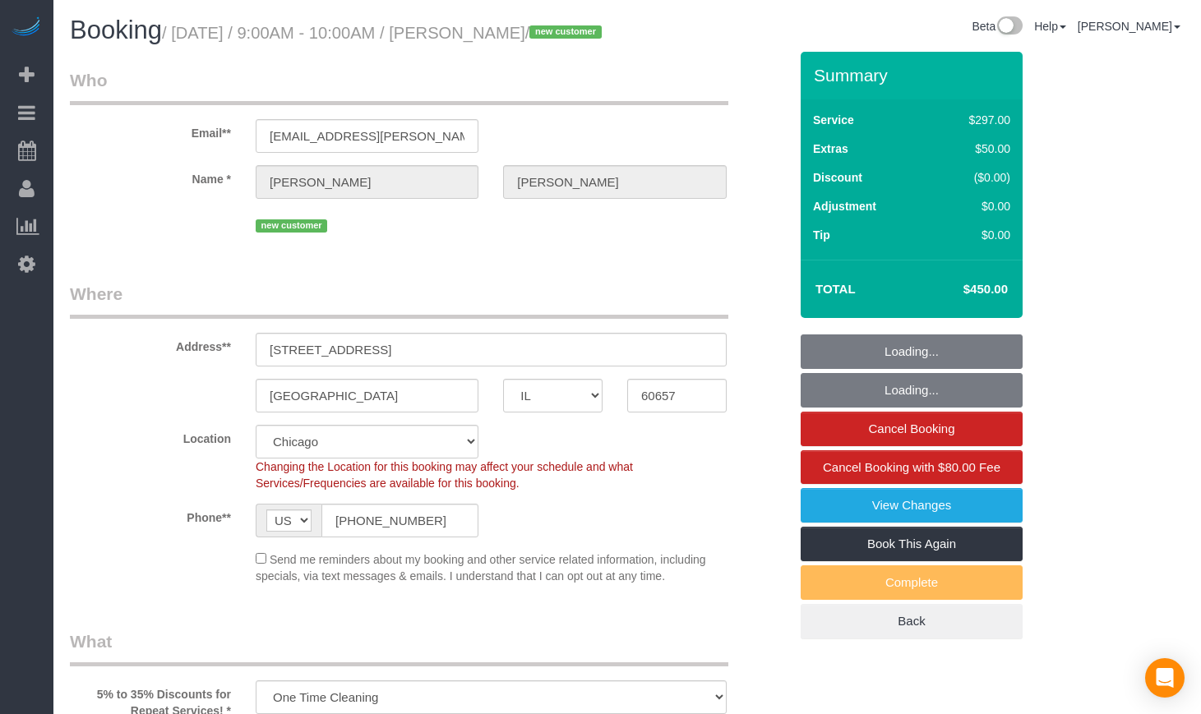
select select "IL"
select select "number:1"
select select "number:58"
select select "number:139"
select select "number:106"
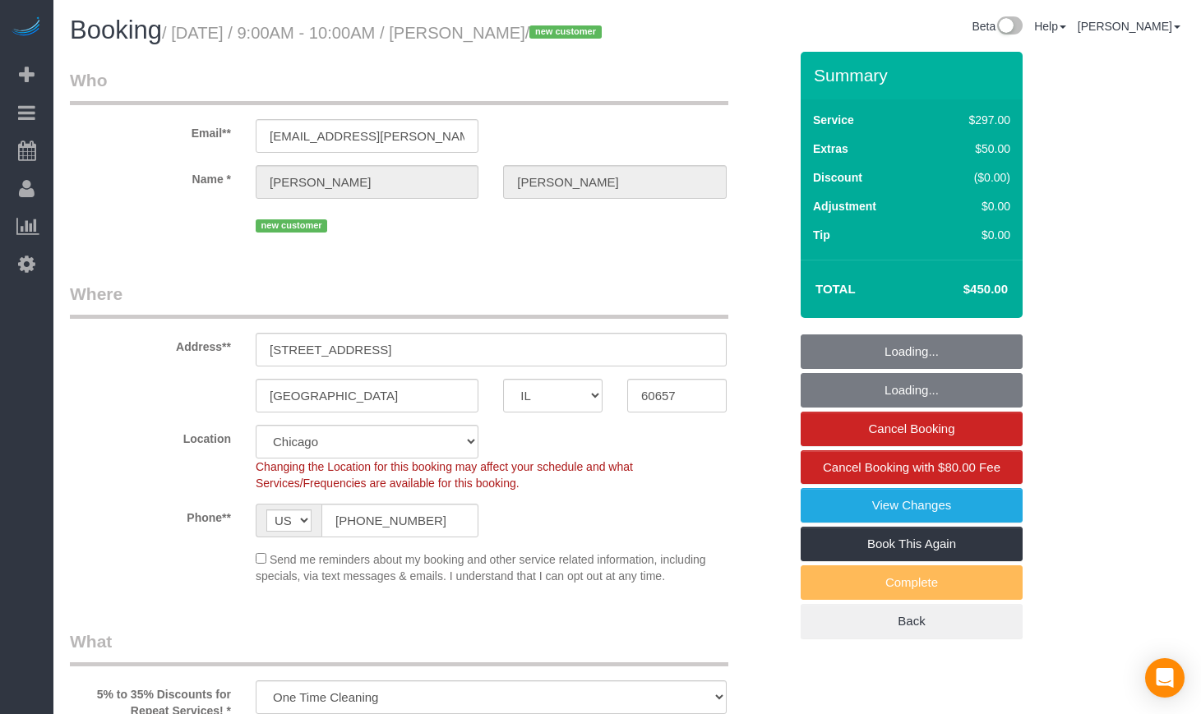
select select "object:975"
select select "513"
select select "7"
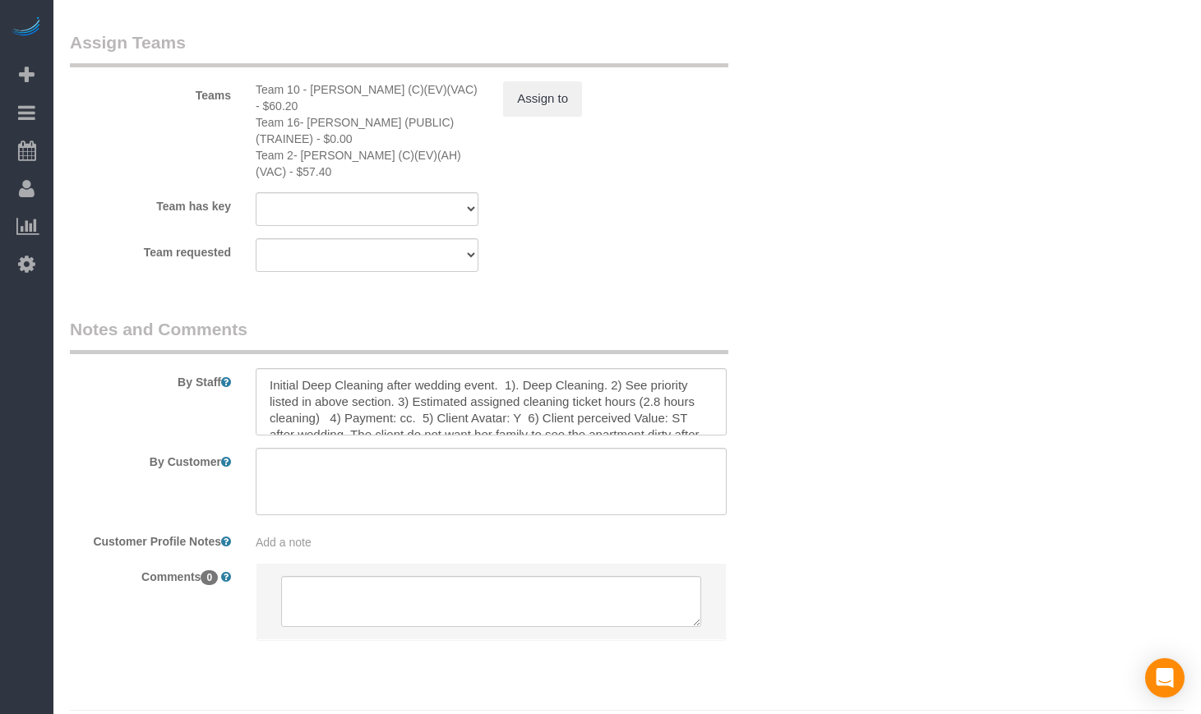
scroll to position [3013, 0]
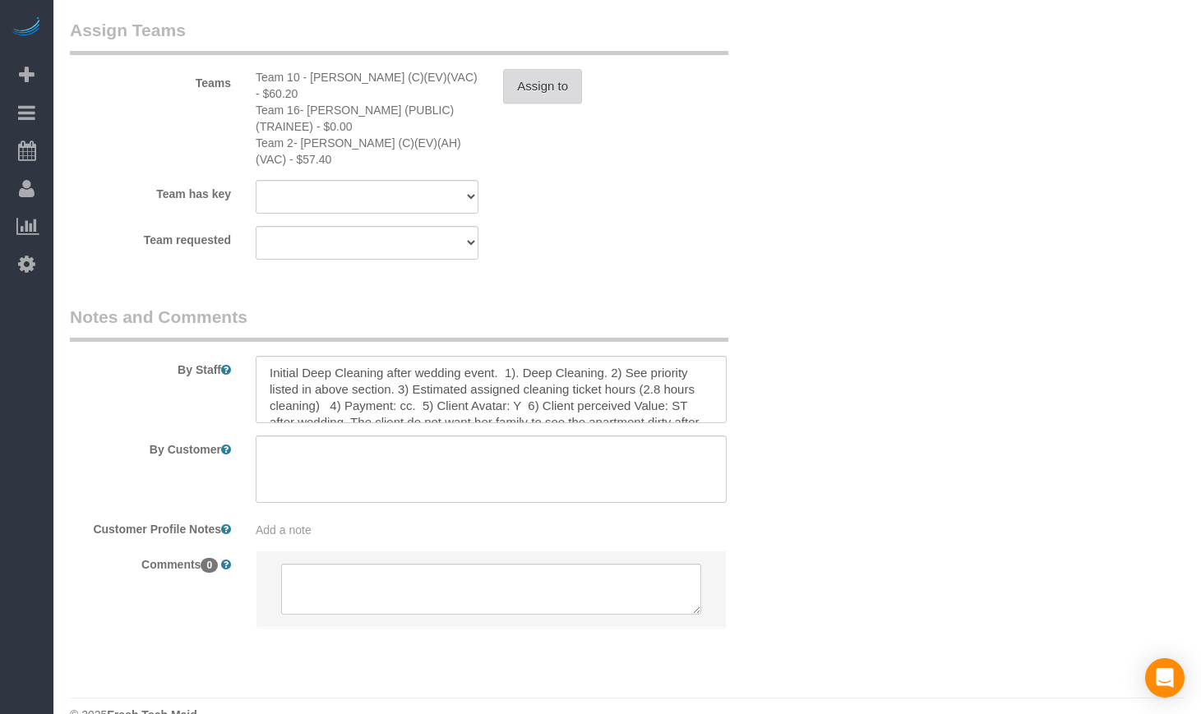
click at [532, 104] on button "Assign to" at bounding box center [542, 86] width 79 height 35
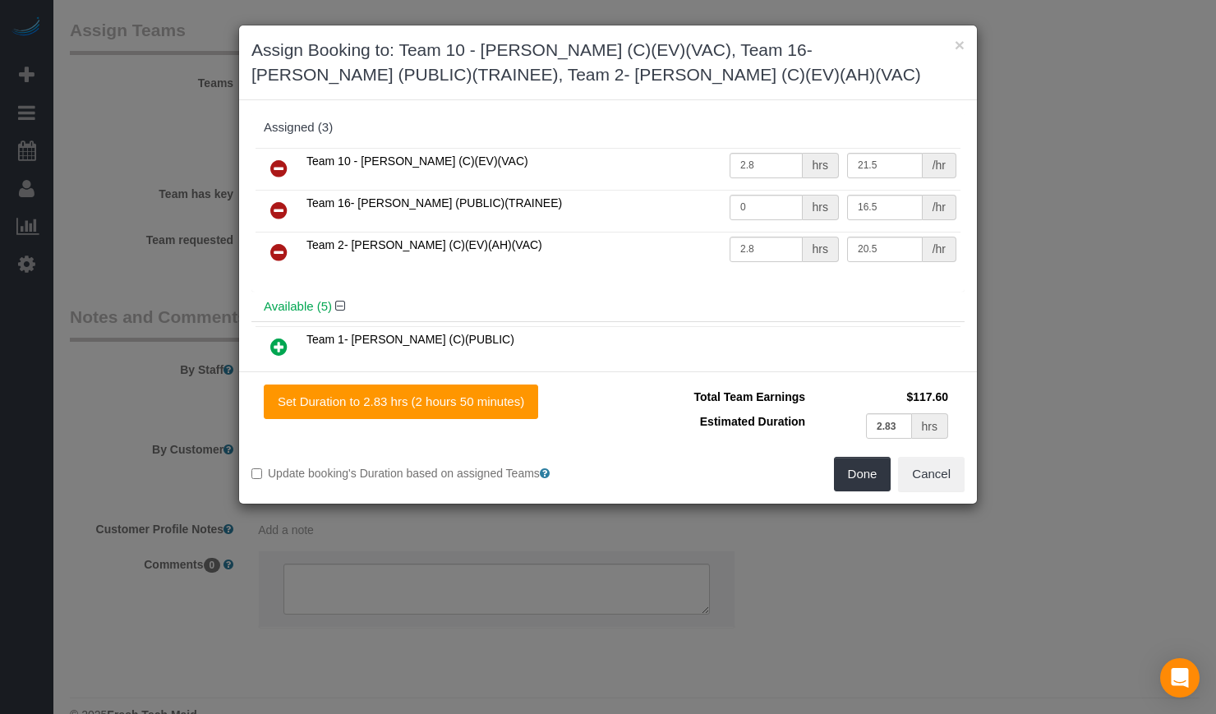
click at [1078, 506] on div "× Assign Booking to: Team 10 - Susanna (C)(EV)(VAC), Team 16- Jocelyn (PUBLIC)(…" at bounding box center [608, 357] width 1216 height 714
click at [932, 468] on button "Cancel" at bounding box center [931, 474] width 67 height 35
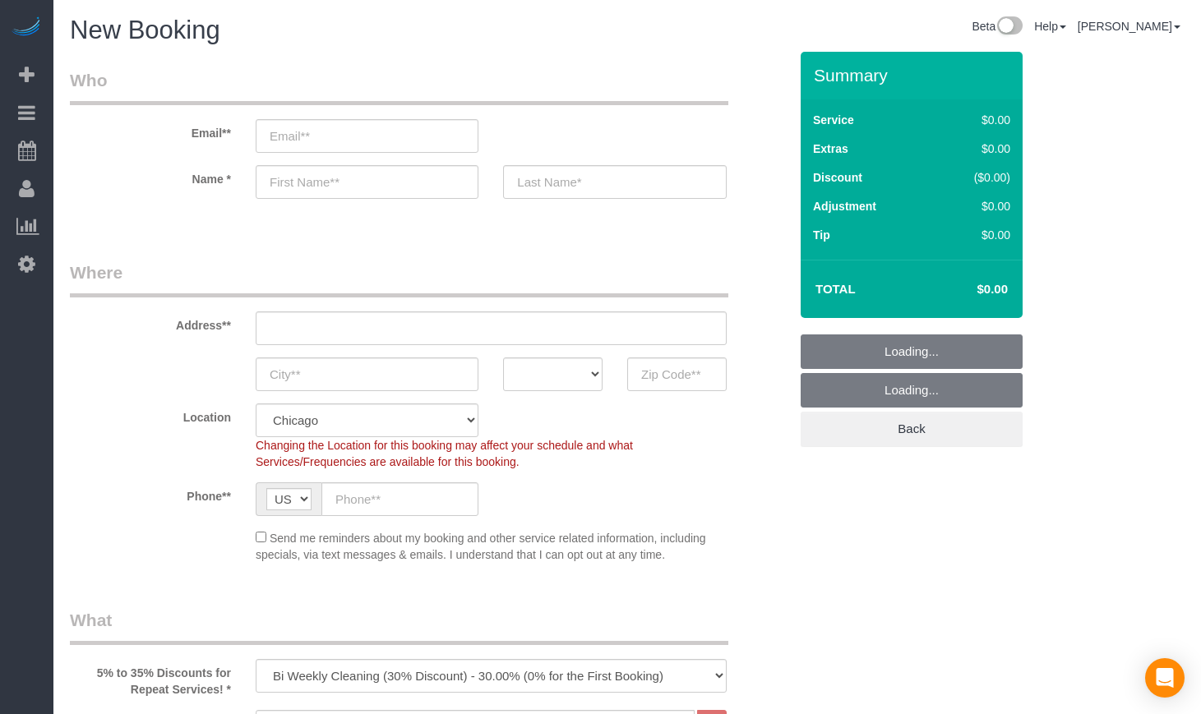
select select "512"
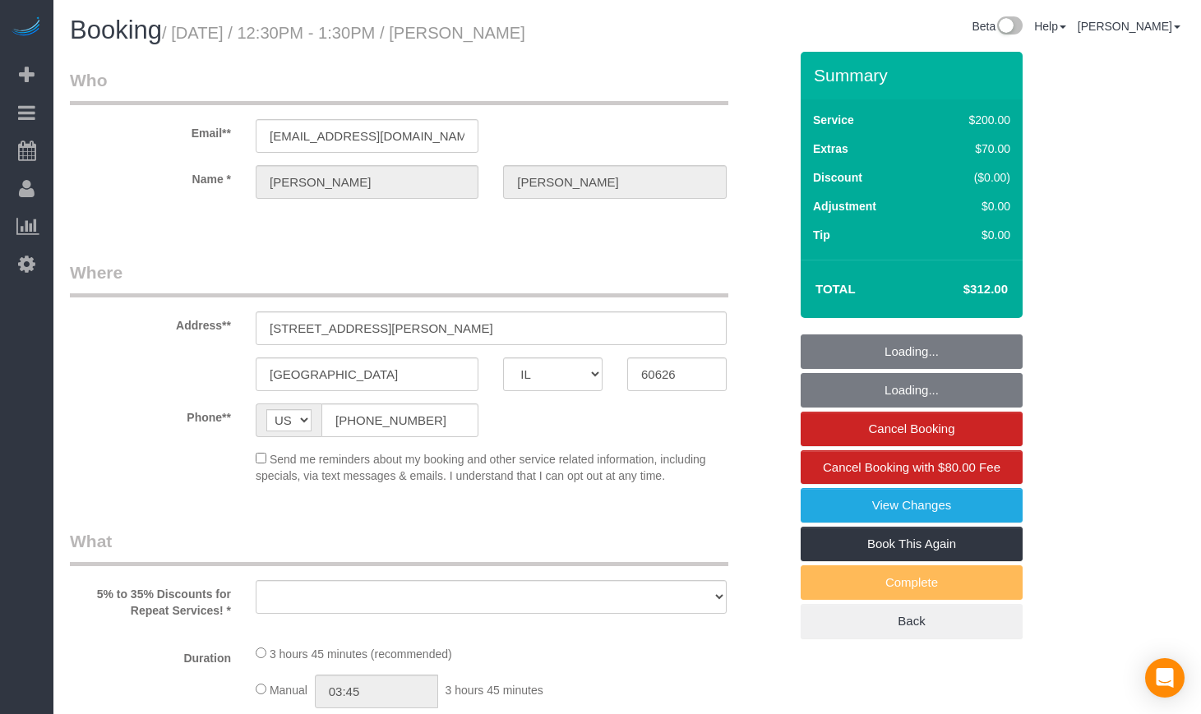
select select "IL"
select select "number:1"
select select "number:63"
select select "number:139"
select select "number:106"
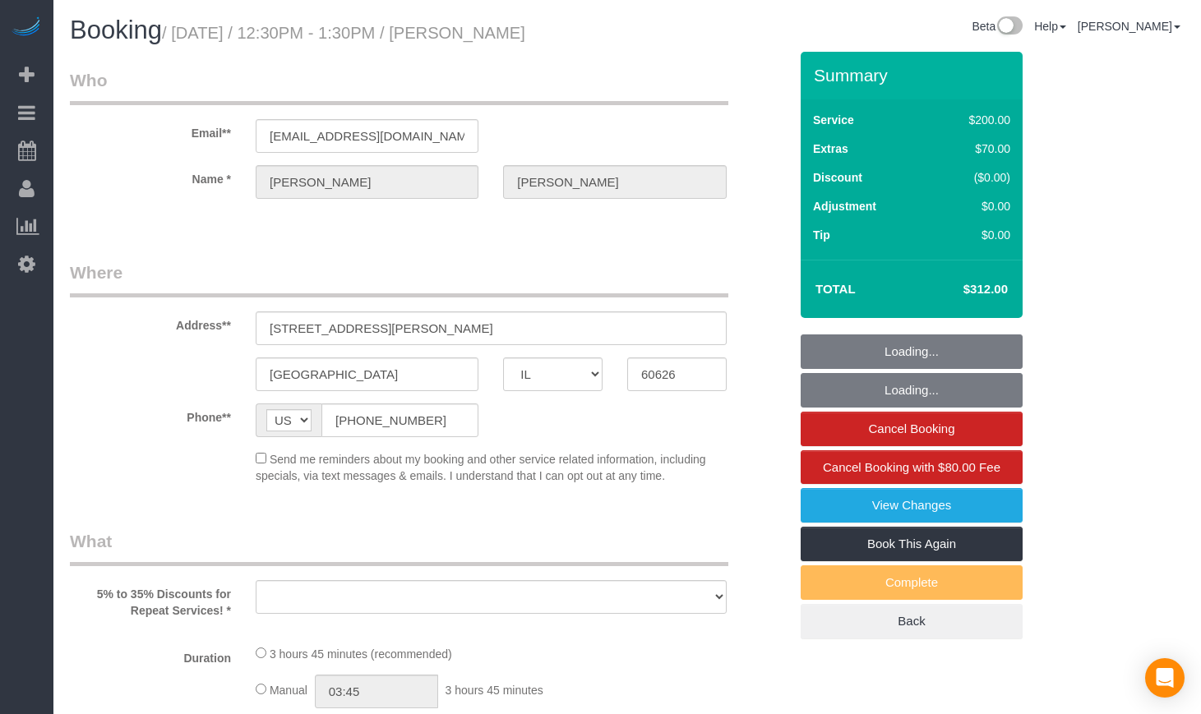
select select "object:945"
select select "string:fspay-c879f55d-50aa-4bf9-9ea7-5ce6e18a4573"
select select "512"
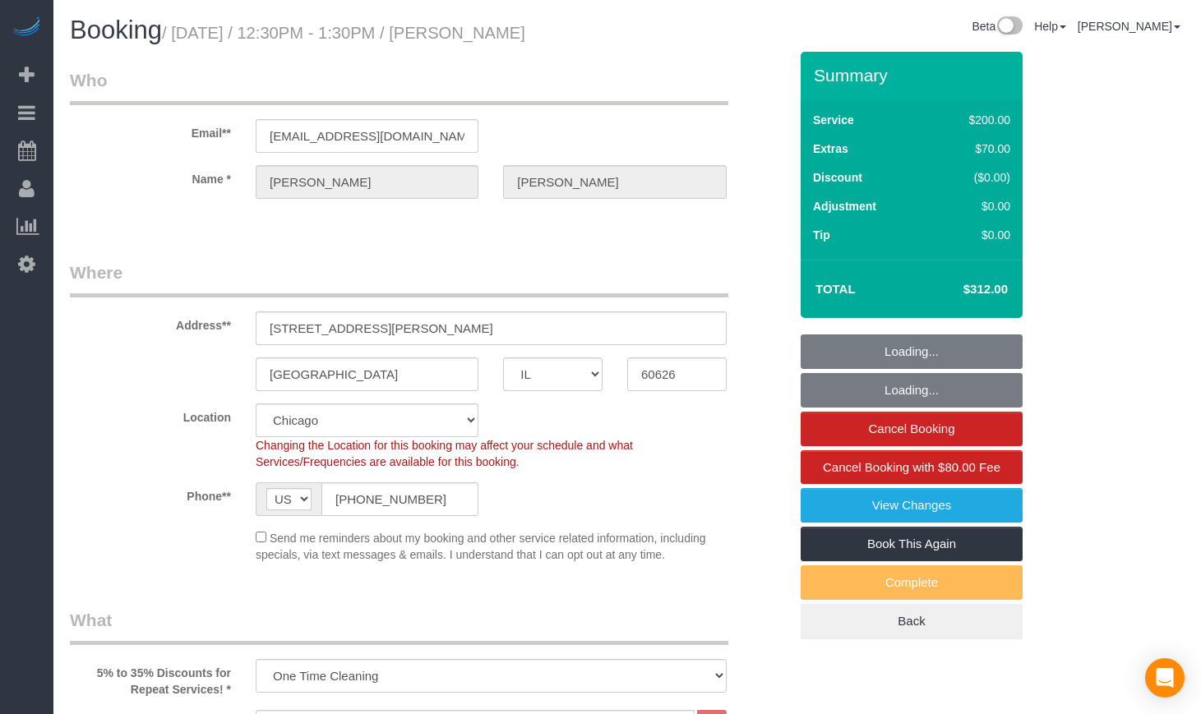
select select "spot1"
select select "object:1038"
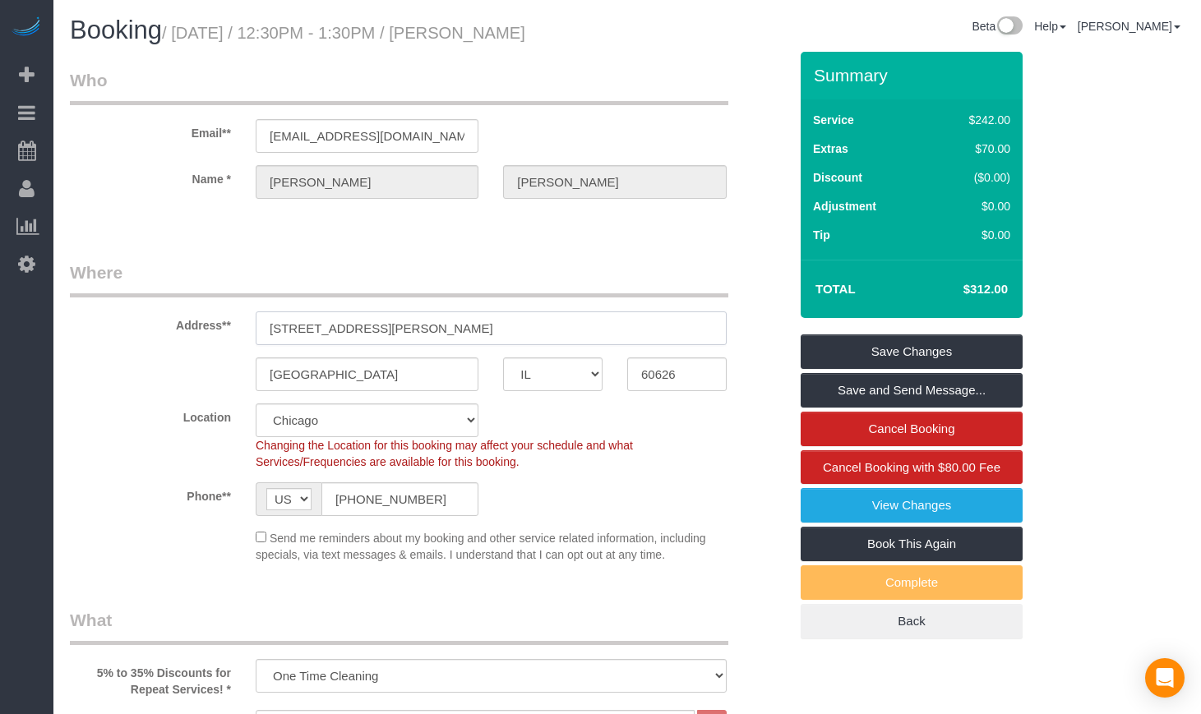
drag, startPoint x: 459, startPoint y: 320, endPoint x: 218, endPoint y: 309, distance: 241.9
click at [218, 309] on div "Address** 6960 N Sheridan Rd, Apt 3B" at bounding box center [429, 302] width 743 height 85
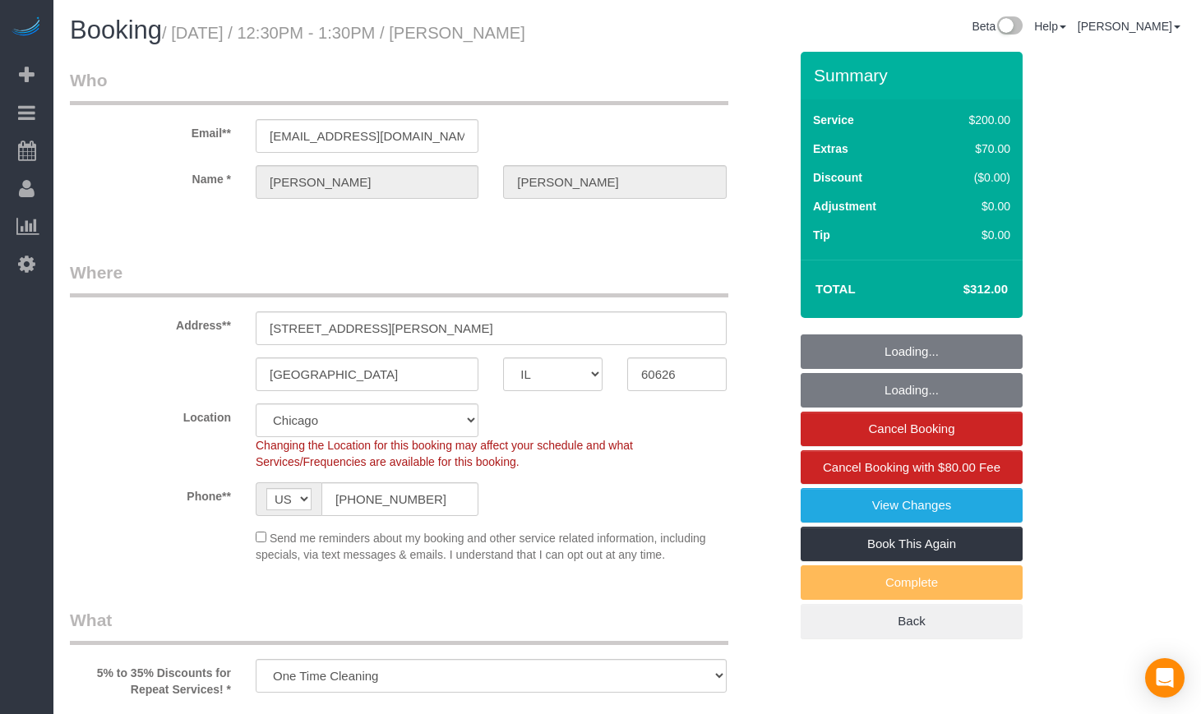
select select "IL"
select select "spot1"
select select "number:1"
select select "number:63"
select select "number:139"
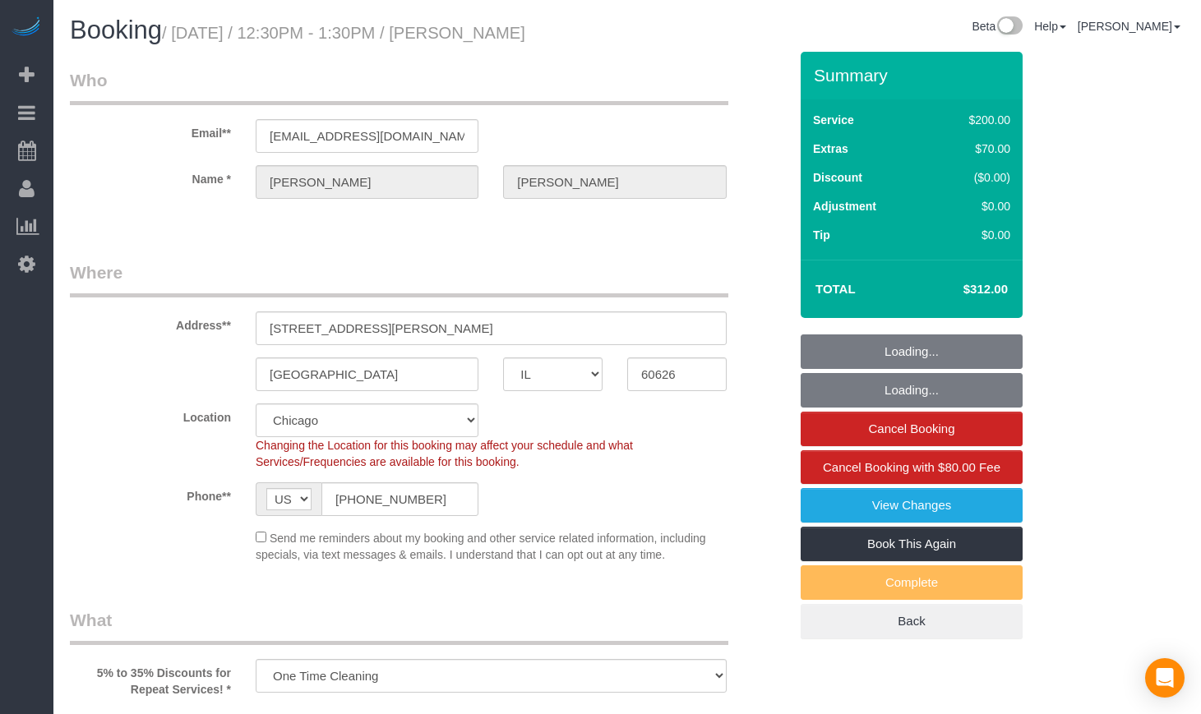
select select "number:106"
select select "object:893"
select select "512"
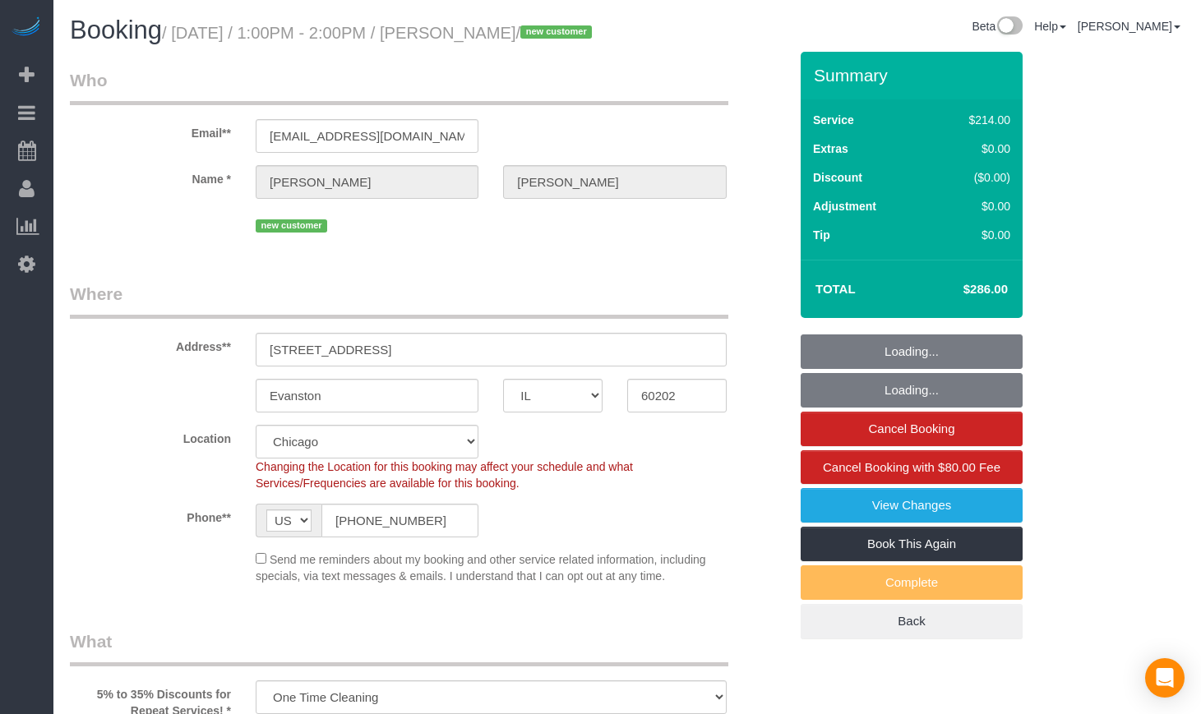
select select "IL"
select select "number:1"
select select "number:58"
select select "number:139"
select select "number:106"
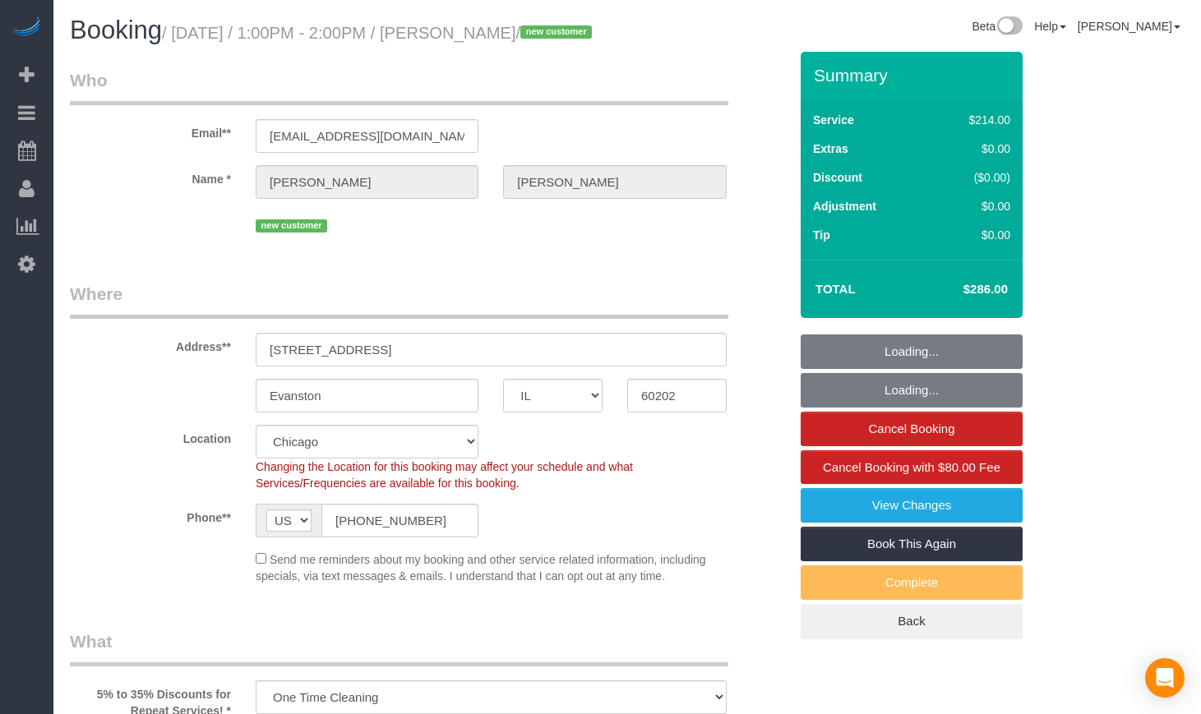
select select "object:822"
select select "512"
select select "2"
select select "3"
select select "spot1"
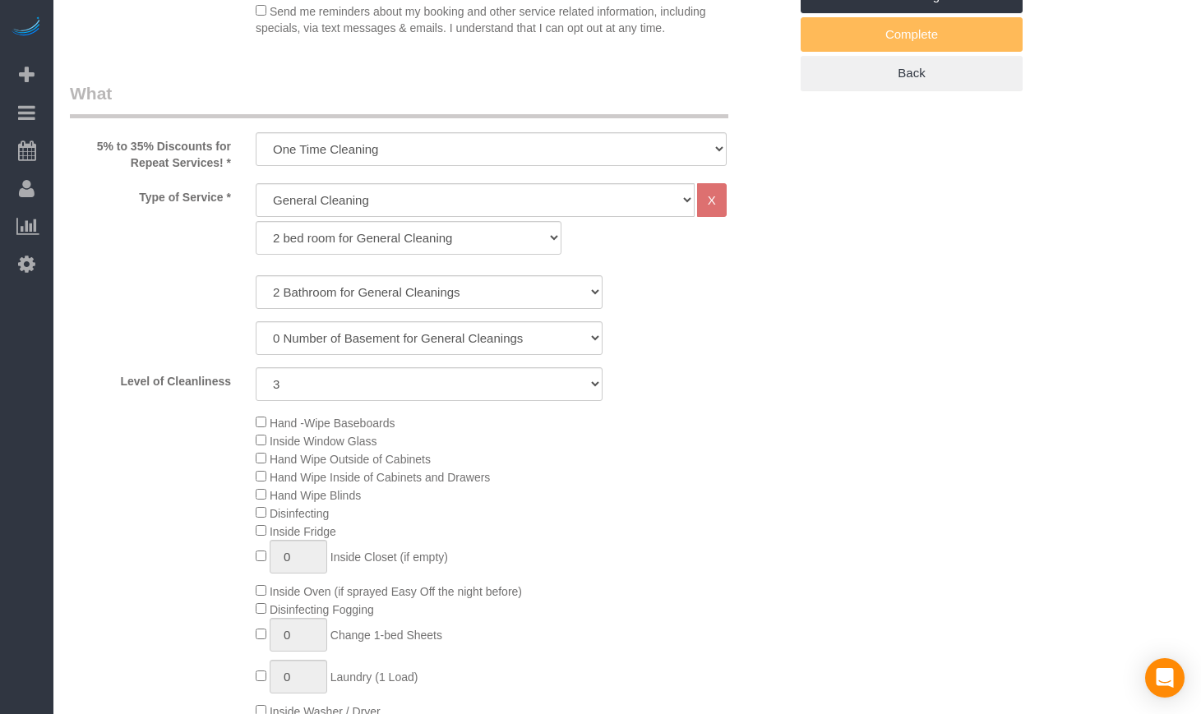
select select "2"
select select "3"
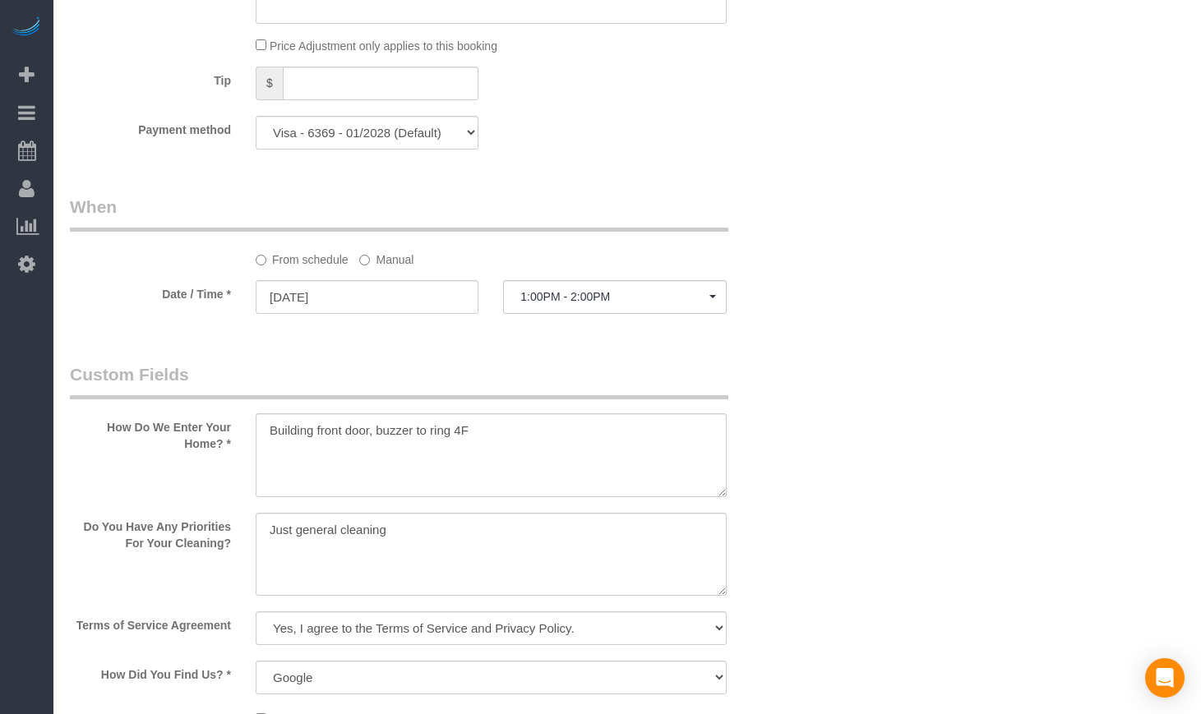
scroll to position [1644, 0]
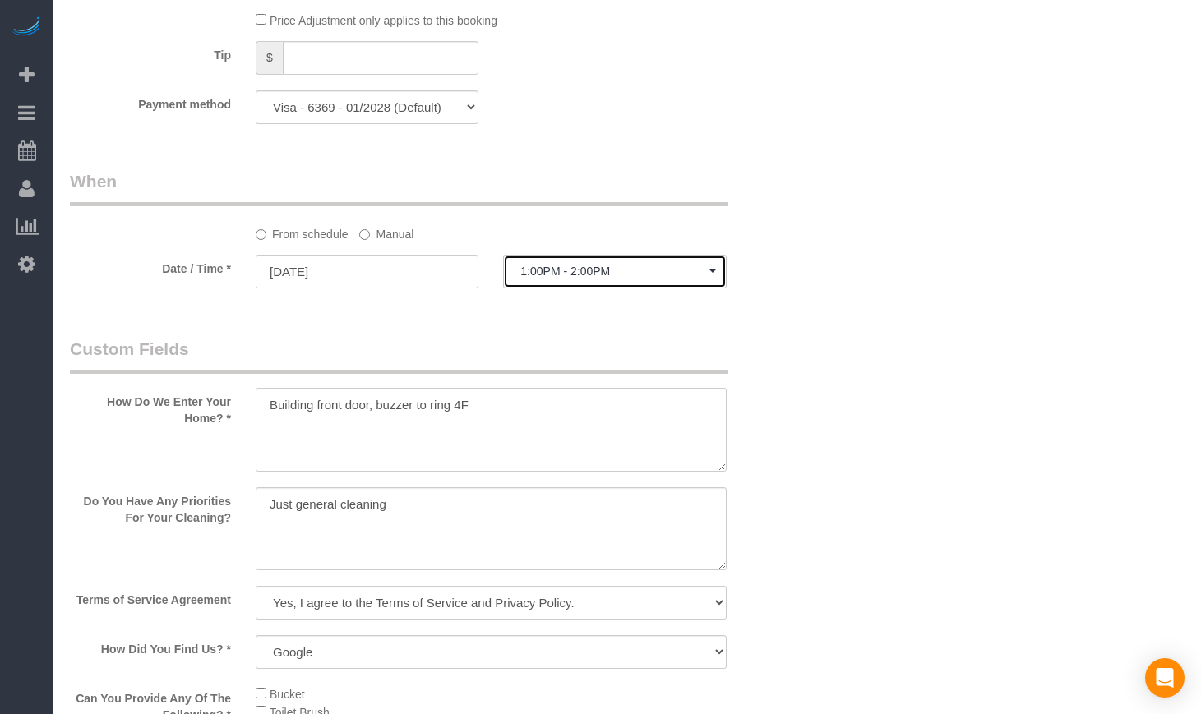
click at [685, 288] on button "1:00PM - 2:00PM" at bounding box center [614, 272] width 223 height 34
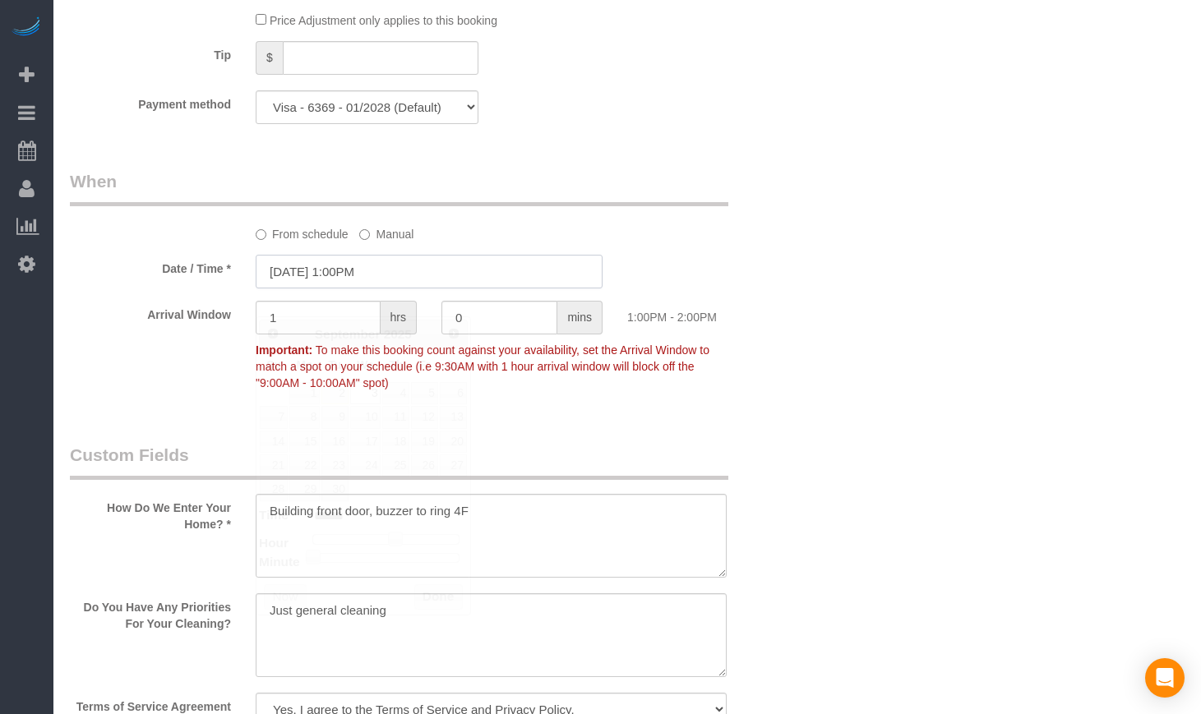
click at [367, 288] on input "09/03/2025 1:00PM" at bounding box center [429, 272] width 347 height 34
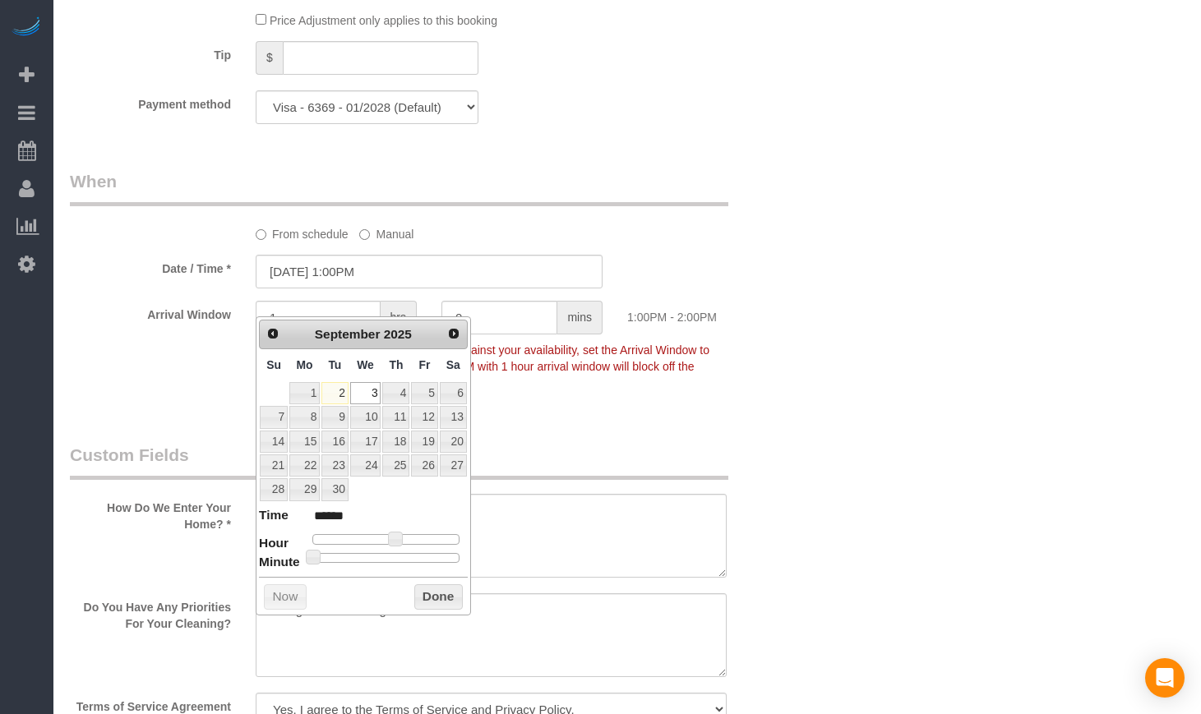
click at [838, 381] on div "Who Email** ajrowe0615@gmail.com Name * Andrew Rowe new customer Where Address*…" at bounding box center [627, 201] width 1114 height 3587
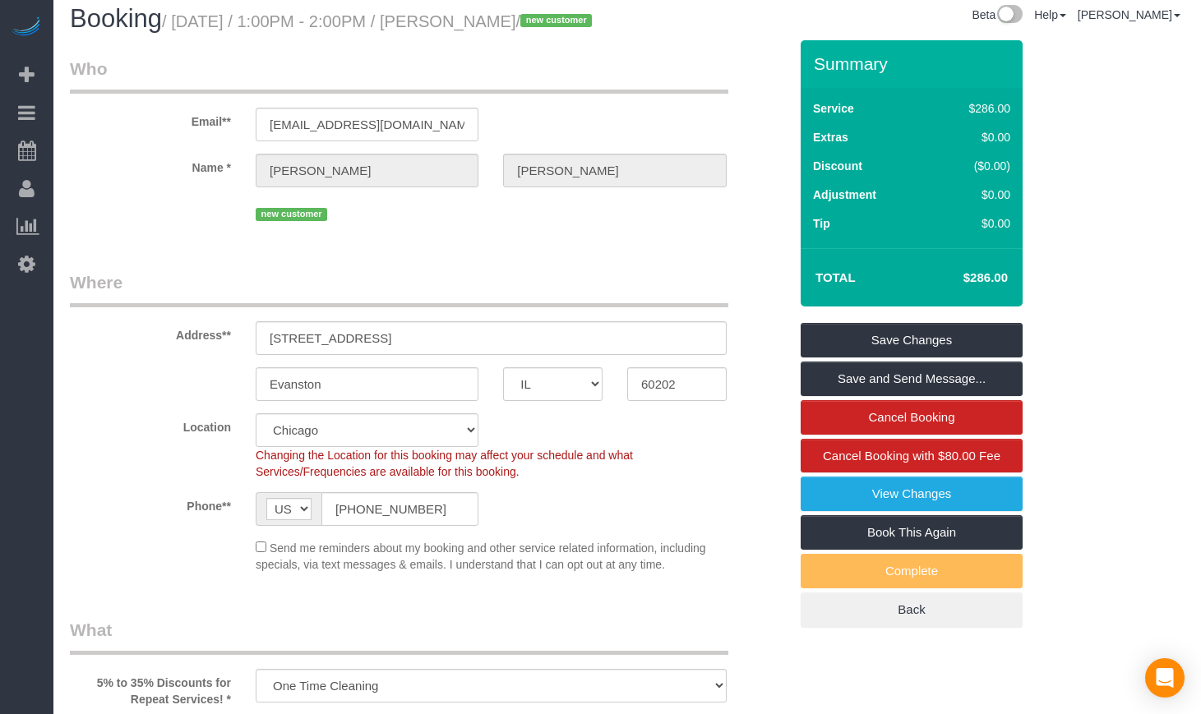
scroll to position [0, 0]
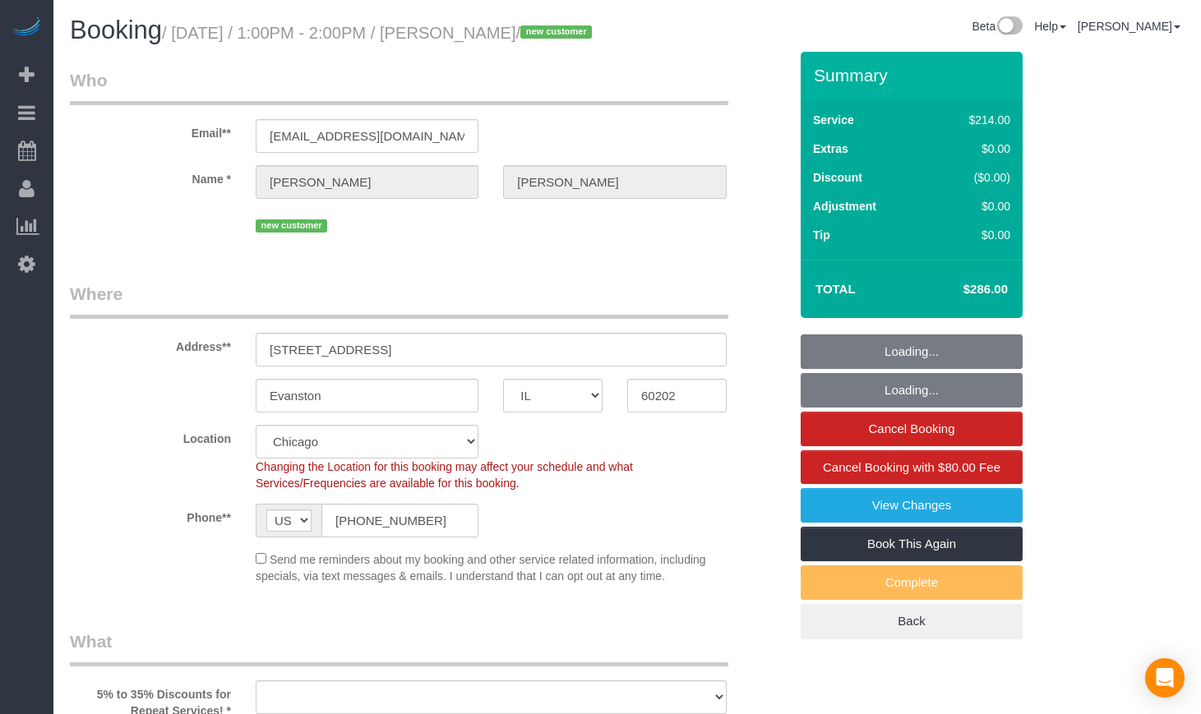
select select "IL"
select select "number:1"
select select "number:58"
select select "number:139"
select select "number:106"
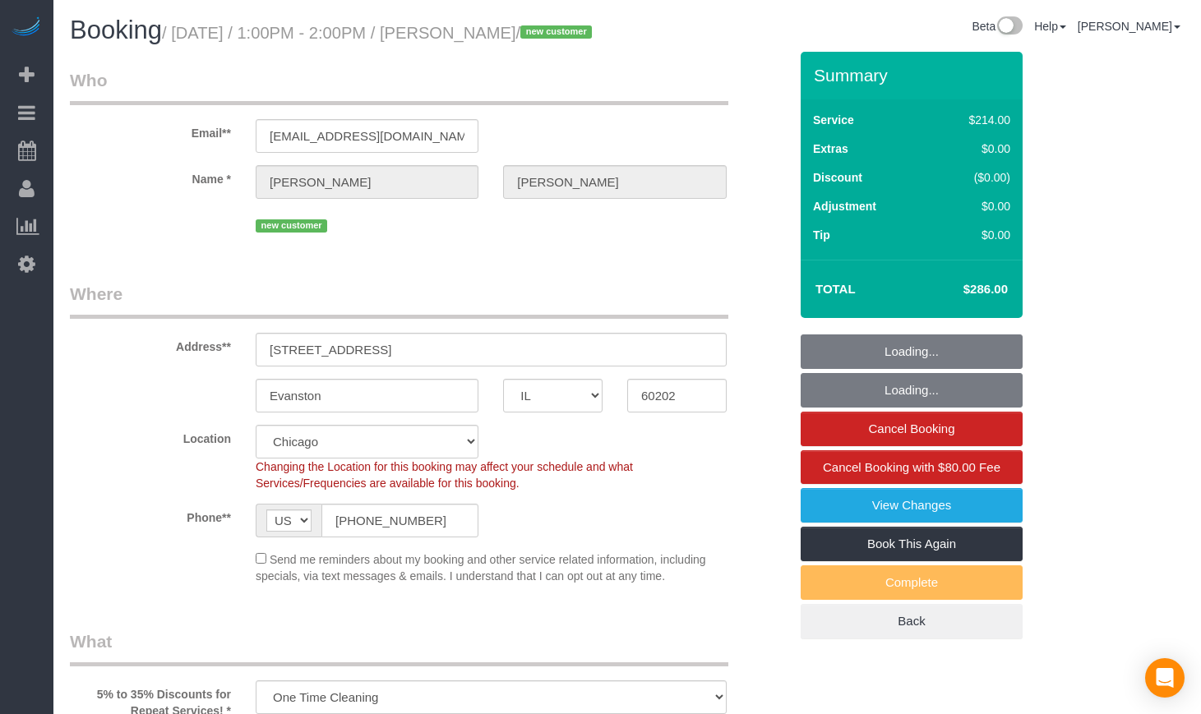
select select "object:910"
select select "512"
select select "2"
select select "3"
select select "spot1"
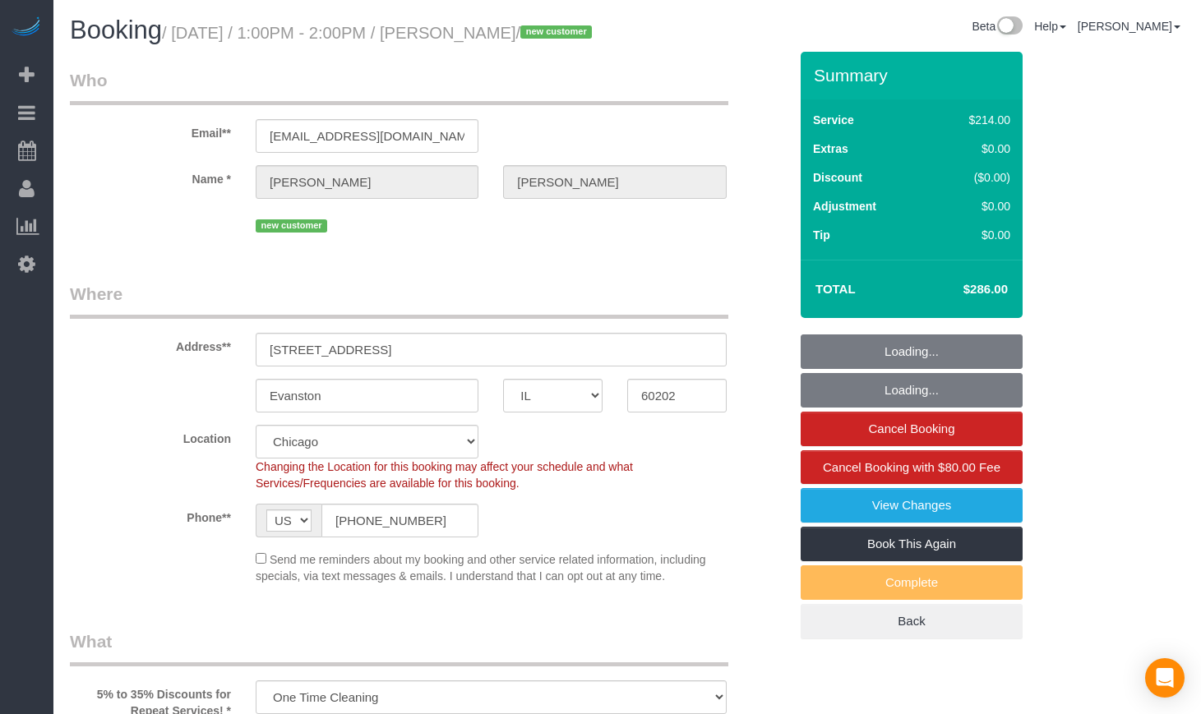
select select "2"
select select "3"
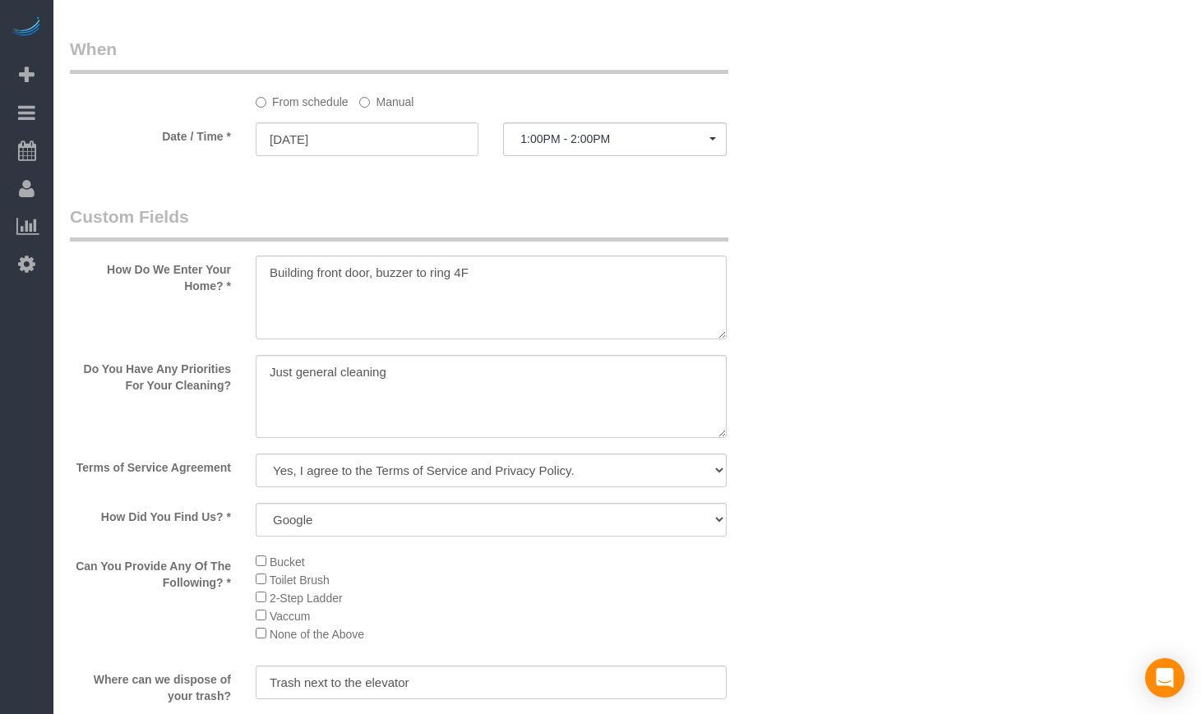
scroll to position [1781, 0]
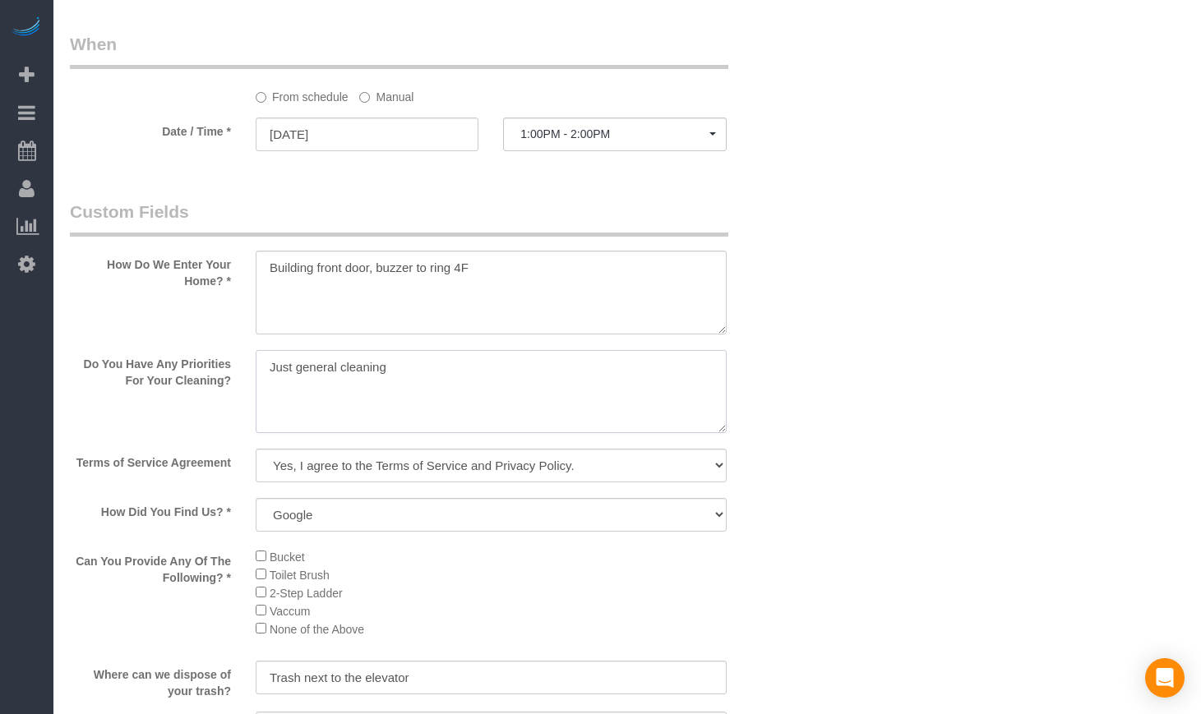
click at [389, 398] on textarea at bounding box center [491, 392] width 471 height 84
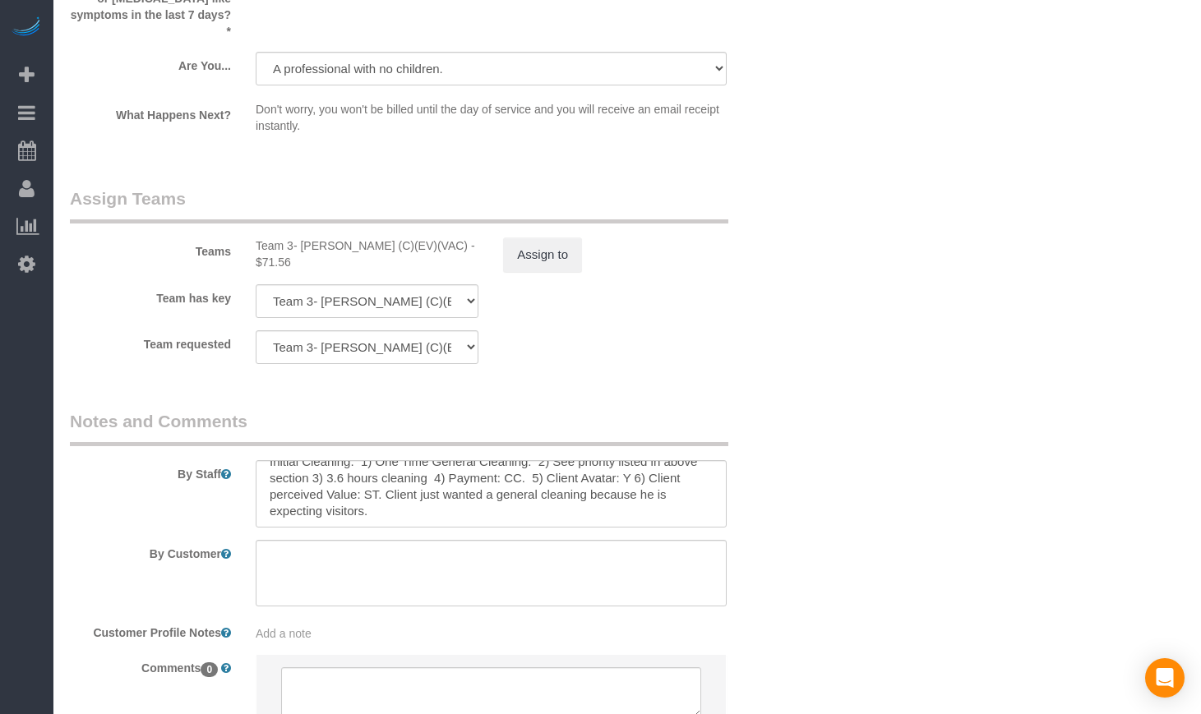
scroll to position [16, 0]
type textarea "Just general cleaning. Client is expecting visitors."
click at [389, 516] on textarea at bounding box center [491, 493] width 471 height 67
drag, startPoint x: 650, startPoint y: 528, endPoint x: 386, endPoint y: 528, distance: 263.8
click at [386, 528] on textarea at bounding box center [491, 493] width 471 height 67
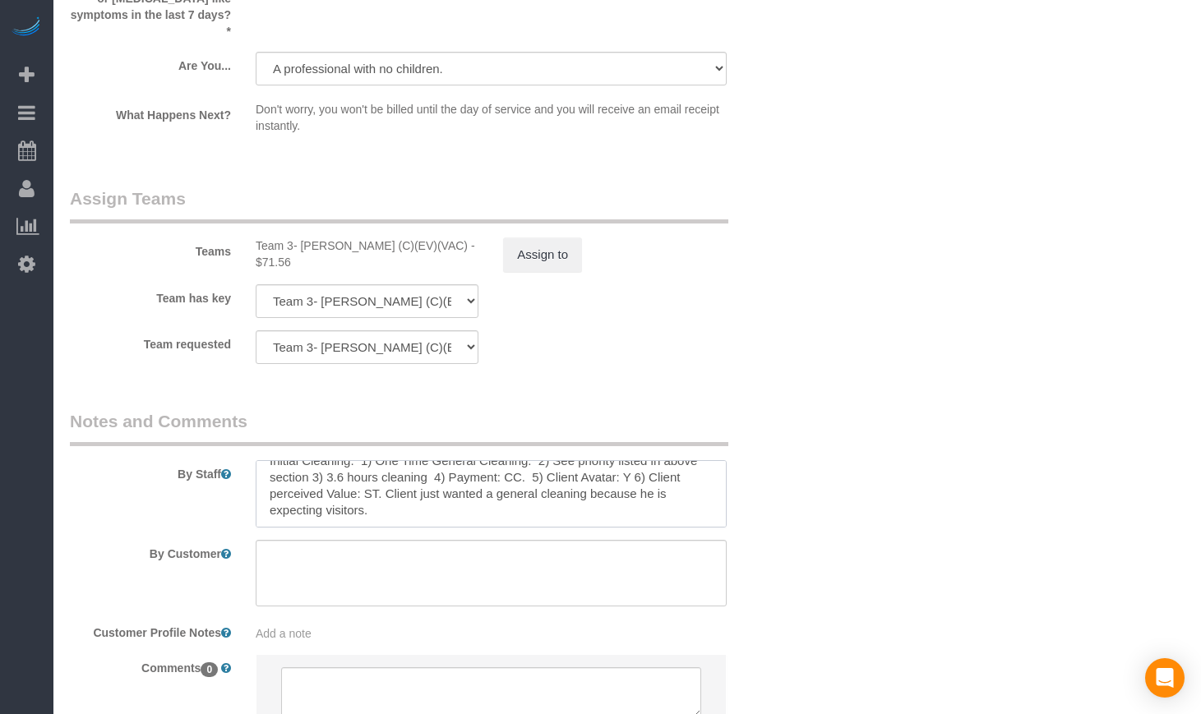
click at [417, 498] on textarea at bounding box center [491, 493] width 471 height 67
paste textarea "Client has a regular cleaner but is out of town."
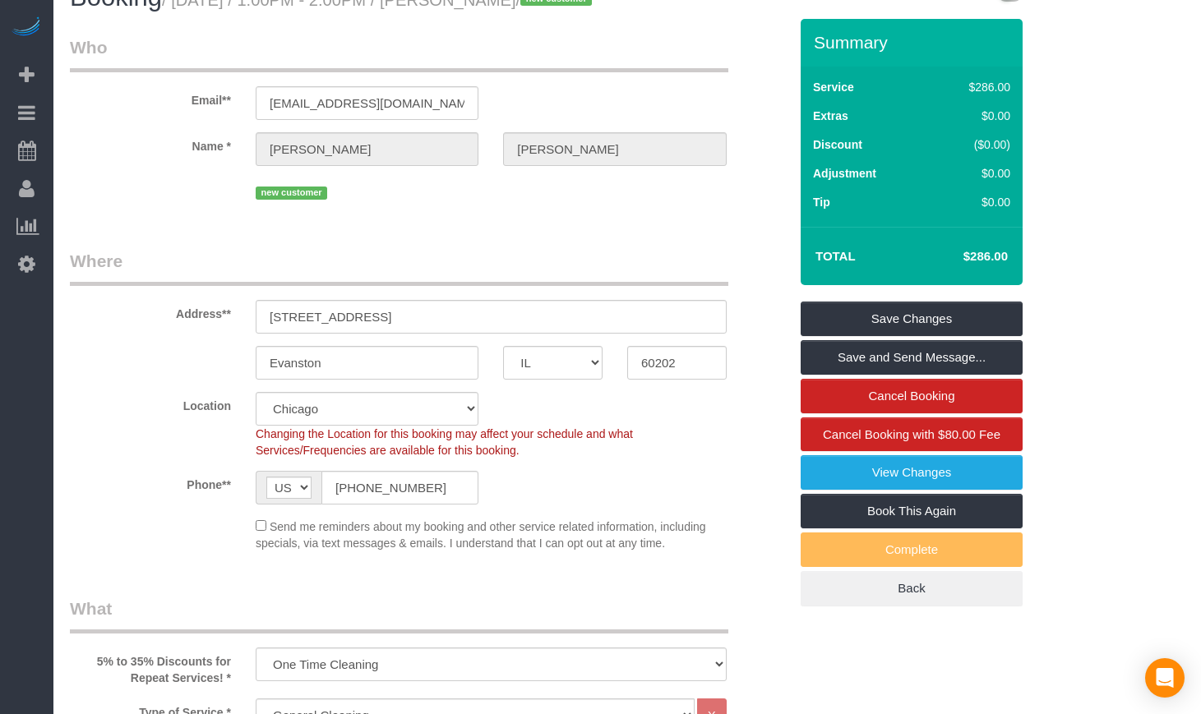
scroll to position [29, 0]
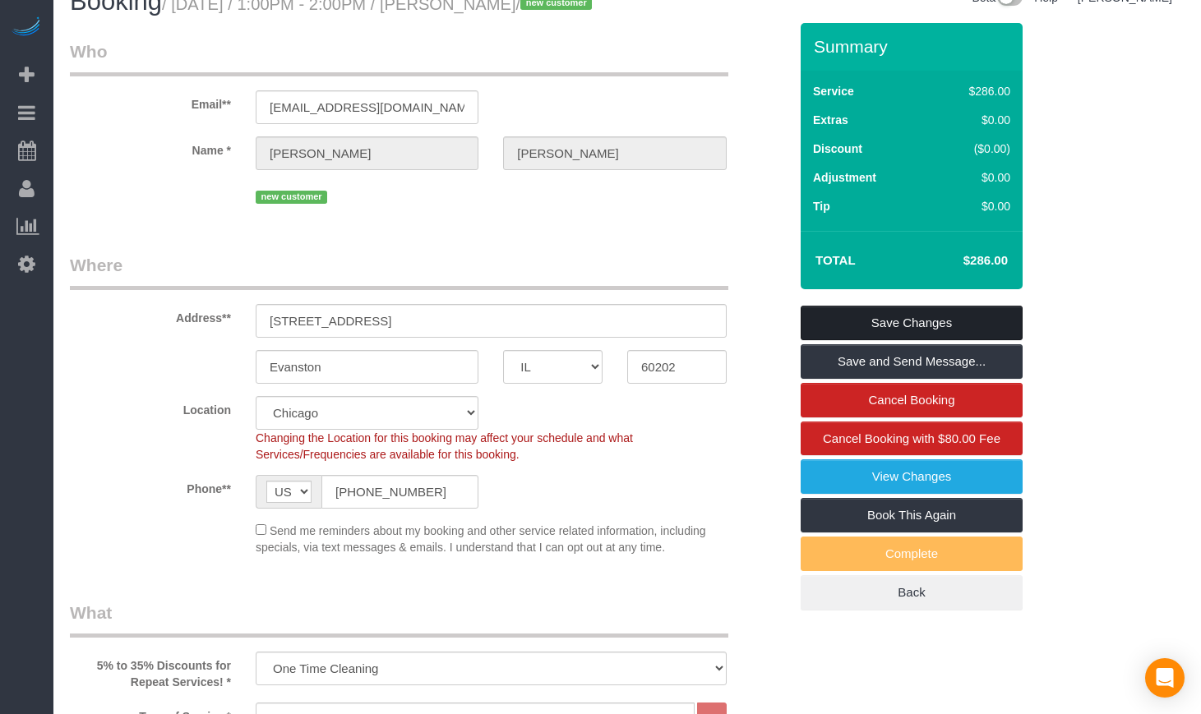
type textarea "Initial Cleaning. 1) One Time General Cleaning. 2) See priority listed in above…"
click at [881, 340] on link "Save Changes" at bounding box center [911, 323] width 222 height 35
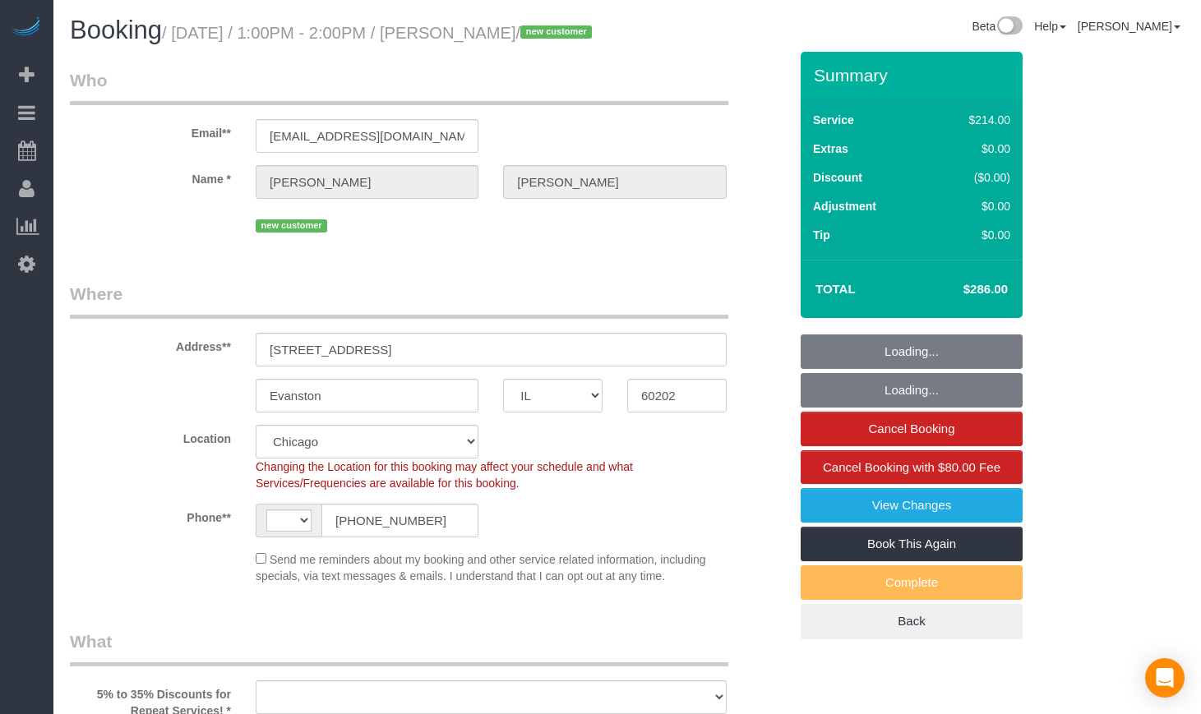
select select "IL"
select select "number:1"
select select "number:58"
select select "number:139"
select select "number:106"
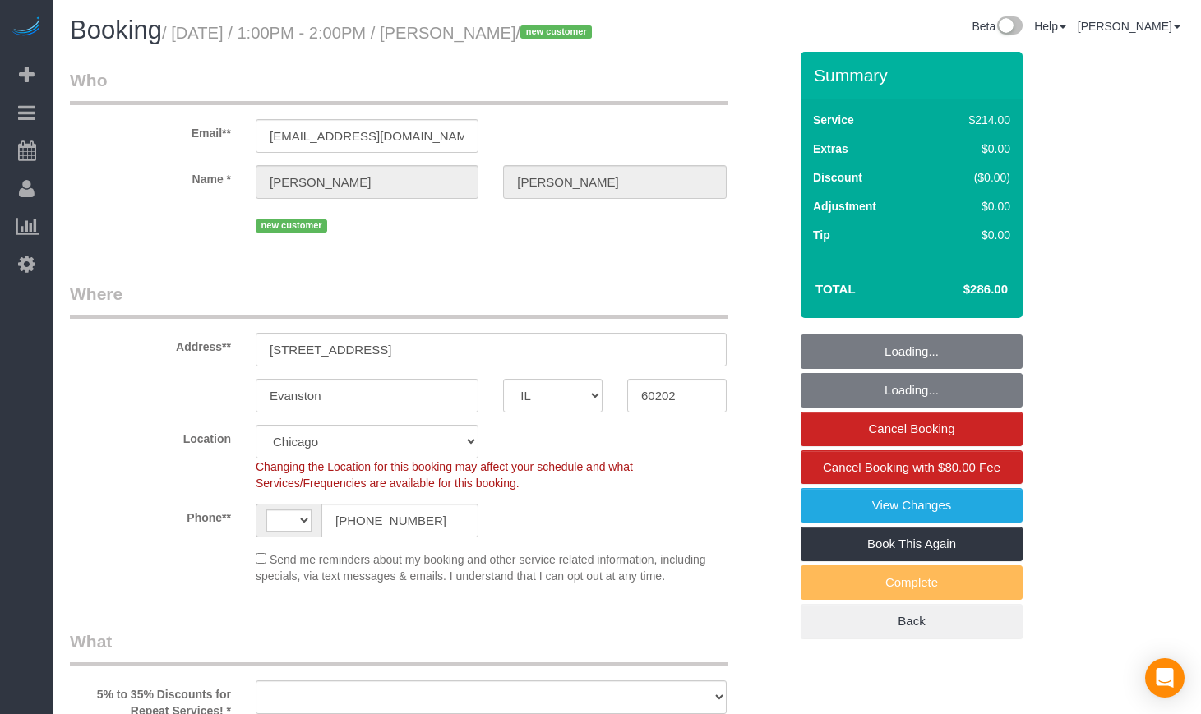
select select "string:[GEOGRAPHIC_DATA]"
select select "object:817"
select select "spot1"
select select "object:1055"
select select "512"
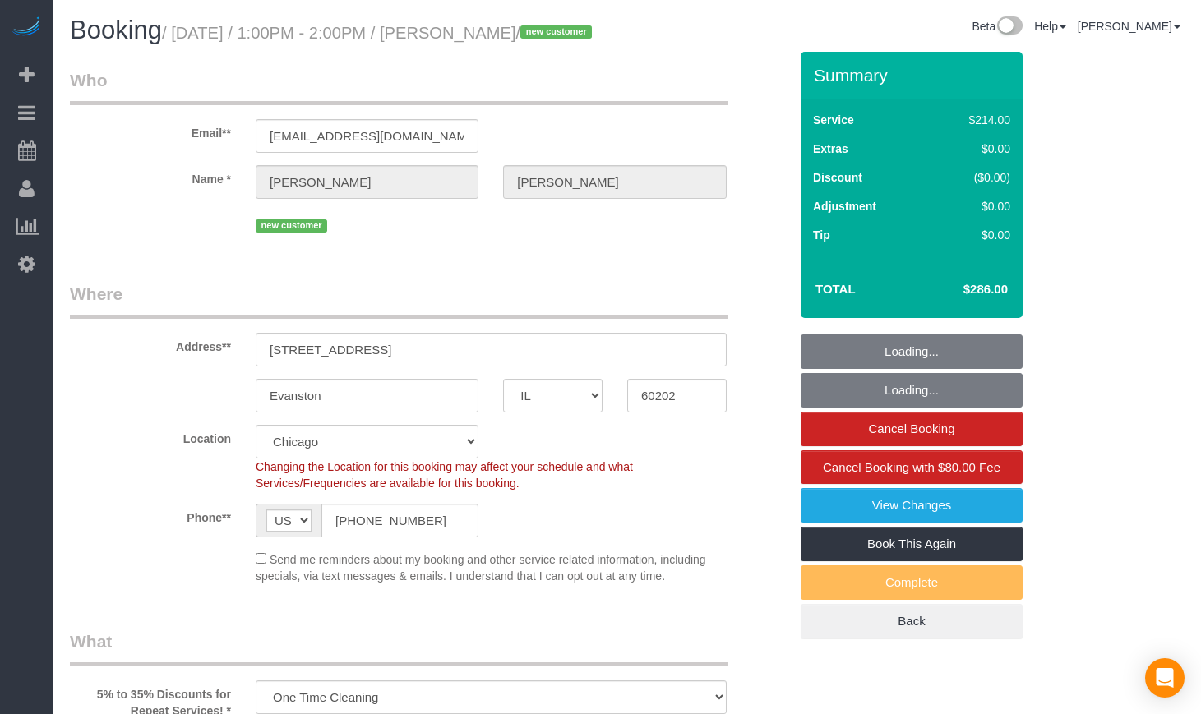
select select "2"
select select "3"
select select "2"
select select "3"
